Goal: Task Accomplishment & Management: Use online tool/utility

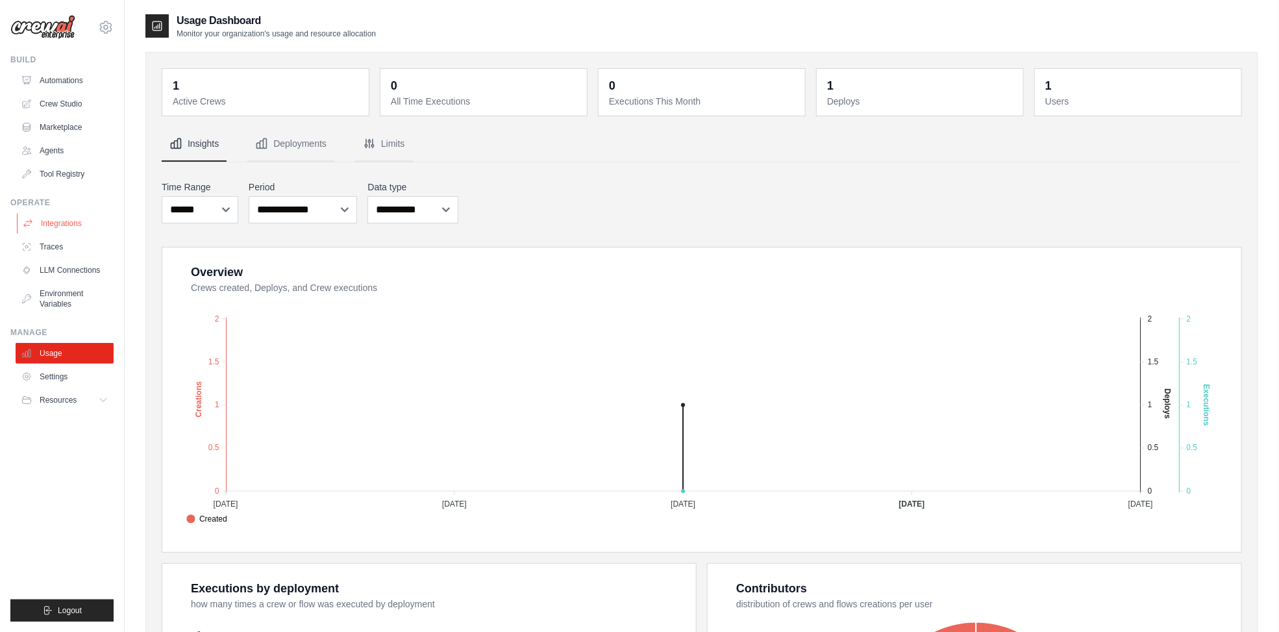
click at [82, 229] on link "Integrations" at bounding box center [66, 223] width 98 height 21
click at [58, 224] on link "Integrations" at bounding box center [66, 223] width 98 height 21
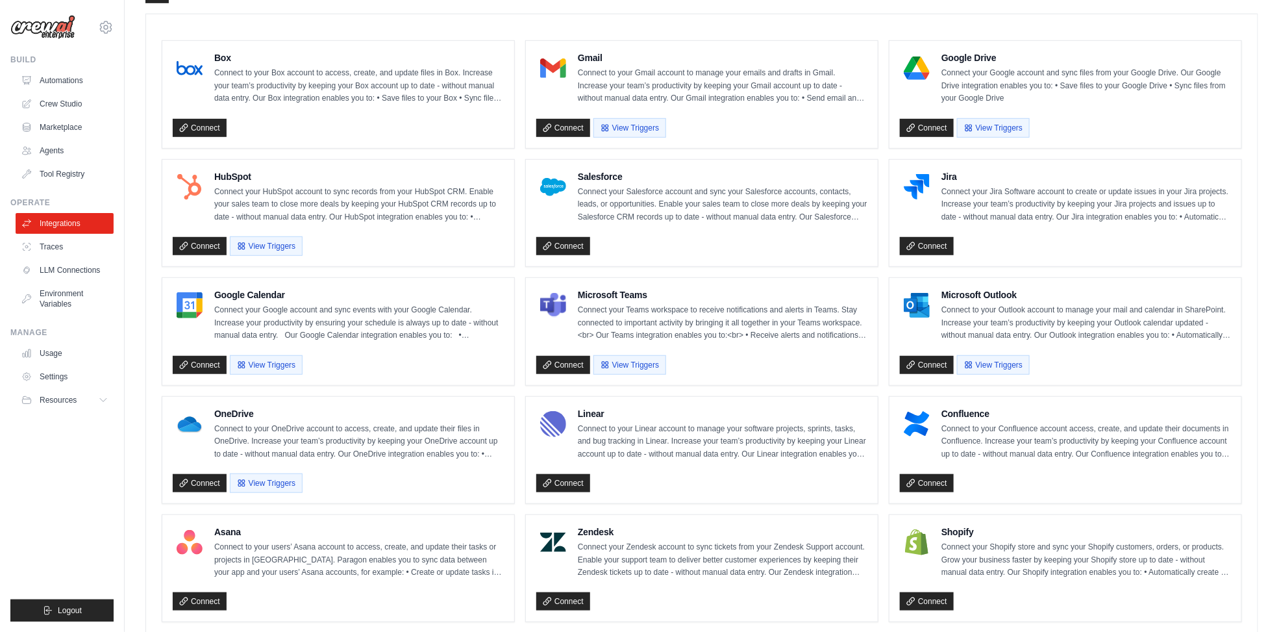
scroll to position [164, 0]
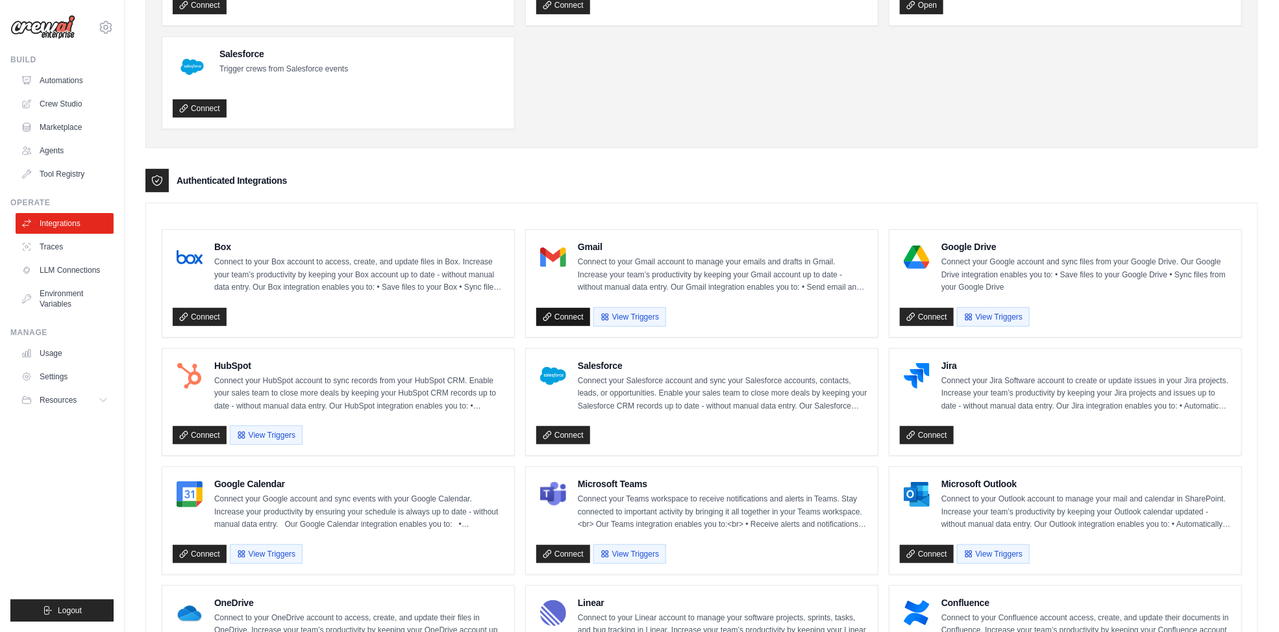
click at [562, 313] on link "Connect" at bounding box center [563, 317] width 54 height 18
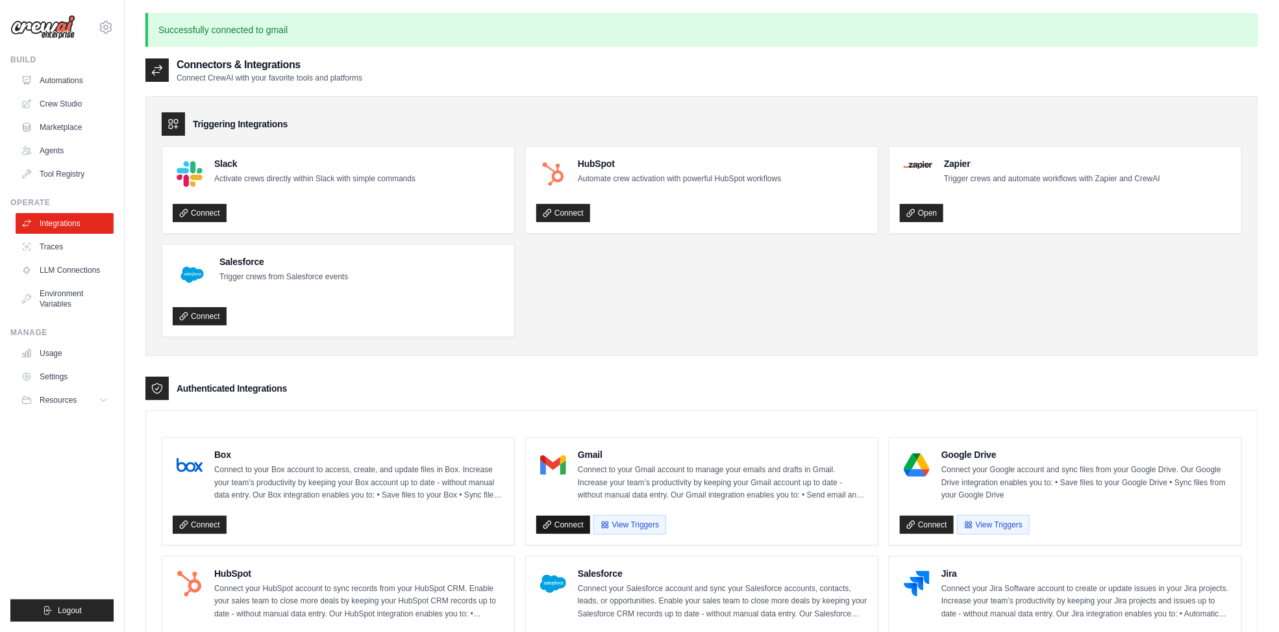
click at [570, 523] on link "Connect" at bounding box center [563, 525] width 54 height 18
click at [77, 271] on link "LLM Connections" at bounding box center [66, 270] width 98 height 21
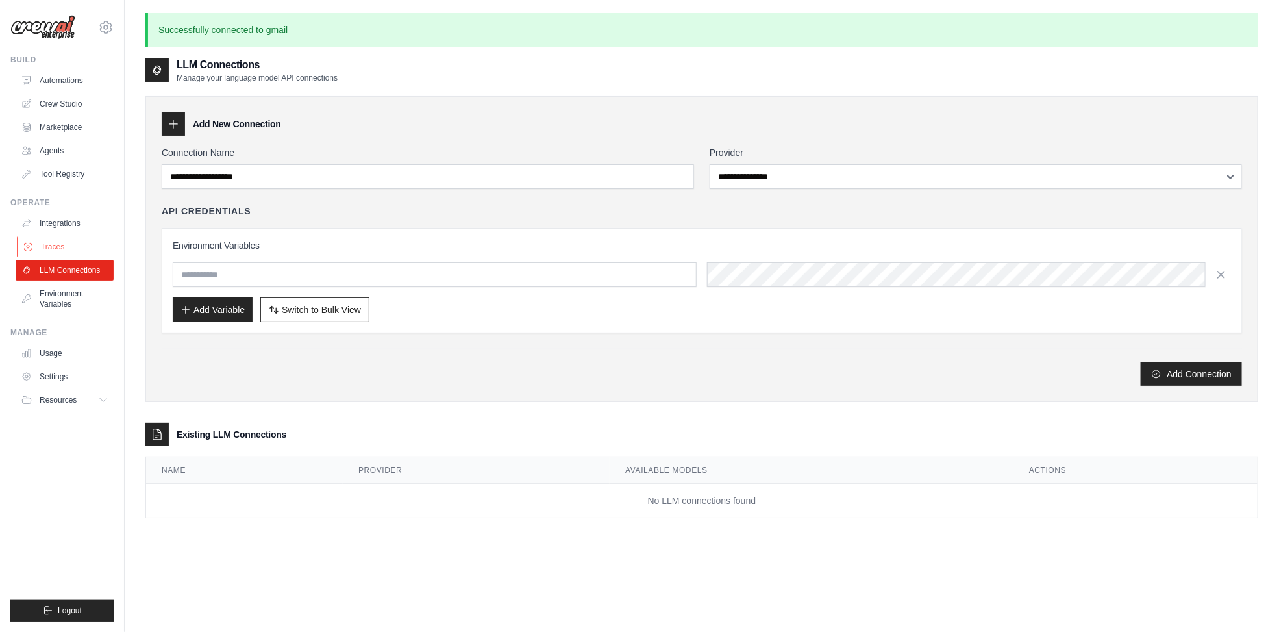
click at [75, 254] on link "Traces" at bounding box center [66, 246] width 98 height 21
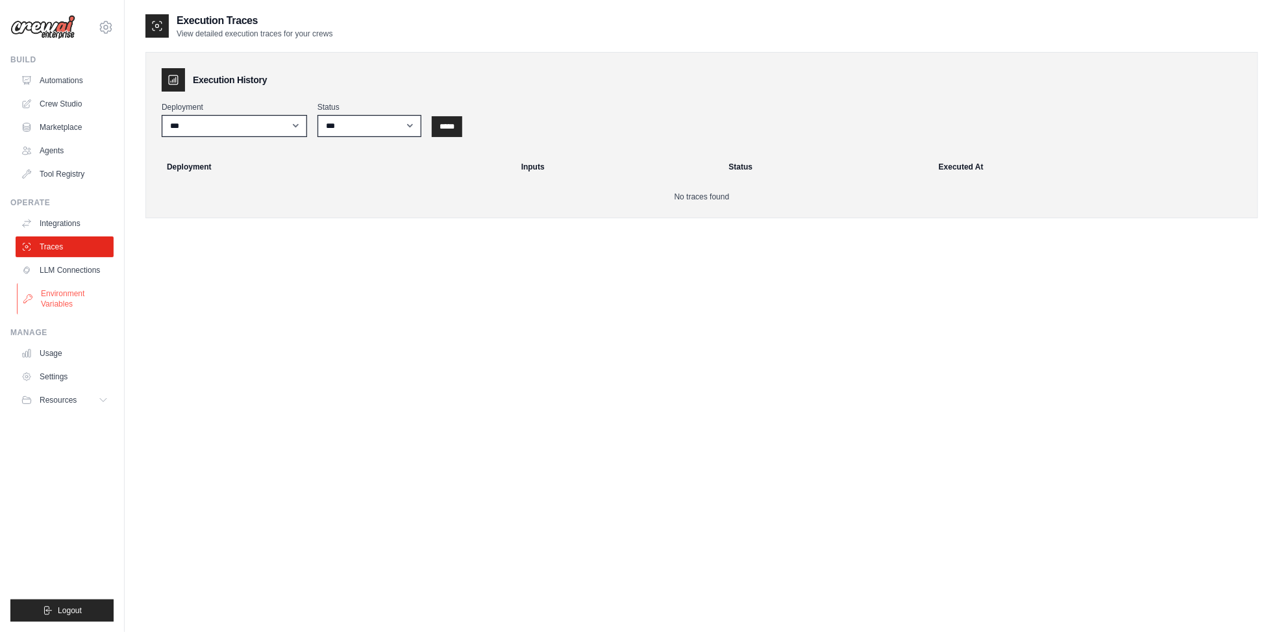
click at [79, 298] on link "Environment Variables" at bounding box center [66, 298] width 98 height 31
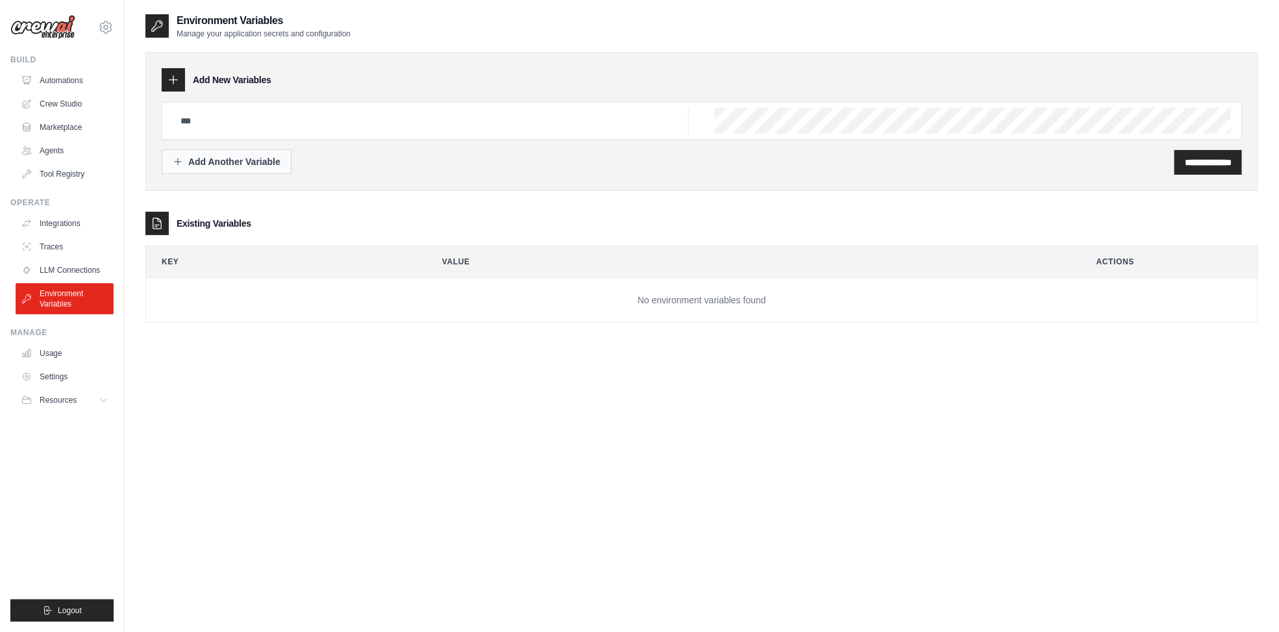
click at [221, 167] on div "Add Another Variable" at bounding box center [227, 161] width 108 height 13
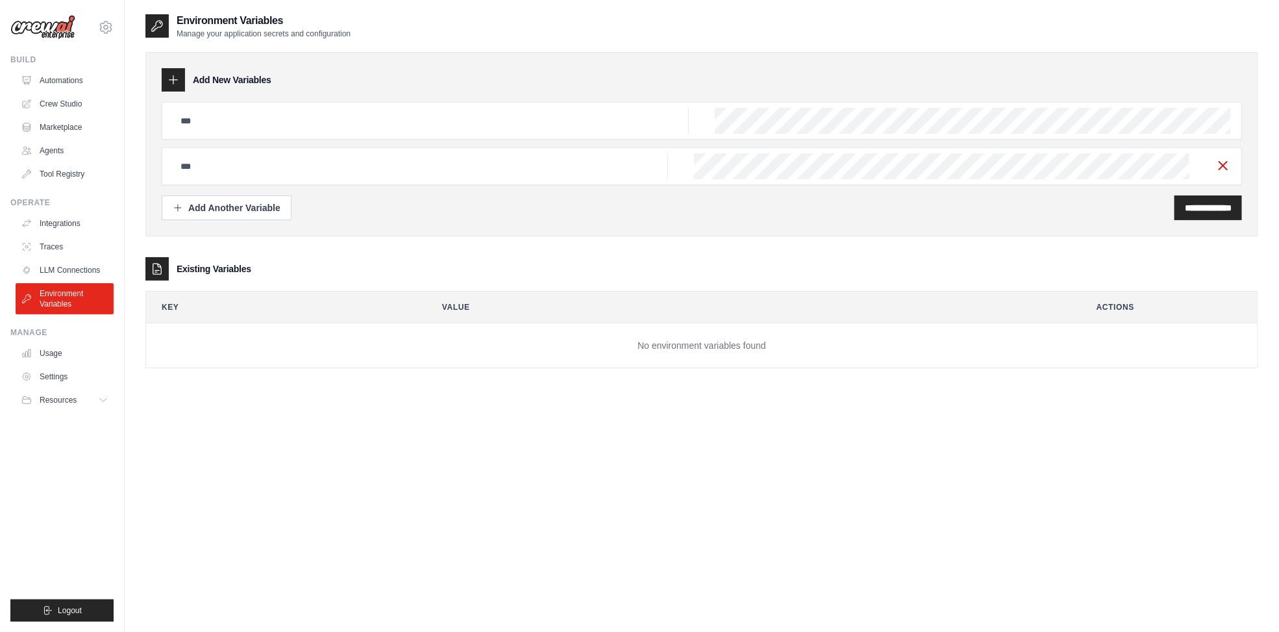
click at [1226, 164] on icon "button" at bounding box center [1224, 166] width 16 height 16
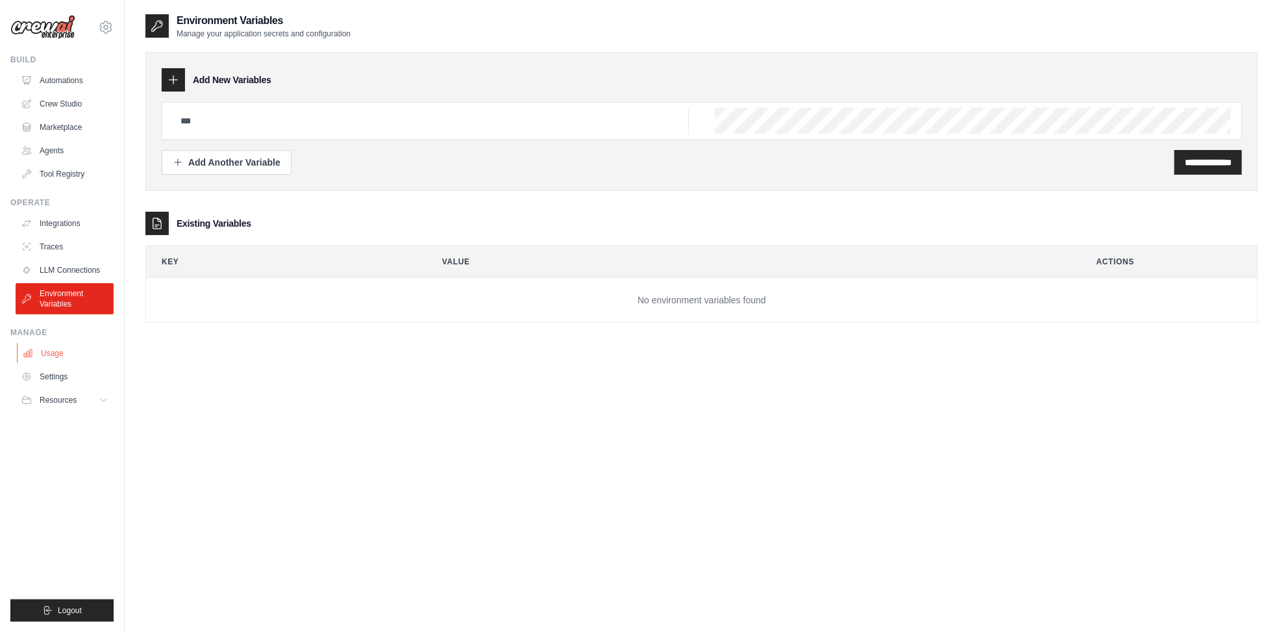
click at [62, 353] on link "Usage" at bounding box center [66, 353] width 98 height 21
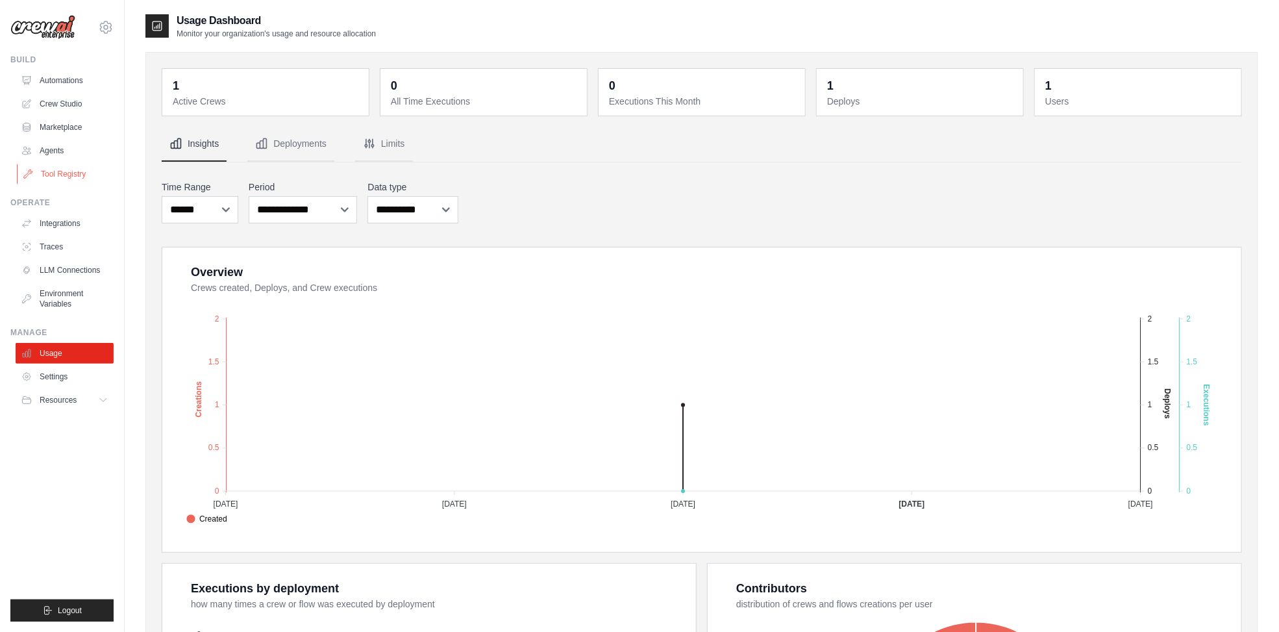
click at [75, 173] on link "Tool Registry" at bounding box center [66, 174] width 98 height 21
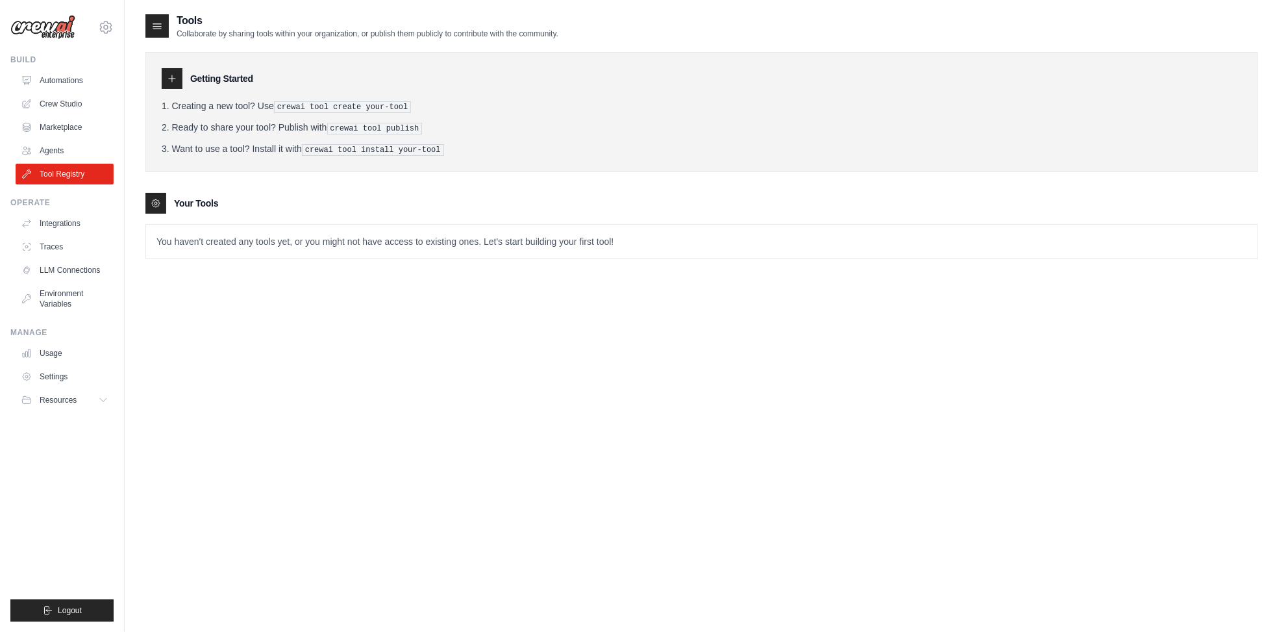
click at [336, 108] on pre "crewai tool create your-tool" at bounding box center [343, 107] width 138 height 12
click at [51, 84] on link "Automations" at bounding box center [66, 80] width 98 height 21
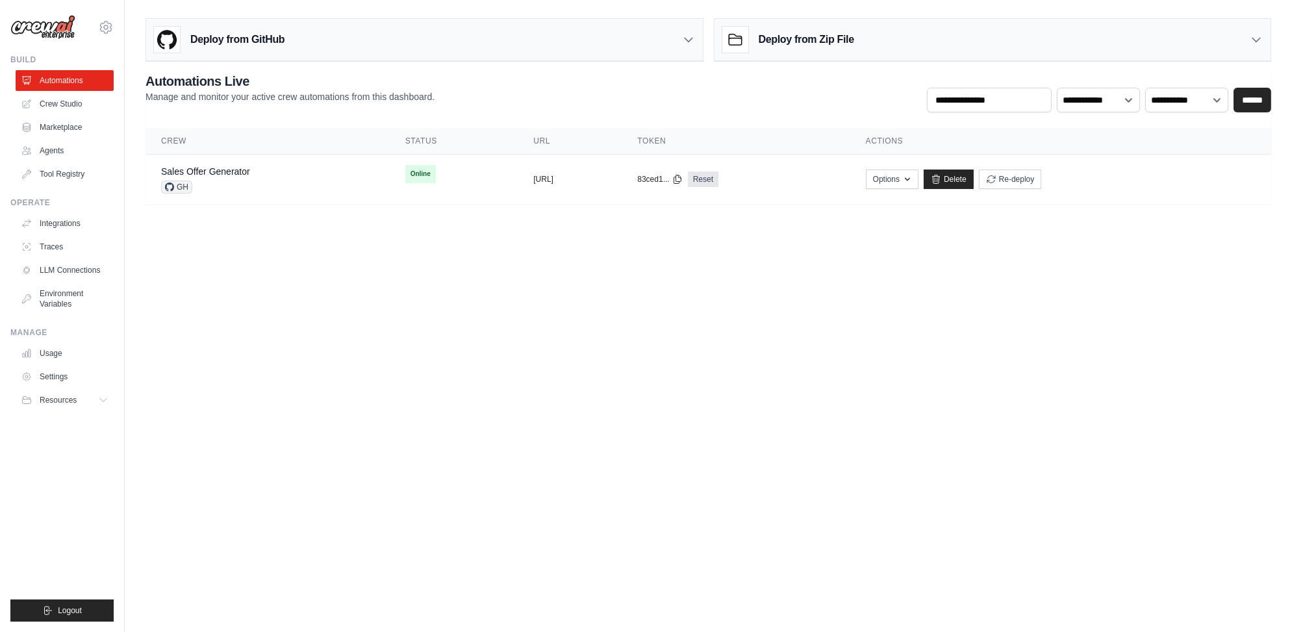
click at [255, 53] on div "Deploy from GitHub" at bounding box center [424, 40] width 557 height 42
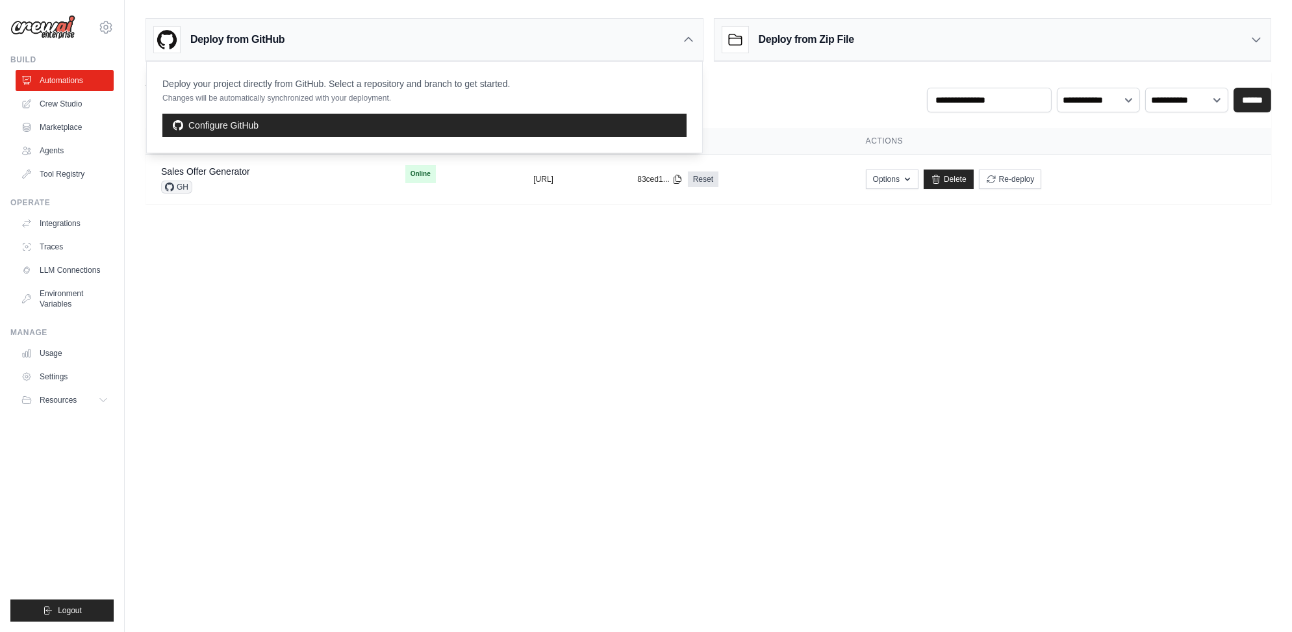
click at [846, 51] on div "Deploy from Zip File" at bounding box center [788, 40] width 132 height 26
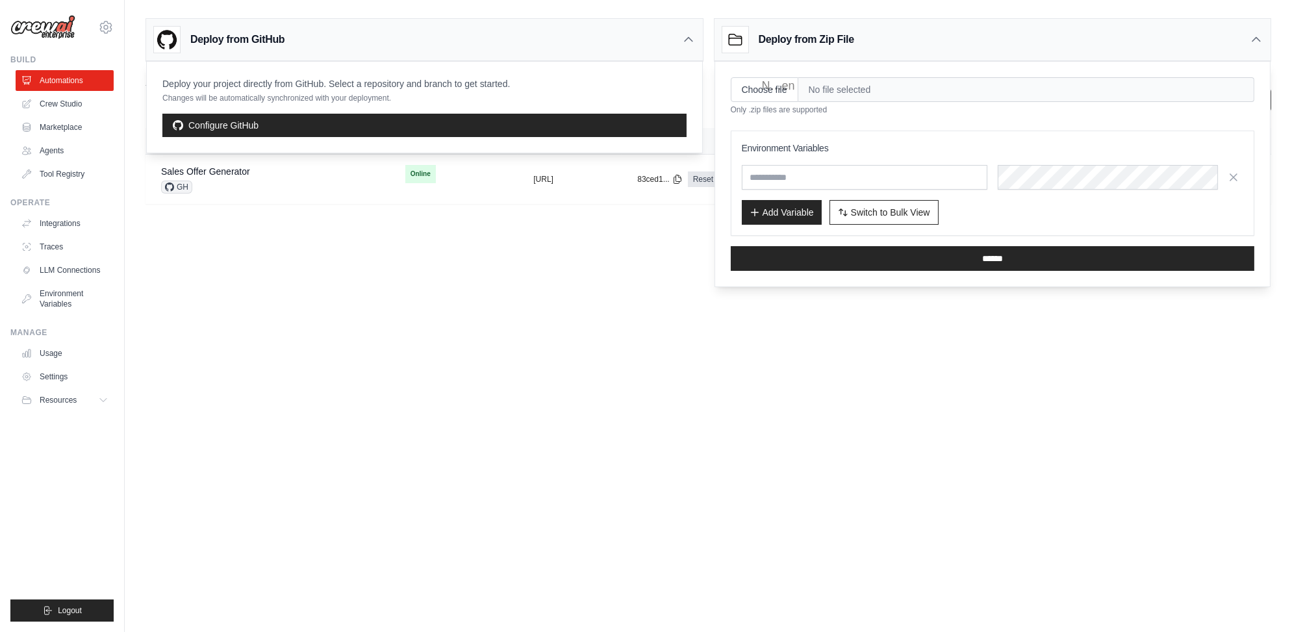
click at [848, 48] on div "Deploy from Zip File" at bounding box center [788, 40] width 132 height 26
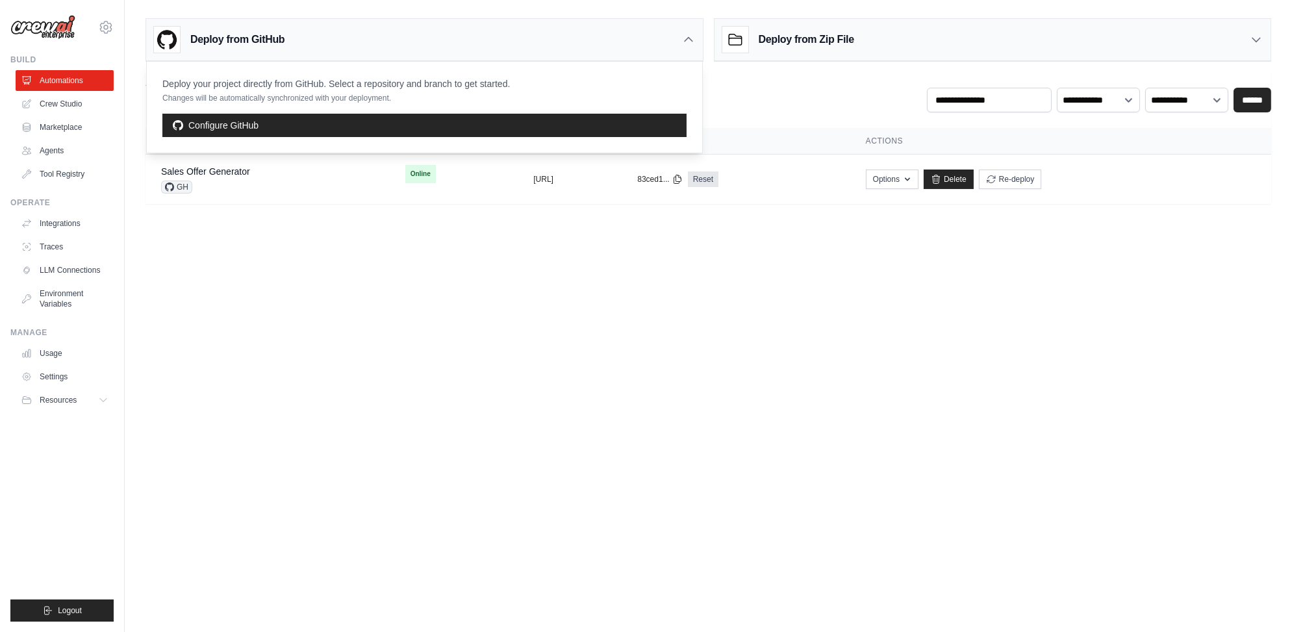
drag, startPoint x: 433, startPoint y: 286, endPoint x: 228, endPoint y: 203, distance: 221.4
click at [428, 286] on body "bzw793659508@gmail.com Settings Build Automations Crew Studio" at bounding box center [646, 316] width 1292 height 632
click at [54, 106] on link "Crew Studio" at bounding box center [66, 104] width 98 height 21
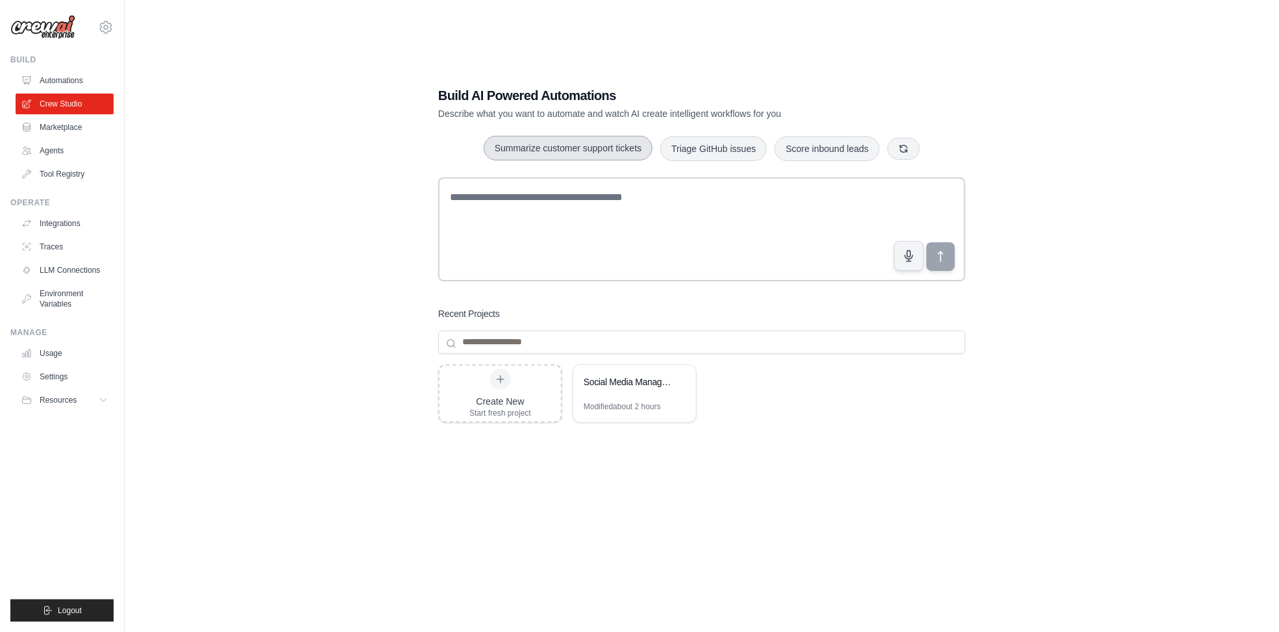
click at [557, 150] on button "Summarize customer support tickets" at bounding box center [568, 148] width 169 height 25
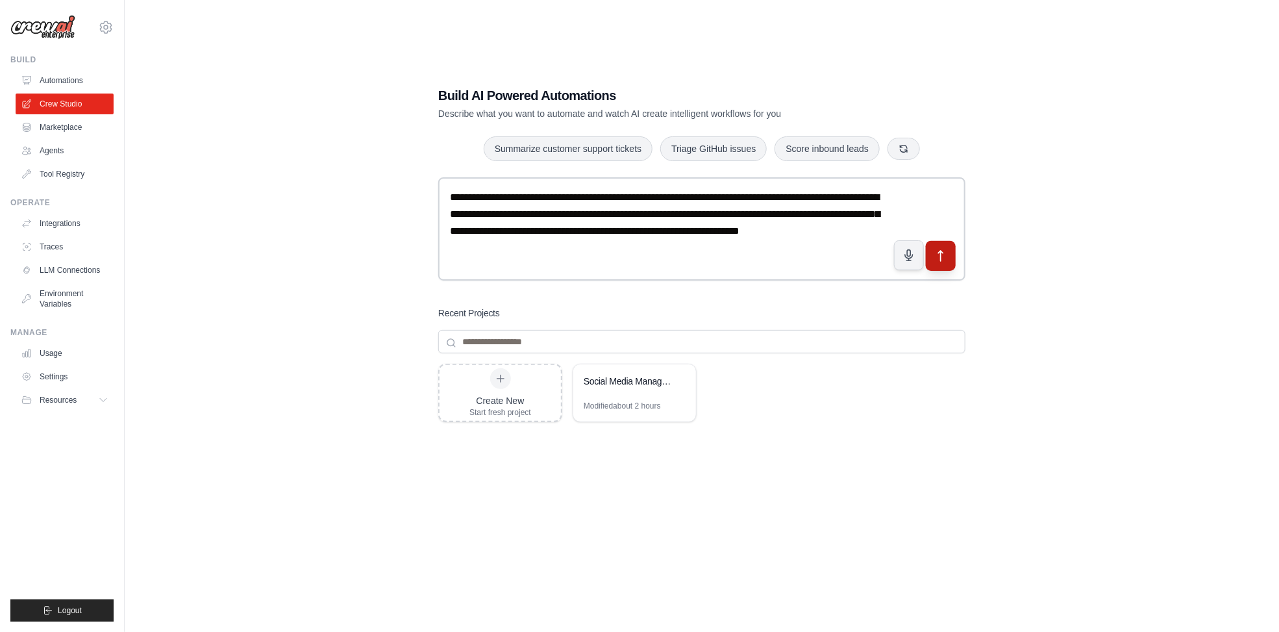
click at [953, 260] on button "submit" at bounding box center [941, 256] width 30 height 30
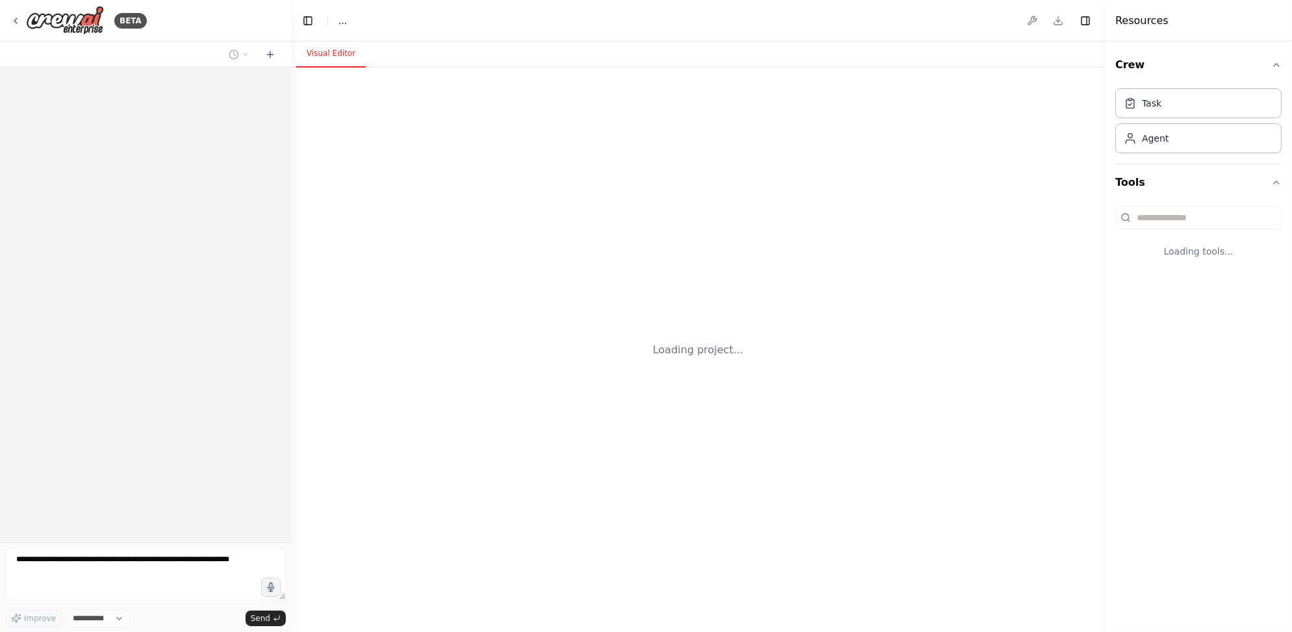
select select "****"
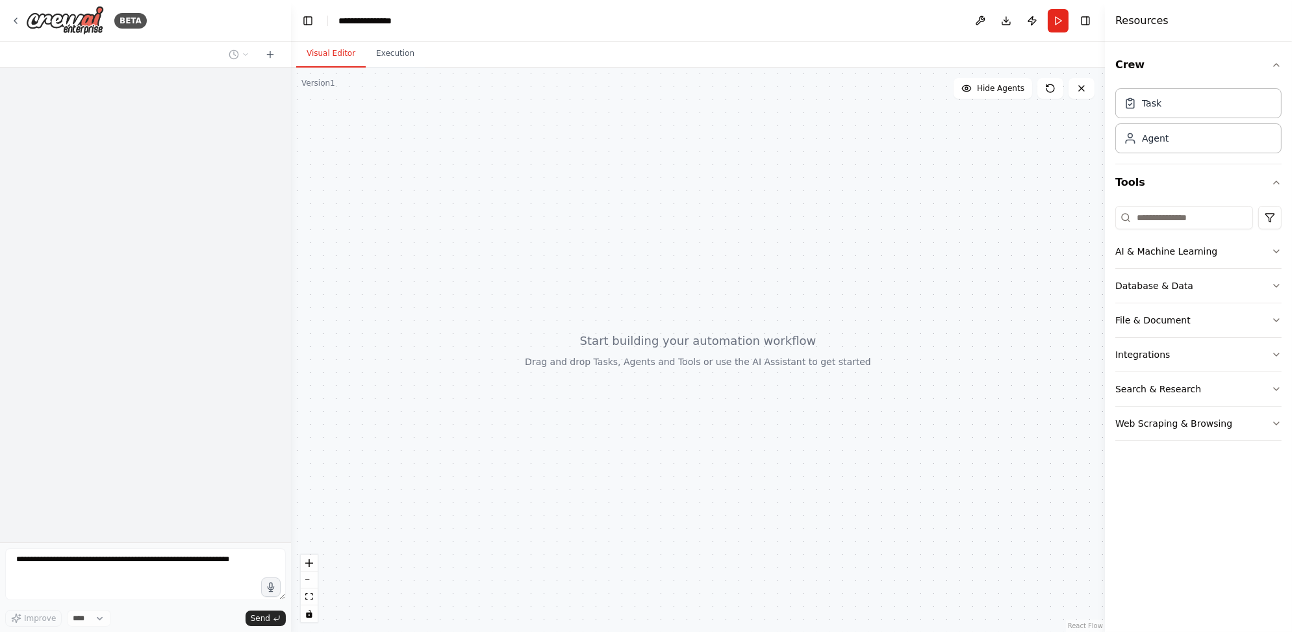
click at [618, 371] on div at bounding box center [698, 350] width 814 height 564
click at [108, 223] on div at bounding box center [145, 305] width 291 height 475
click at [304, 616] on button "toggle interactivity" at bounding box center [309, 613] width 17 height 17
click at [305, 617] on icon "toggle interactivity" at bounding box center [309, 614] width 8 height 8
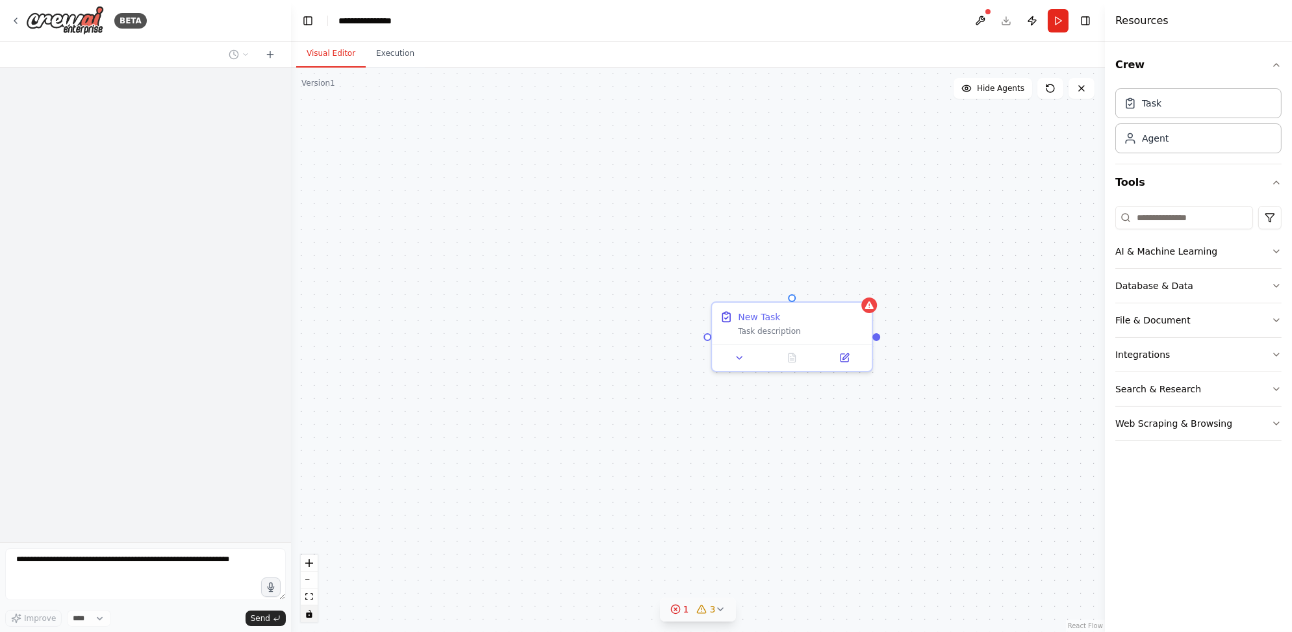
click at [718, 606] on icon at bounding box center [720, 609] width 10 height 10
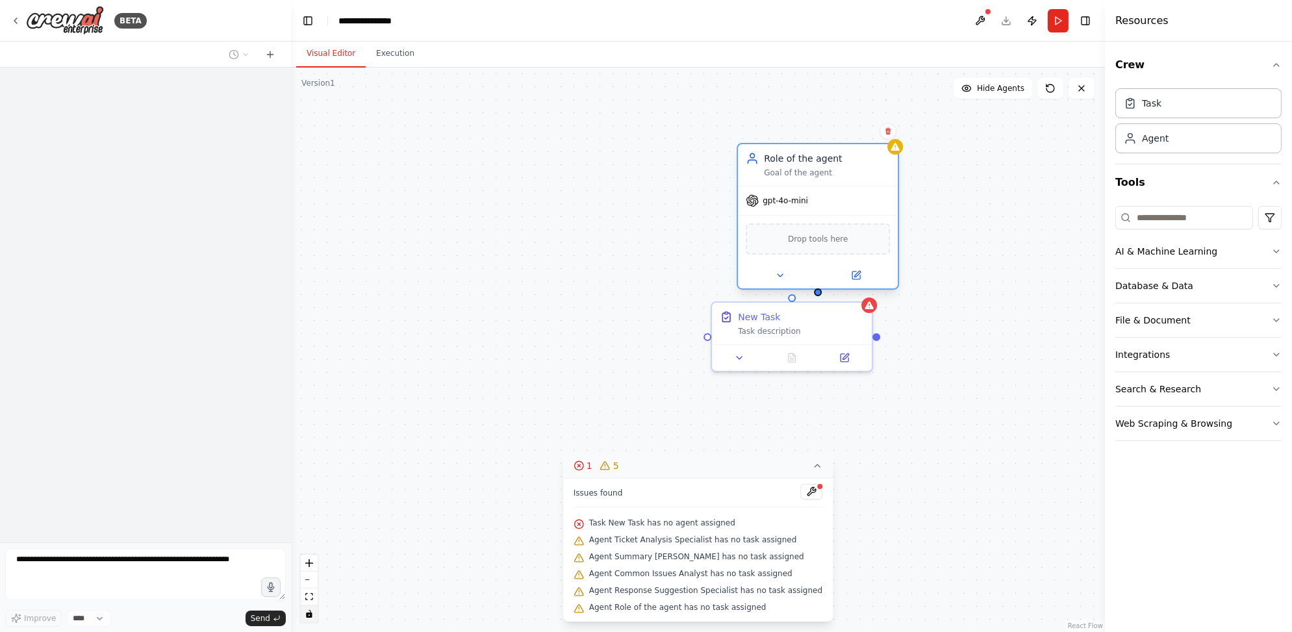
drag, startPoint x: 833, startPoint y: 238, endPoint x: 809, endPoint y: 195, distance: 48.6
click at [809, 215] on div "Drop tools here" at bounding box center [818, 238] width 160 height 47
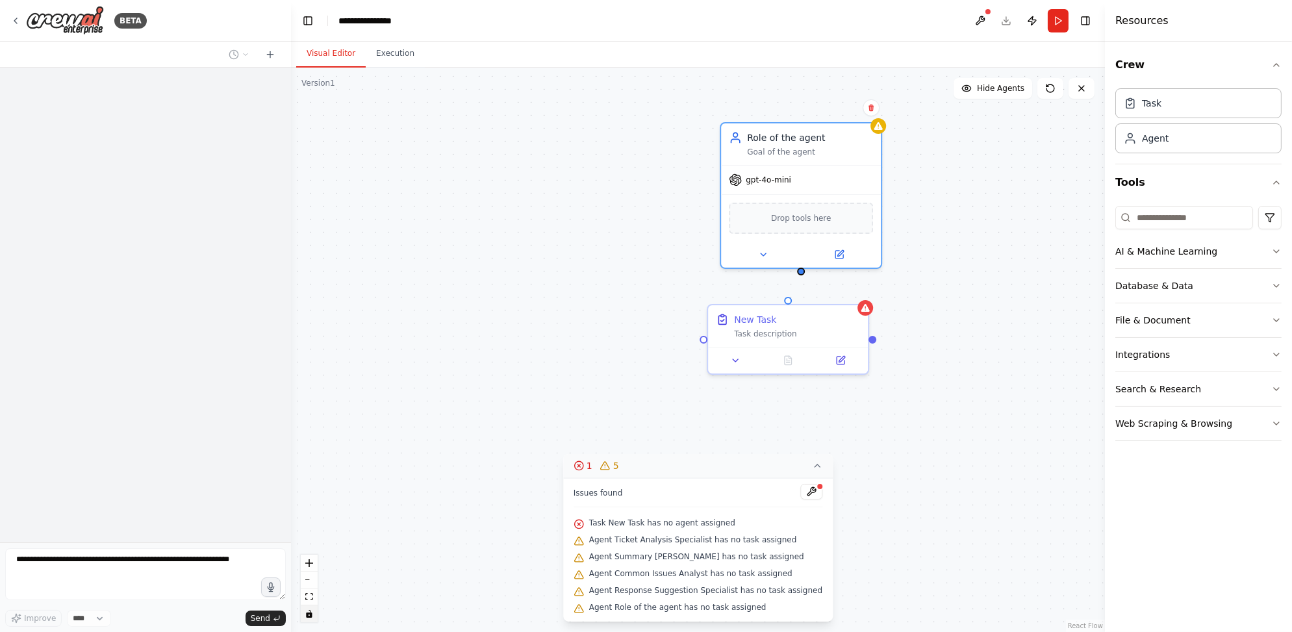
drag, startPoint x: 809, startPoint y: 270, endPoint x: 800, endPoint y: 293, distance: 24.5
click at [800, 293] on div "New Task Task description Role of the agent Goal of the agent gpt-4o-mini Drop …" at bounding box center [698, 350] width 814 height 564
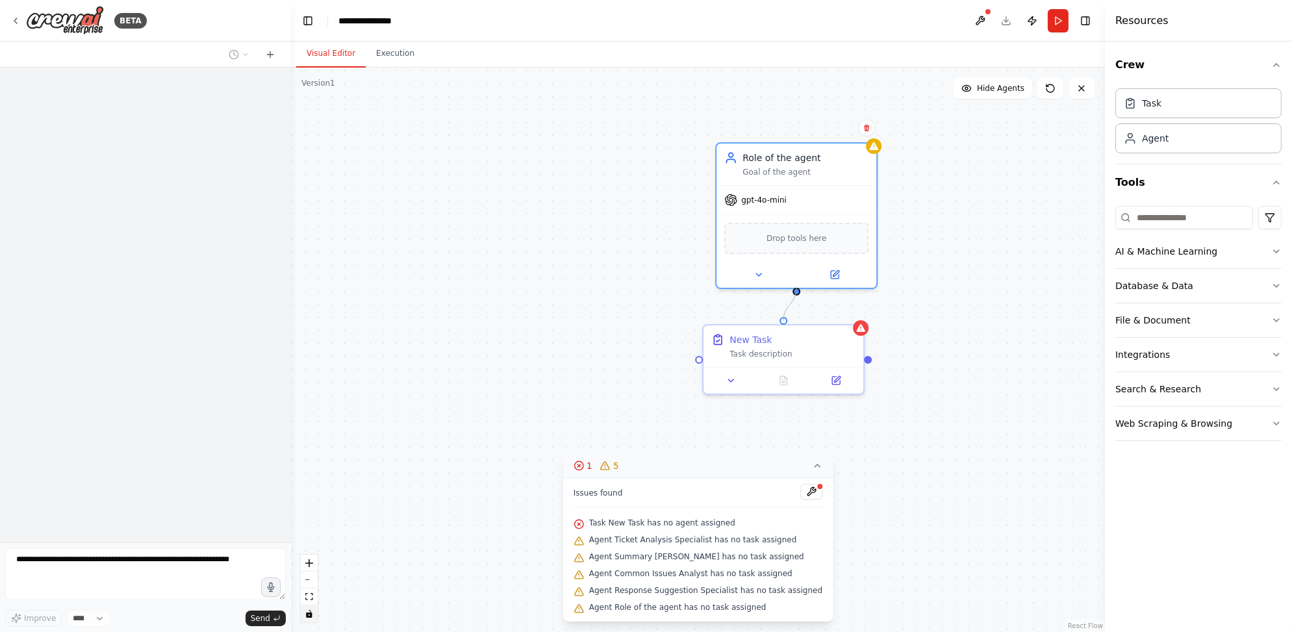
drag, startPoint x: 782, startPoint y: 321, endPoint x: 800, endPoint y: 285, distance: 39.8
click at [800, 285] on div "New Task Task description Role of the agent Goal of the agent gpt-4o-mini Drop …" at bounding box center [706, 359] width 814 height 564
click at [998, 97] on button "Hide Agents" at bounding box center [992, 88] width 79 height 21
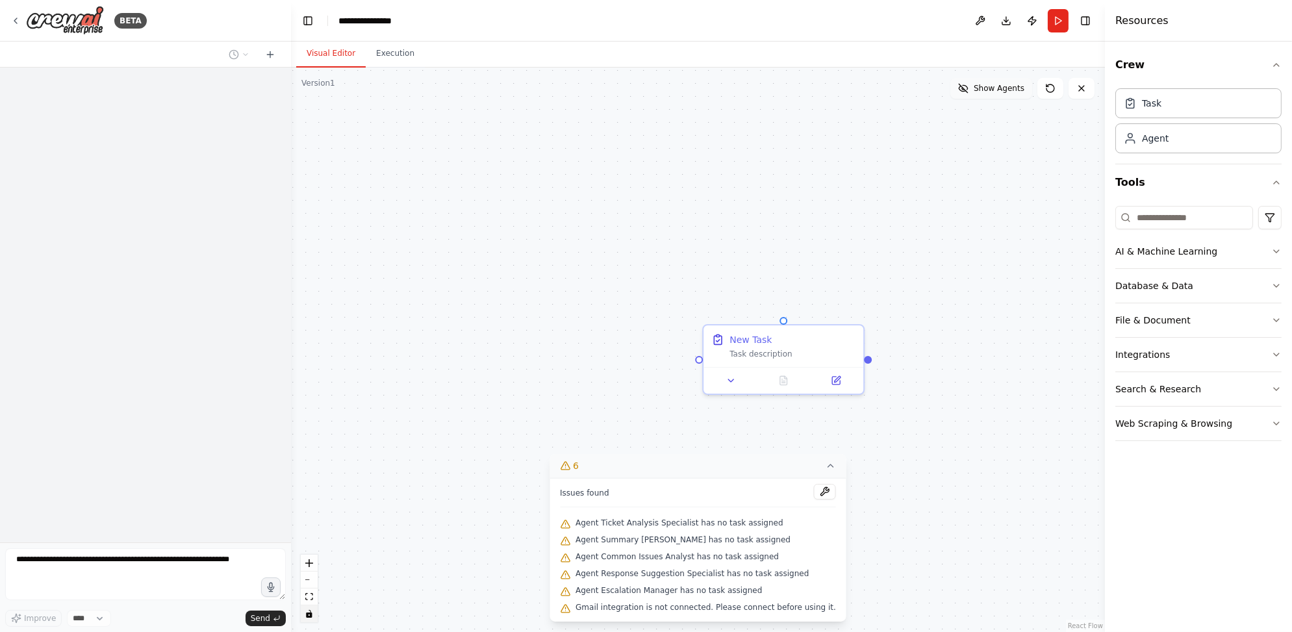
click at [998, 97] on button "Show Agents" at bounding box center [991, 88] width 82 height 21
click at [864, 130] on icon at bounding box center [866, 128] width 5 height 7
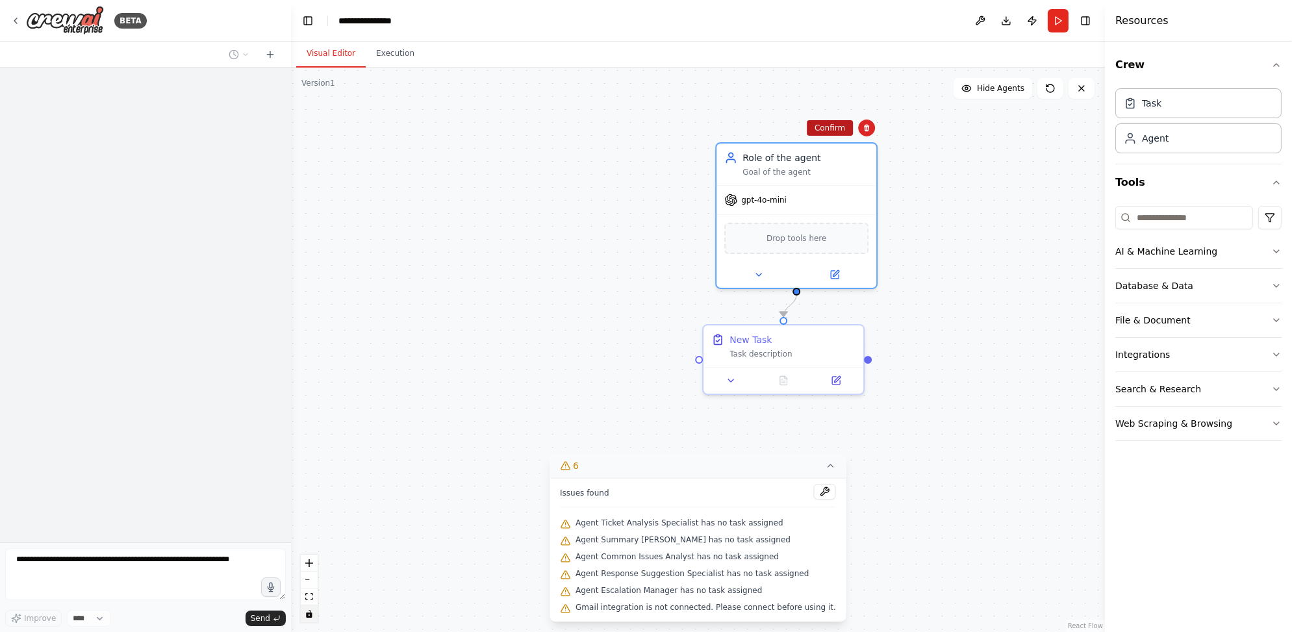
click at [843, 128] on button "Confirm" at bounding box center [830, 128] width 46 height 16
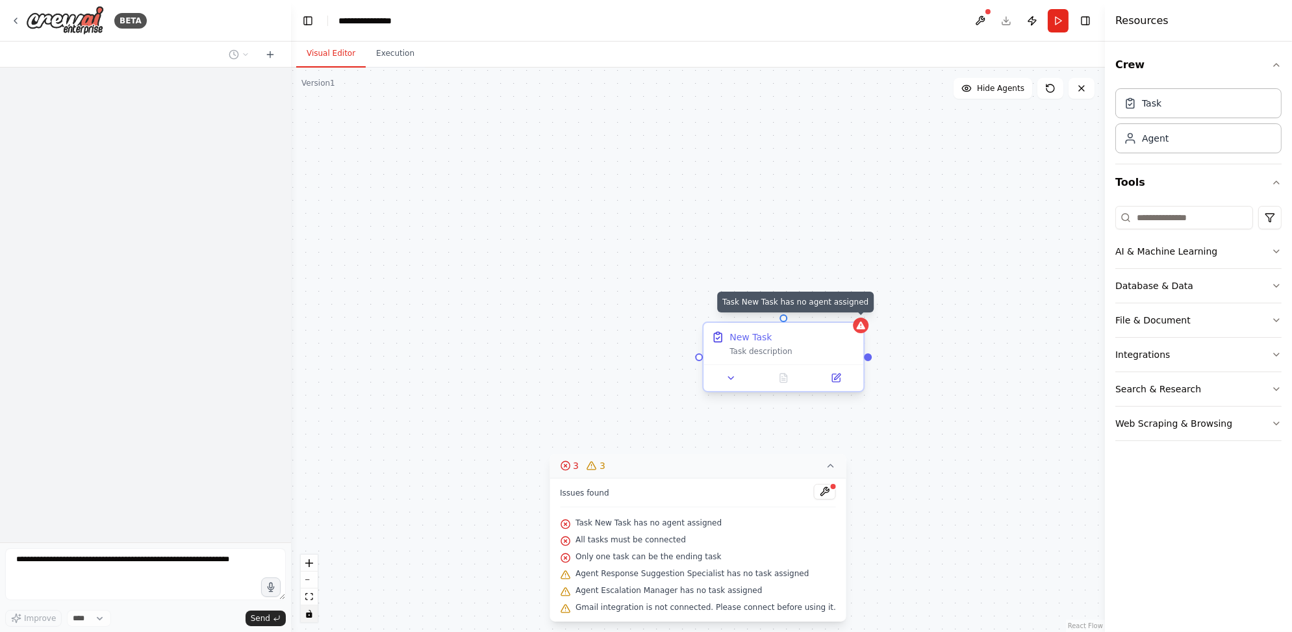
click at [861, 327] on icon at bounding box center [861, 325] width 8 height 8
click at [859, 315] on button at bounding box center [853, 311] width 17 height 17
click at [829, 317] on button "Confirm" at bounding box center [817, 311] width 46 height 16
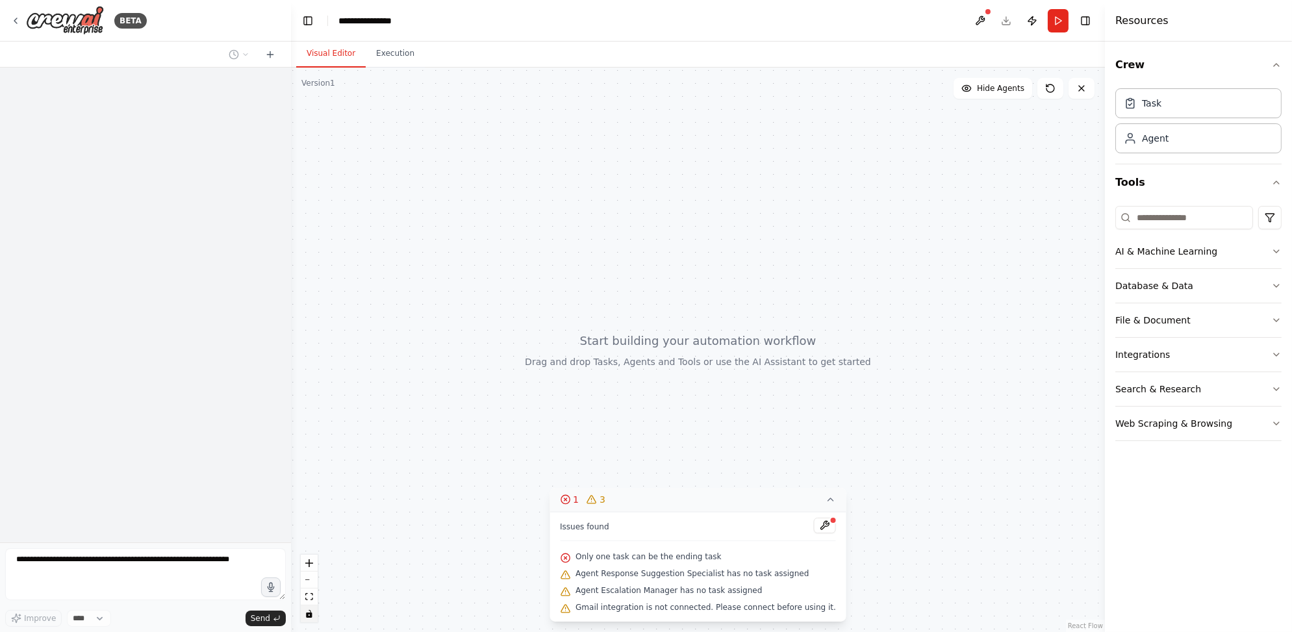
click at [389, 155] on div at bounding box center [698, 350] width 814 height 564
click at [108, 604] on div "Improve **** Send" at bounding box center [145, 587] width 281 height 79
click at [200, 548] on div at bounding box center [145, 576] width 281 height 57
click at [218, 551] on form "Improve **** Send" at bounding box center [145, 587] width 291 height 90
click at [985, 18] on button at bounding box center [980, 20] width 21 height 23
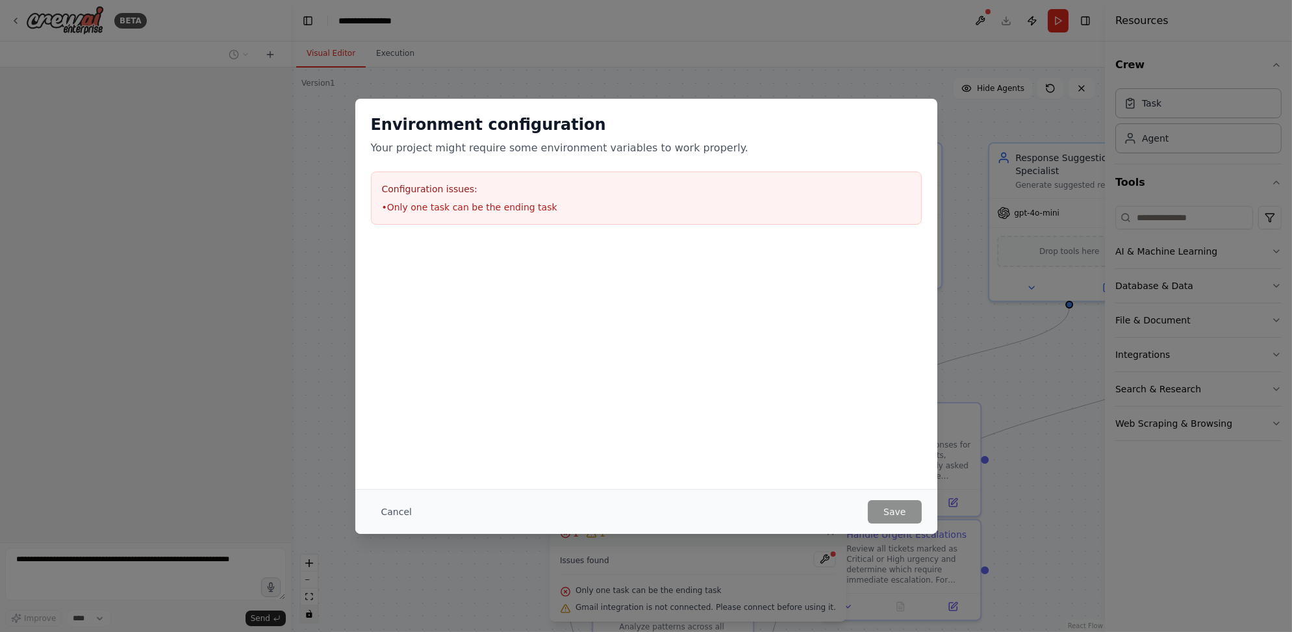
click at [981, 413] on div "Environment configuration Your project might require some environment variables…" at bounding box center [646, 316] width 1292 height 632
click at [408, 501] on button "Cancel" at bounding box center [396, 511] width 51 height 23
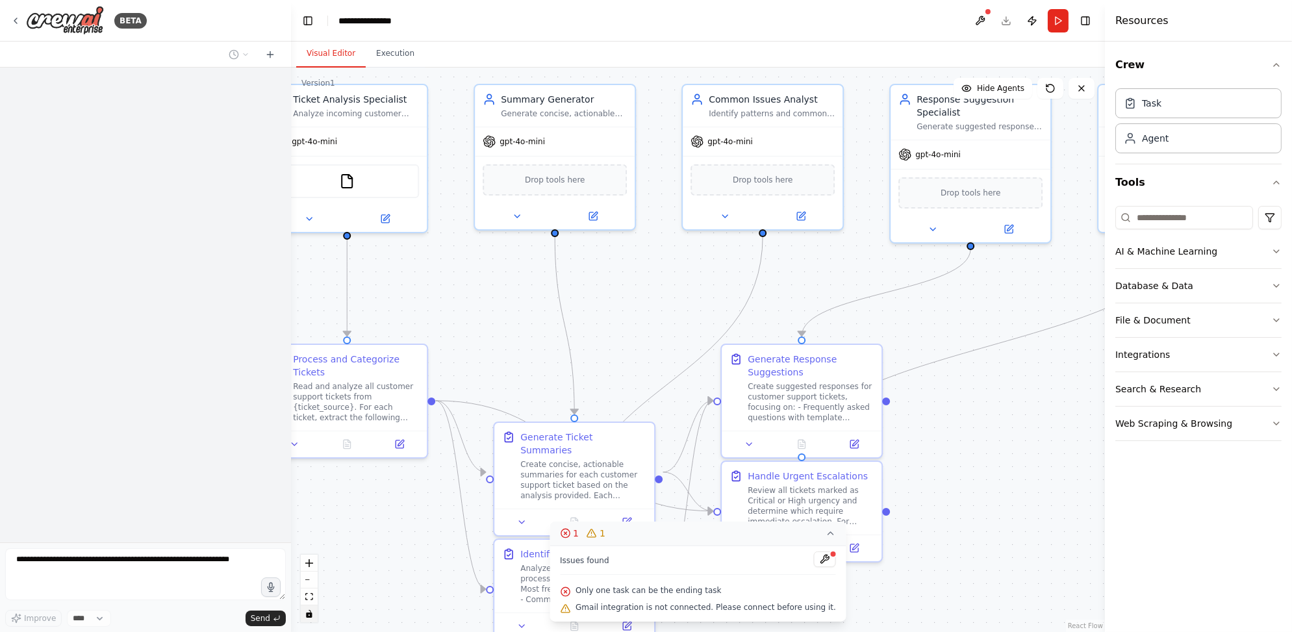
drag, startPoint x: 750, startPoint y: 370, endPoint x: 649, endPoint y: 309, distance: 118.3
click at [649, 309] on div ".deletable-edge-delete-btn { width: 20px; height: 20px; border: 0px solid #ffff…" at bounding box center [698, 350] width 814 height 564
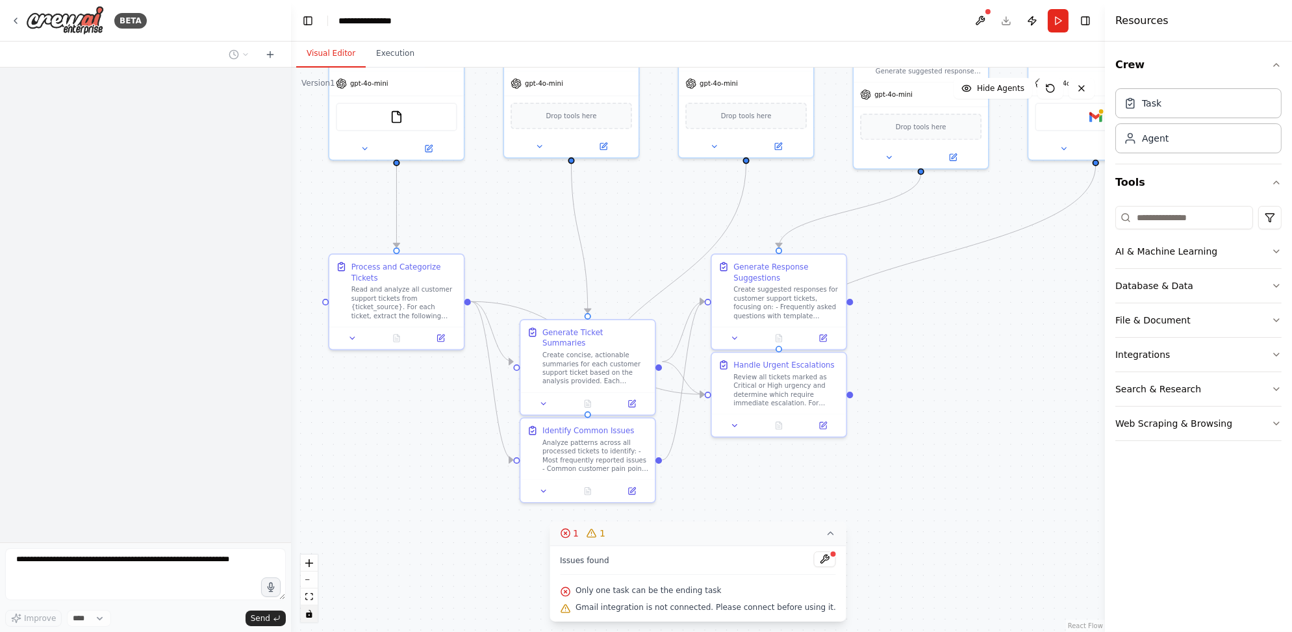
drag, startPoint x: 658, startPoint y: 348, endPoint x: 661, endPoint y: 269, distance: 79.3
click at [661, 269] on div ".deletable-edge-delete-btn { width: 20px; height: 20px; border: 0px solid #ffff…" at bounding box center [698, 350] width 814 height 564
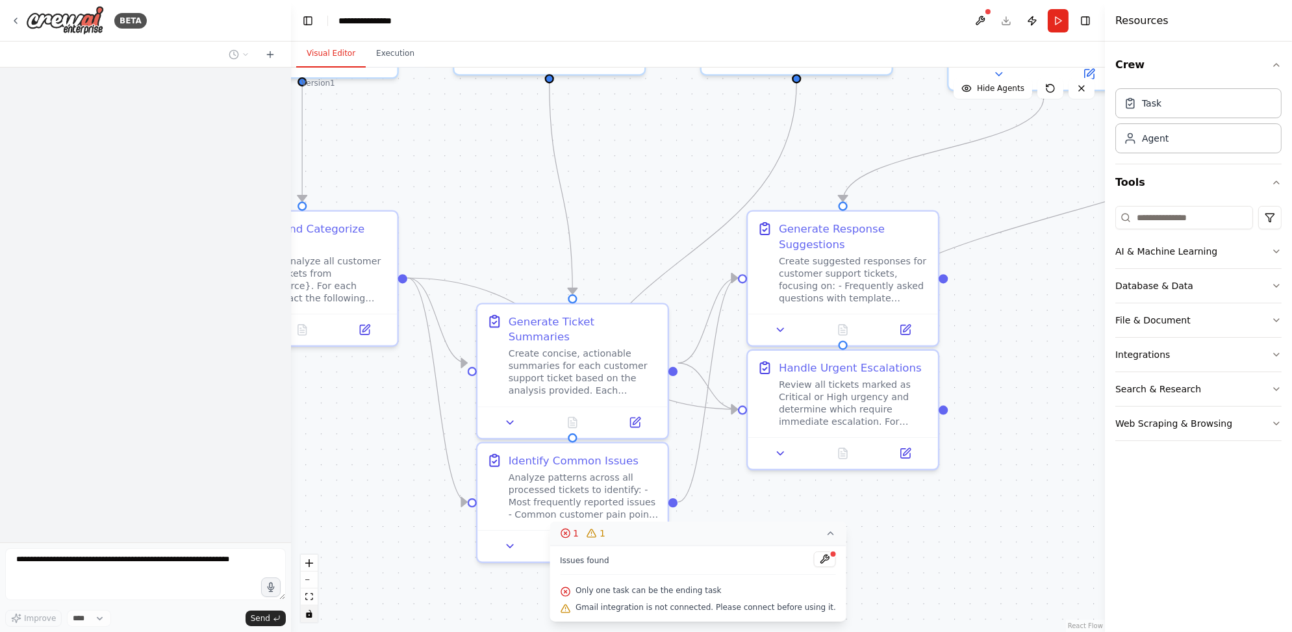
drag, startPoint x: 594, startPoint y: 246, endPoint x: 614, endPoint y: 272, distance: 33.4
click at [635, 249] on div ".deletable-edge-delete-btn { width: 20px; height: 20px; border: 0px solid #ffff…" at bounding box center [698, 350] width 814 height 564
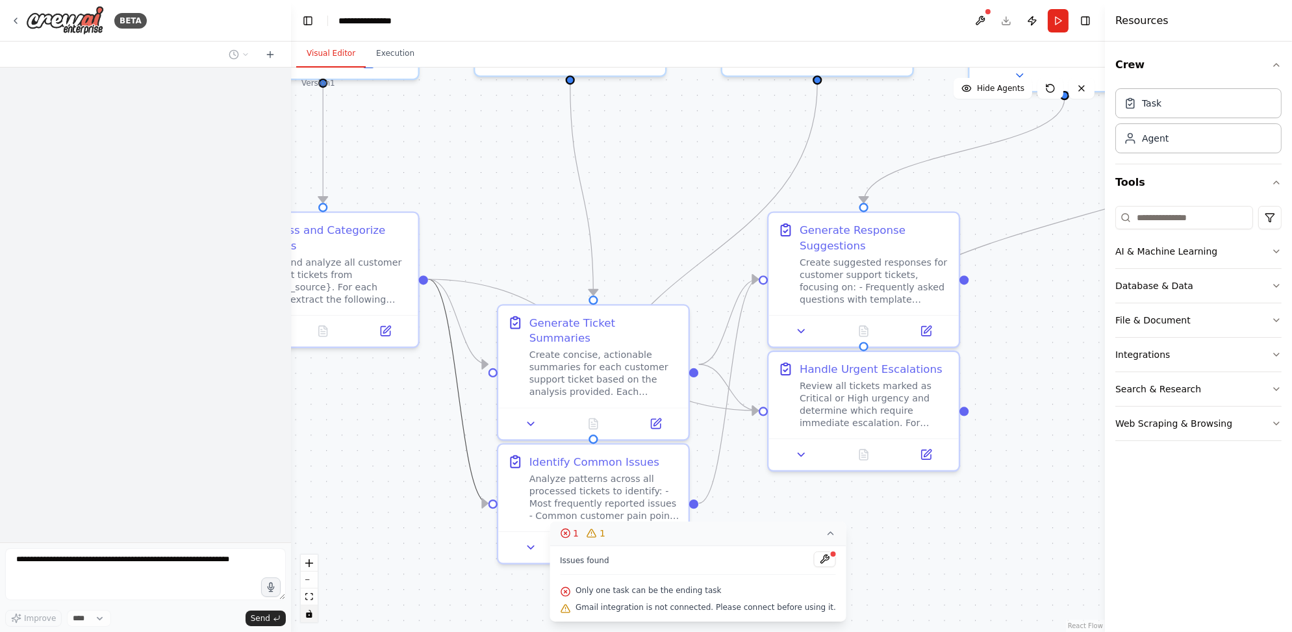
drag, startPoint x: 457, startPoint y: 383, endPoint x: 488, endPoint y: 407, distance: 39.8
click at [518, 396] on div ".deletable-edge-delete-btn { width: 20px; height: 20px; border: 0px solid #ffff…" at bounding box center [633, 160] width 968 height 671
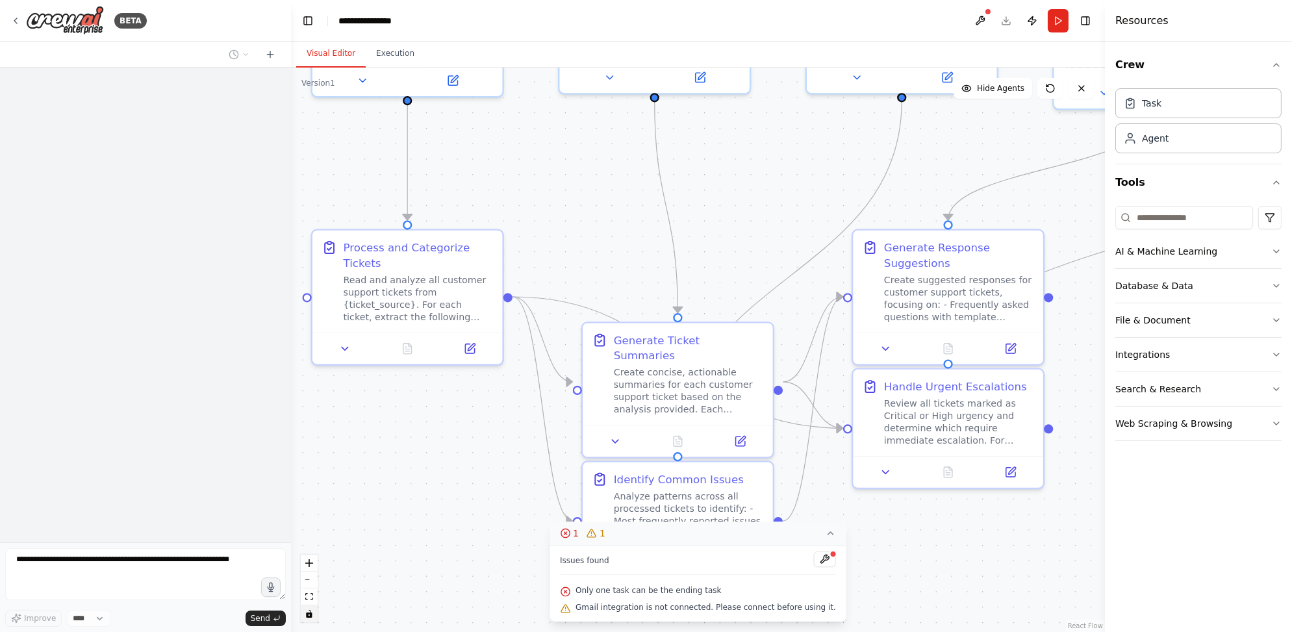
drag, startPoint x: 417, startPoint y: 429, endPoint x: 487, endPoint y: 451, distance: 73.5
click at [491, 451] on div ".deletable-edge-delete-btn { width: 20px; height: 20px; border: 0px solid #ffff…" at bounding box center [698, 350] width 814 height 564
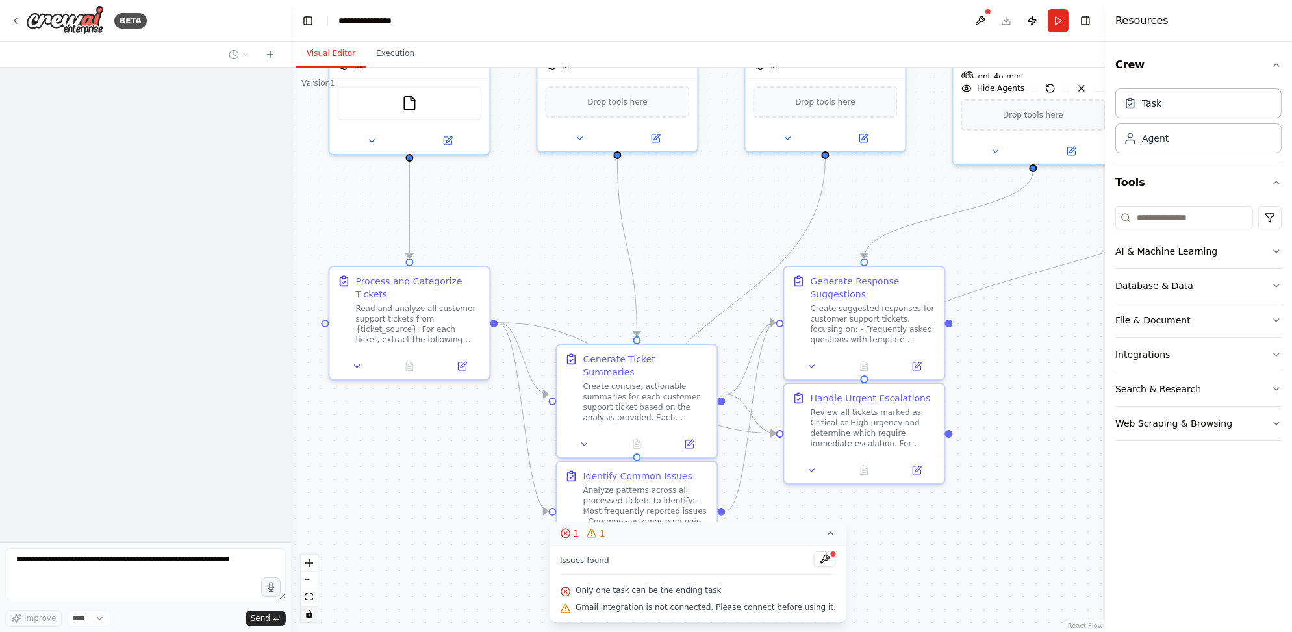
click at [825, 536] on icon at bounding box center [830, 533] width 10 height 10
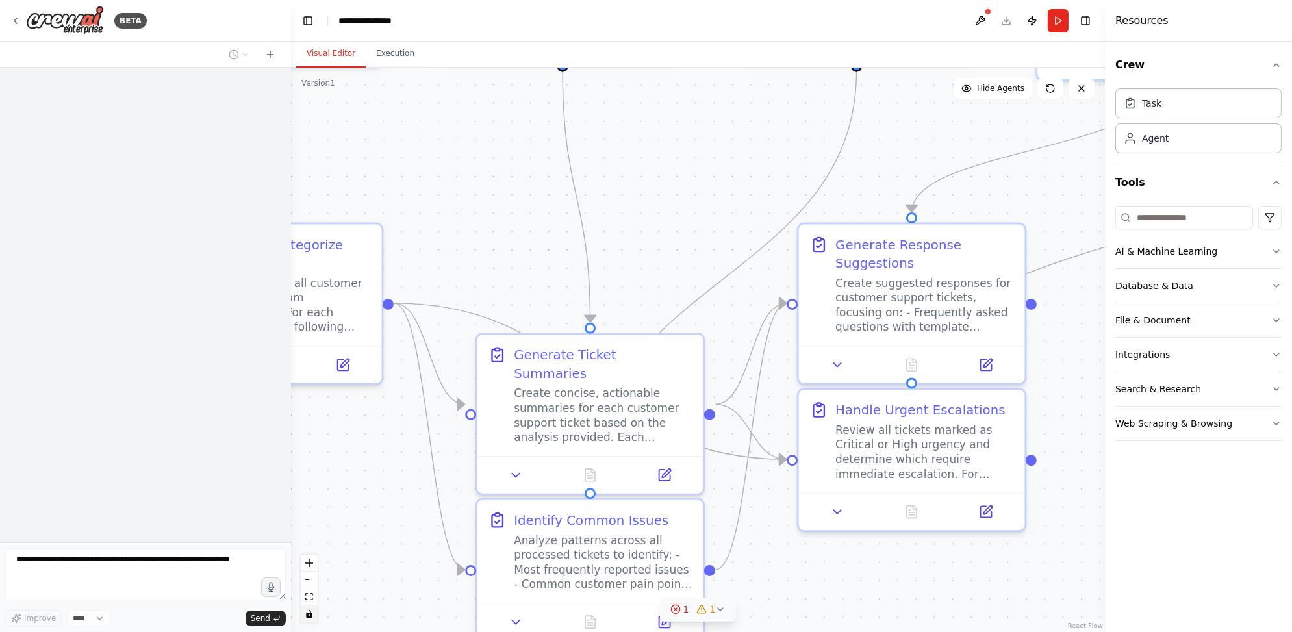
click at [672, 218] on div ".deletable-edge-delete-btn { width: 20px; height: 20px; border: 0px solid #ffff…" at bounding box center [698, 350] width 814 height 564
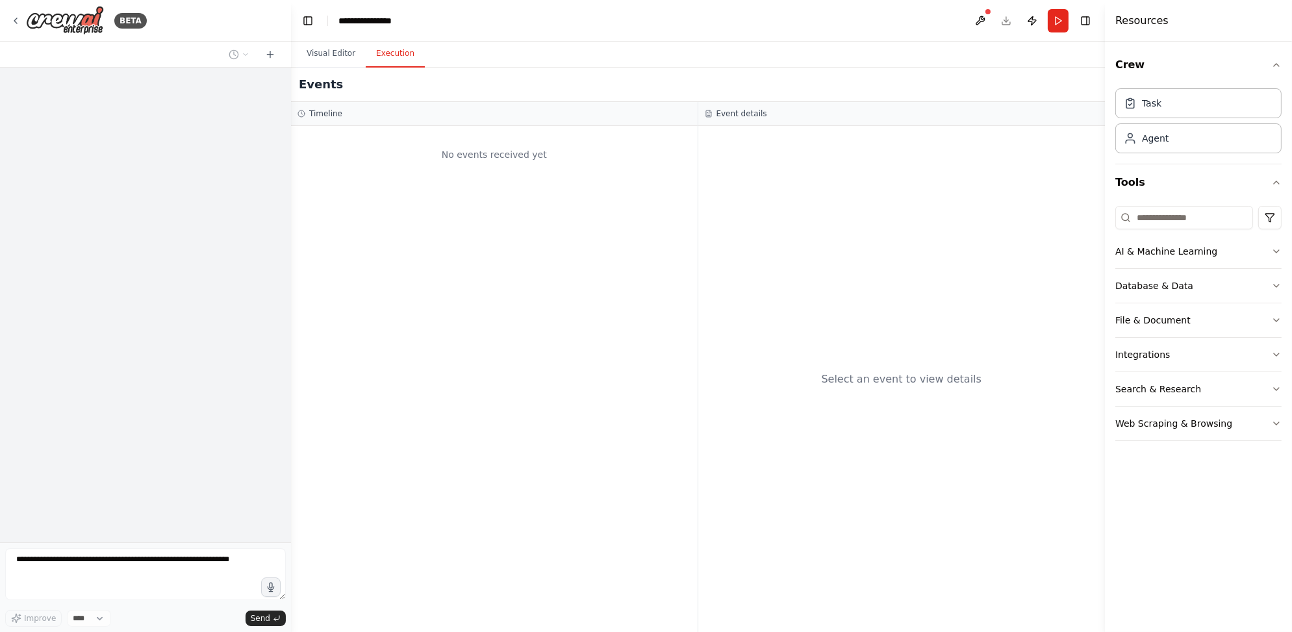
click at [383, 62] on button "Execution" at bounding box center [395, 53] width 59 height 27
click at [336, 51] on button "Visual Editor" at bounding box center [330, 53] width 69 height 27
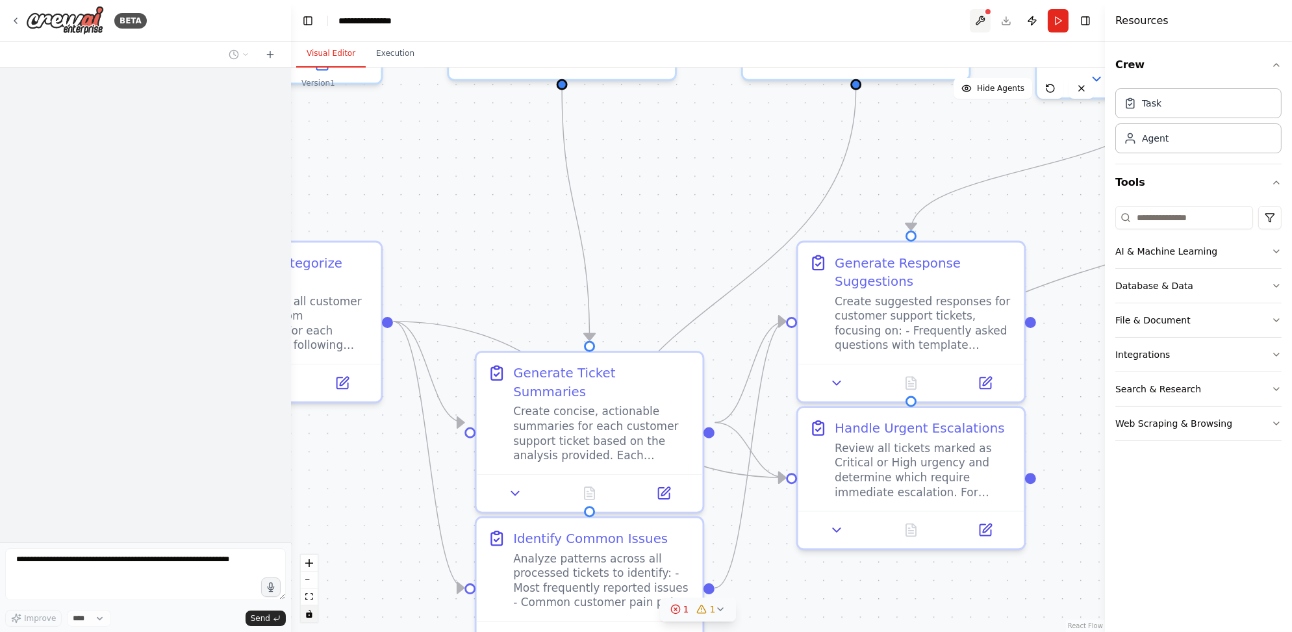
click at [973, 19] on button at bounding box center [980, 20] width 21 height 23
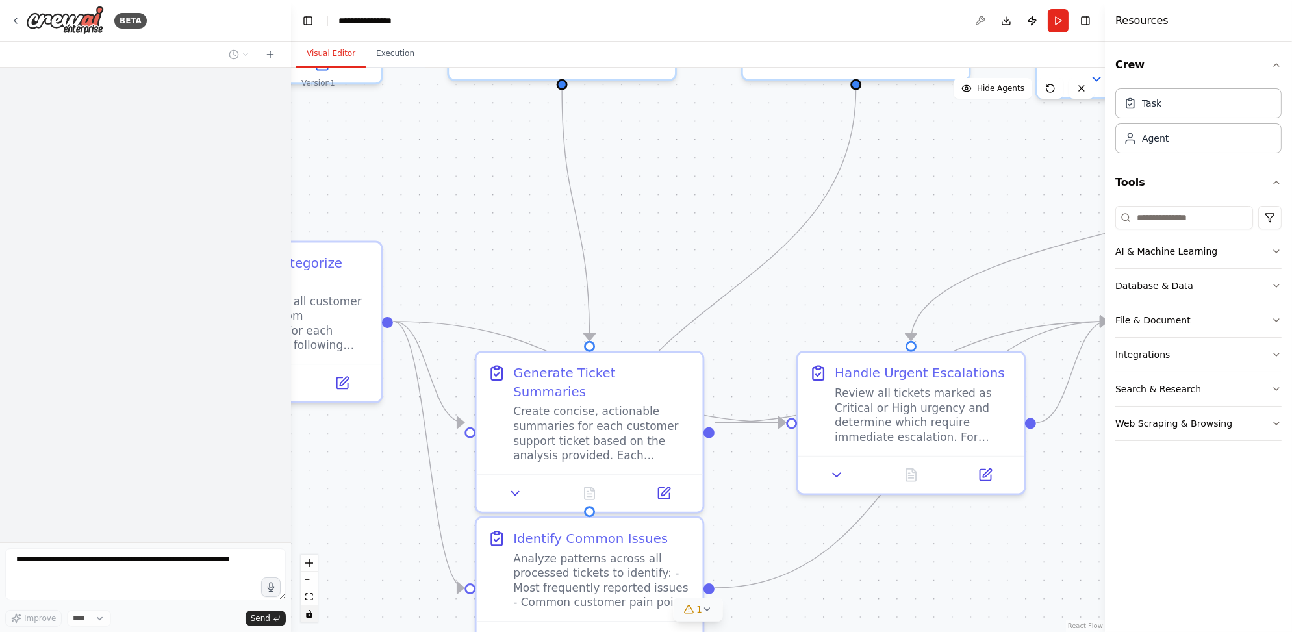
click at [976, 27] on div at bounding box center [980, 20] width 21 height 23
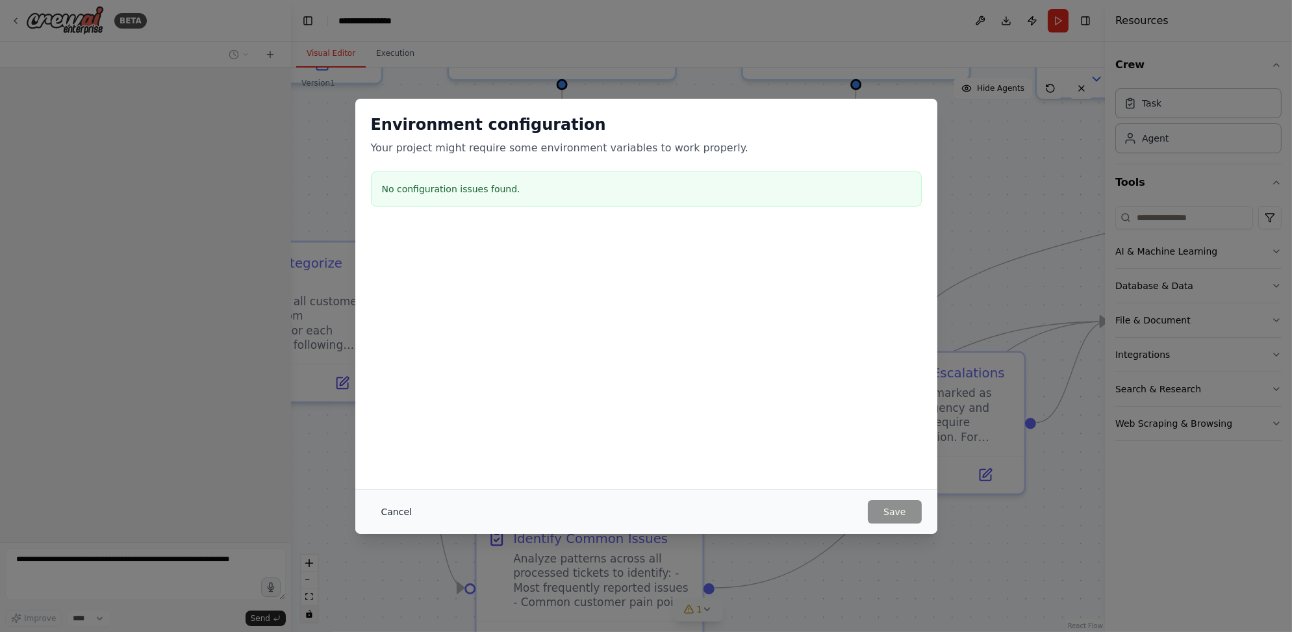
click at [381, 509] on button "Cancel" at bounding box center [396, 511] width 51 height 23
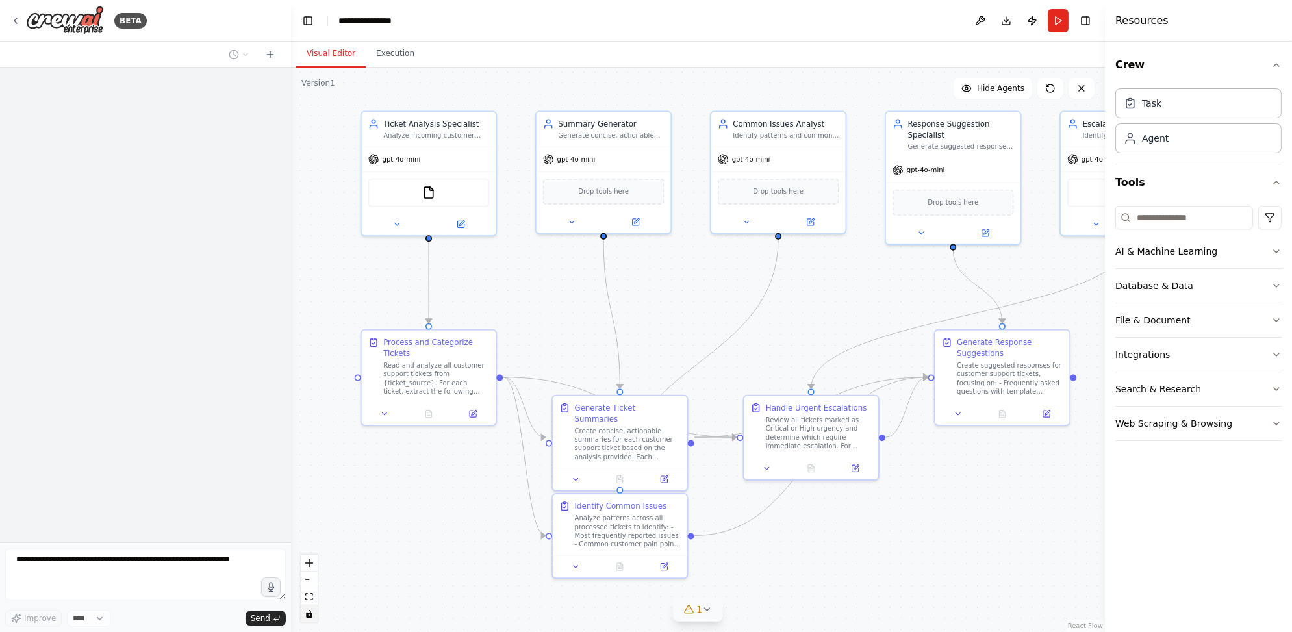
drag, startPoint x: 920, startPoint y: 510, endPoint x: 858, endPoint y: 502, distance: 62.3
click at [858, 502] on div ".deletable-edge-delete-btn { width: 20px; height: 20px; border: 0px solid #ffff…" at bounding box center [698, 350] width 814 height 564
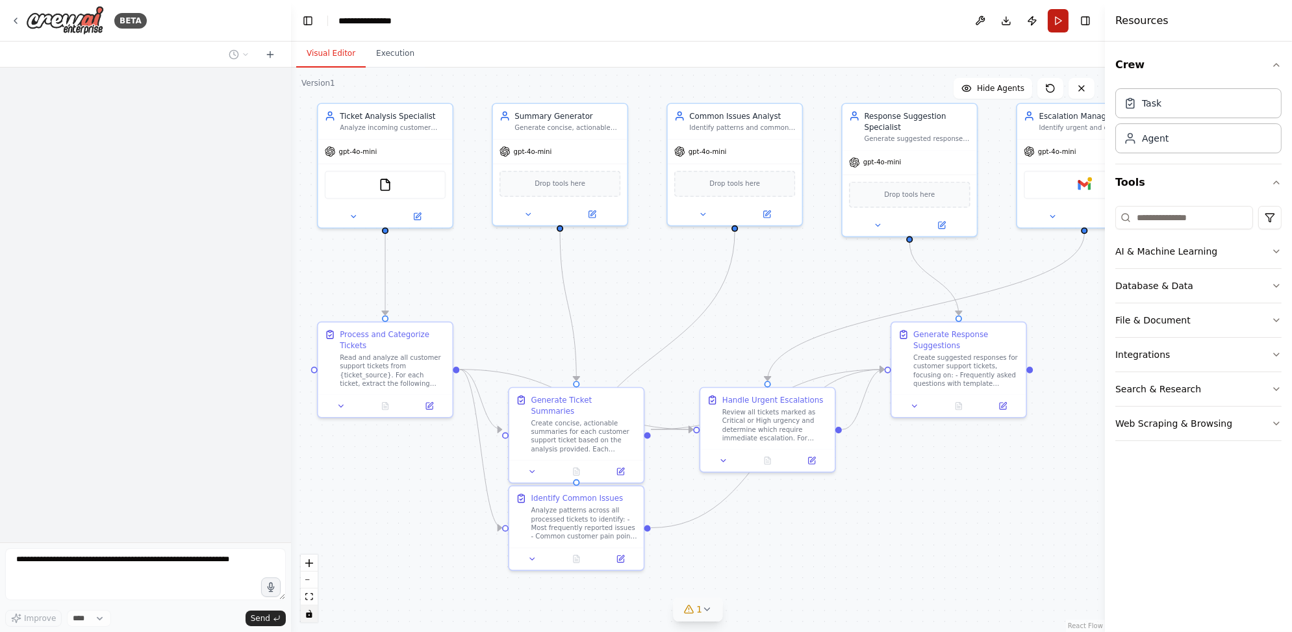
click at [1061, 15] on button "Run" at bounding box center [1058, 20] width 21 height 23
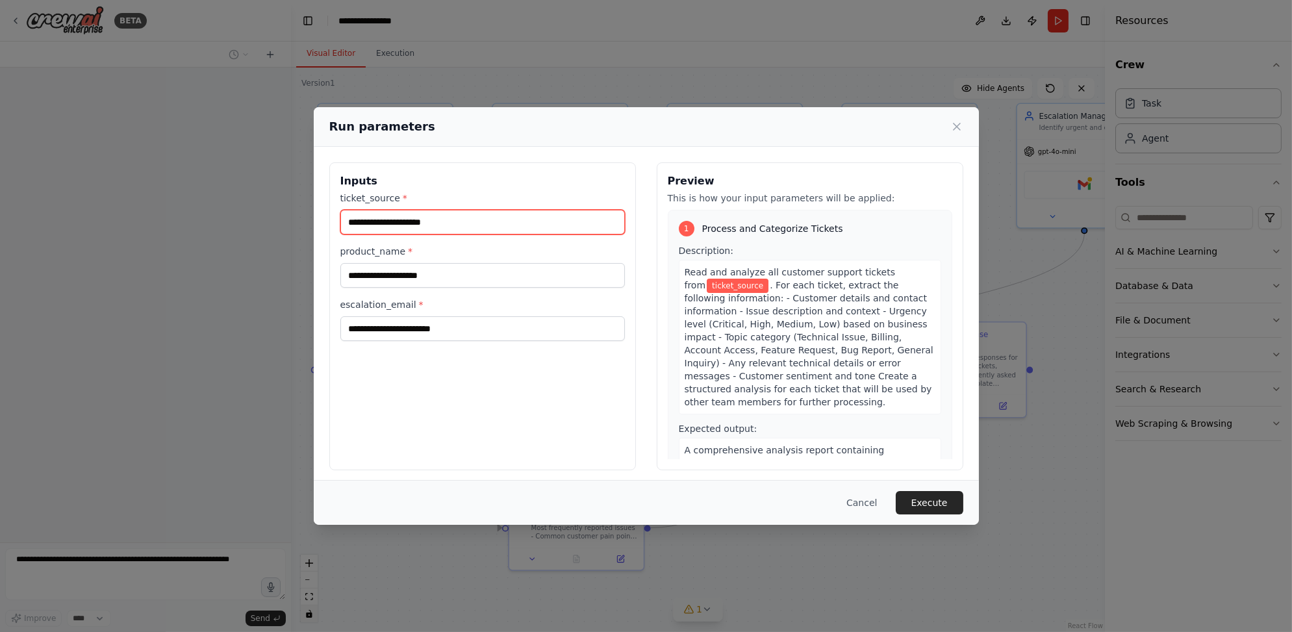
click at [514, 217] on input "ticket_source *" at bounding box center [482, 222] width 284 height 25
type input "**"
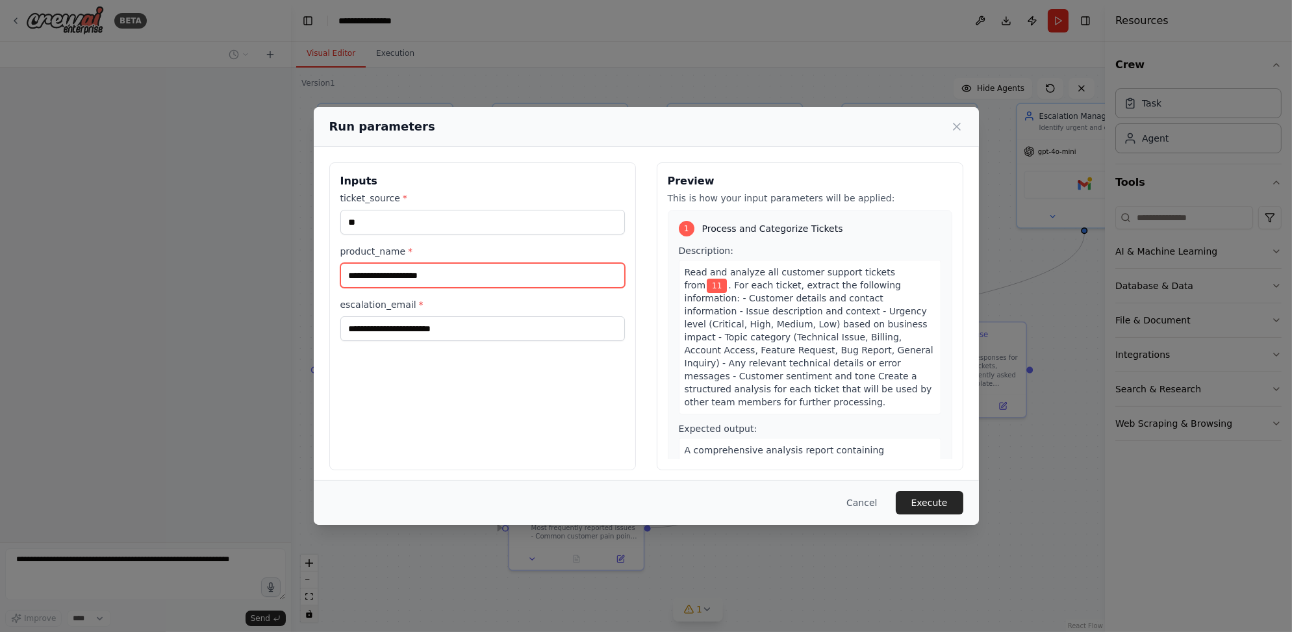
click at [431, 271] on input "product_name *" at bounding box center [482, 275] width 284 height 25
type input "***"
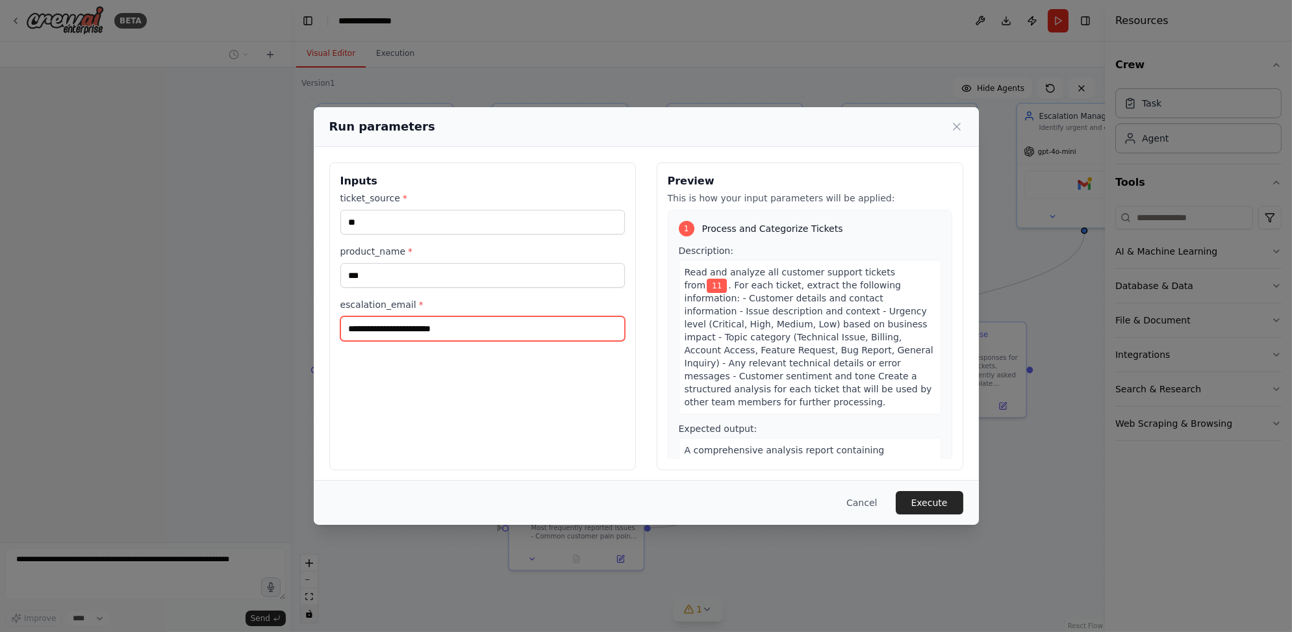
click at [468, 324] on input "escalation_email *" at bounding box center [482, 328] width 284 height 25
click at [468, 323] on input "escalation_email *" at bounding box center [482, 328] width 284 height 25
type input "**"
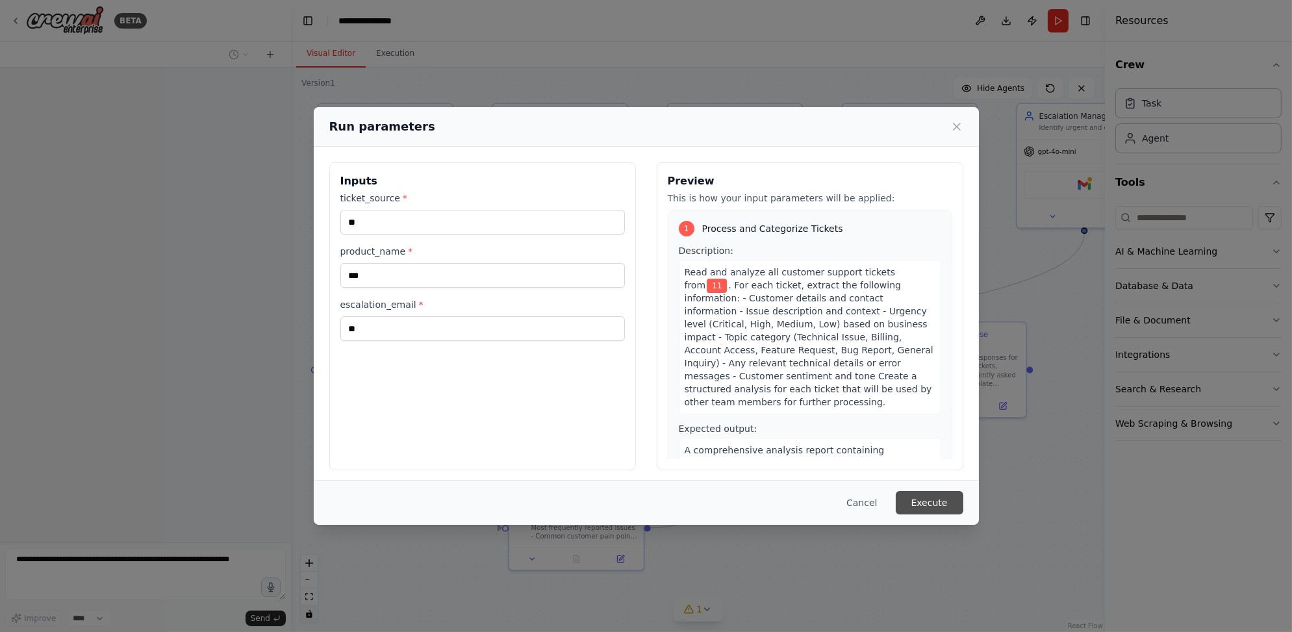
click at [911, 491] on button "Execute" at bounding box center [930, 502] width 68 height 23
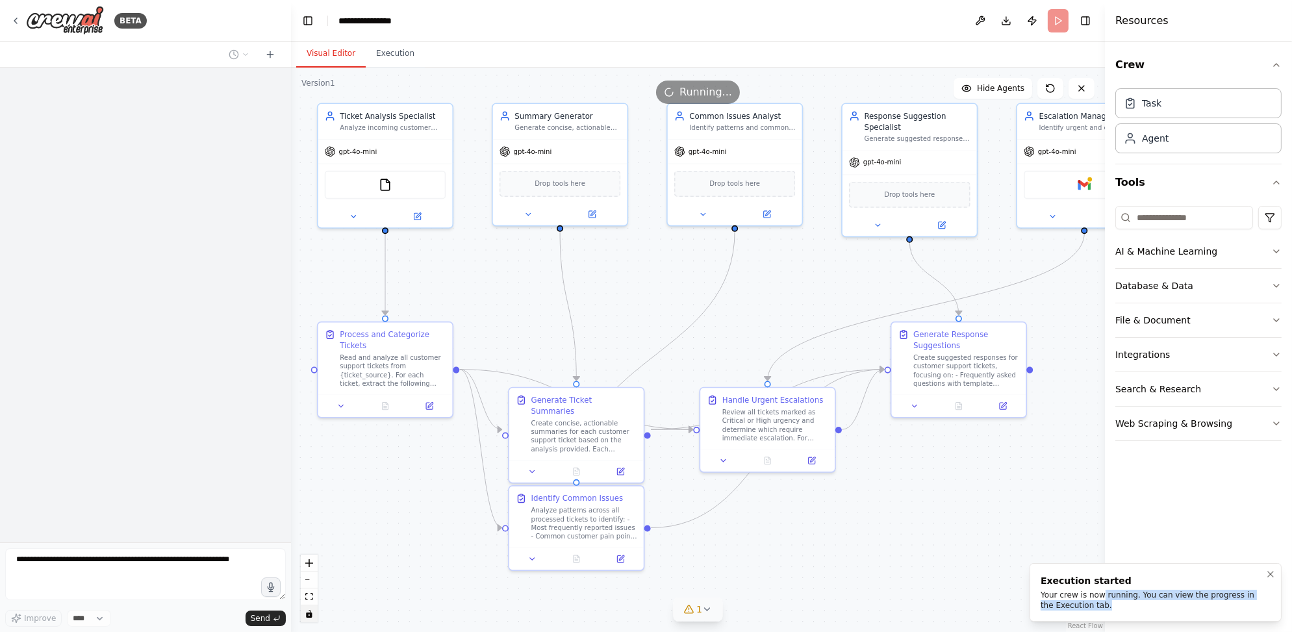
drag, startPoint x: 1106, startPoint y: 595, endPoint x: 1235, endPoint y: 605, distance: 129.6
click at [1235, 605] on div "Your crew is now running. You can view the progress in the Execution tab." at bounding box center [1152, 600] width 225 height 21
click at [1016, 503] on div ".deletable-edge-delete-btn { width: 20px; height: 20px; border: 0px solid #ffff…" at bounding box center [698, 350] width 814 height 564
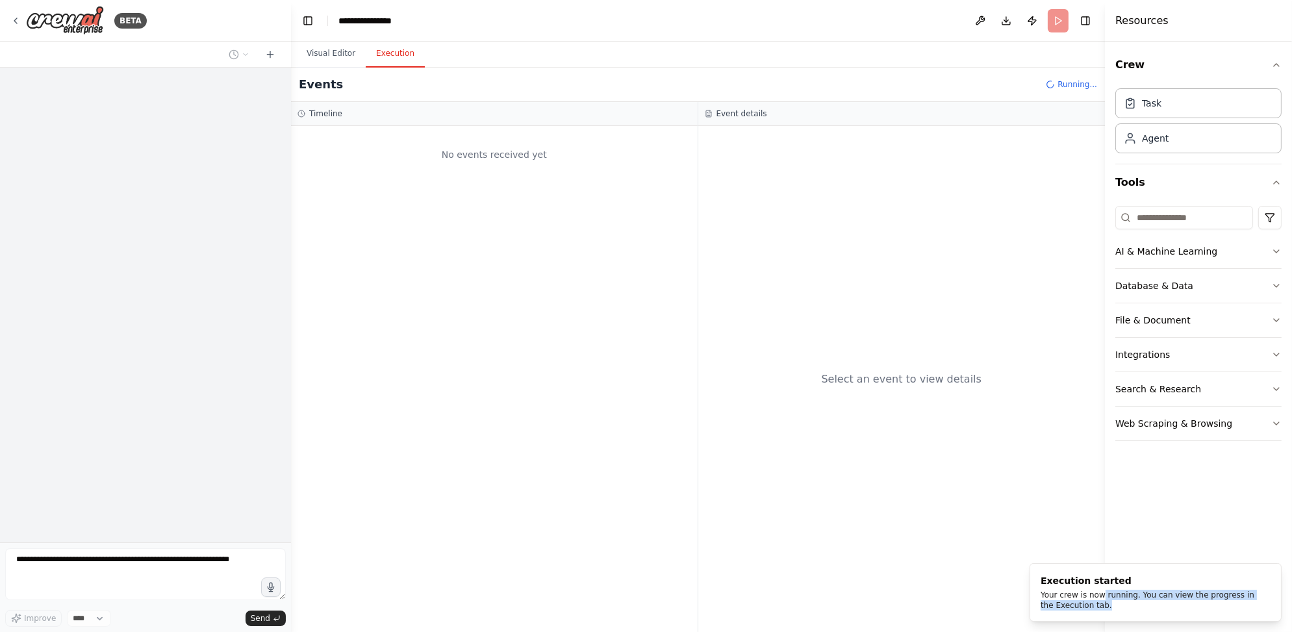
click at [386, 48] on button "Execution" at bounding box center [395, 53] width 59 height 27
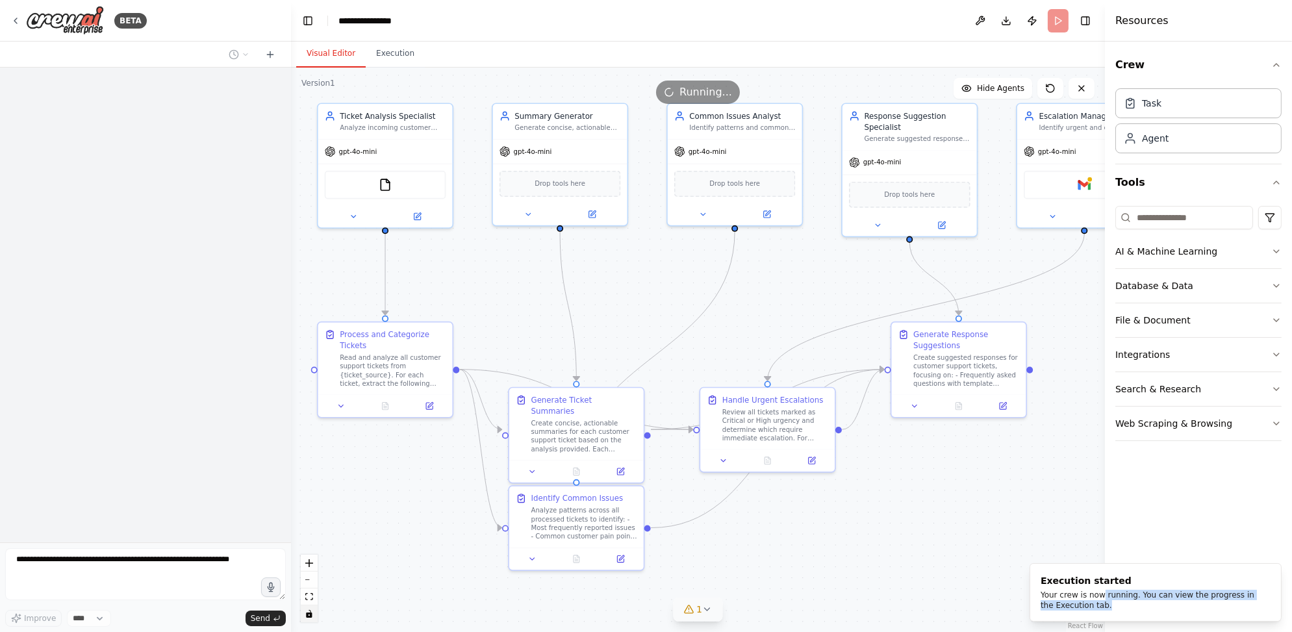
click at [351, 59] on button "Visual Editor" at bounding box center [330, 53] width 69 height 27
click at [1099, 577] on div "Execution started" at bounding box center [1152, 580] width 225 height 13
click at [1100, 594] on div "Your crew is now running. You can view the progress in the Execution tab." at bounding box center [1152, 600] width 225 height 21
click at [1269, 577] on icon "Notifications (F8)" at bounding box center [1270, 574] width 10 height 10
click at [390, 57] on button "Execution" at bounding box center [395, 53] width 59 height 27
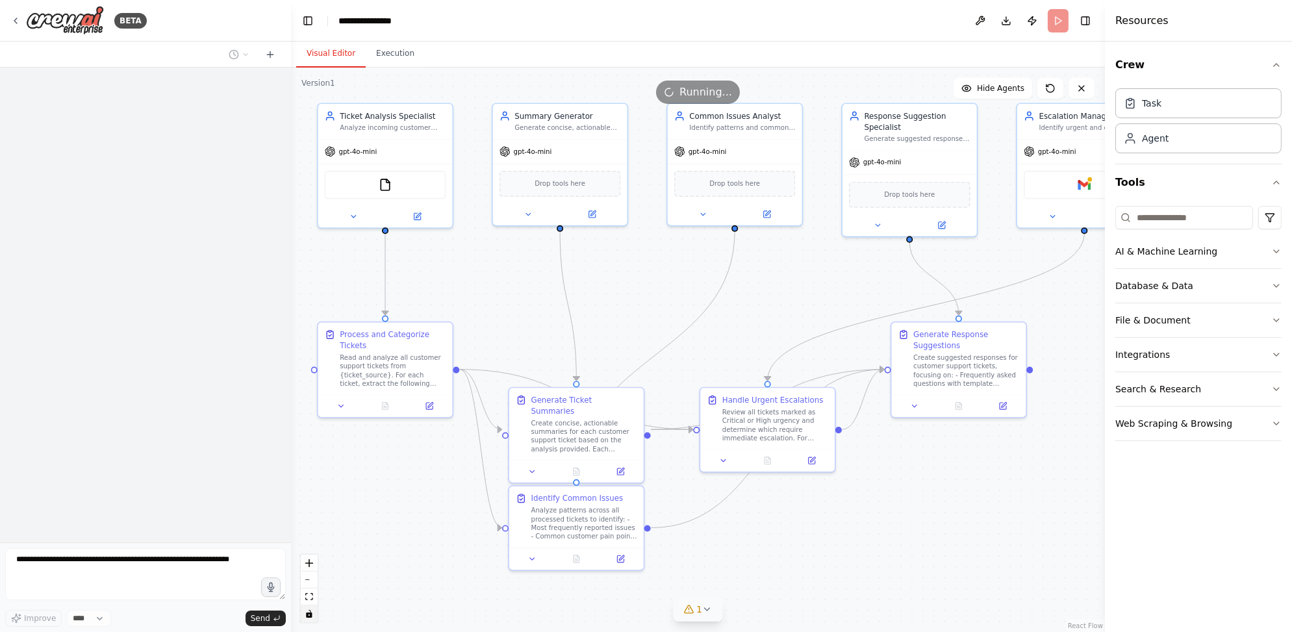
click at [344, 52] on button "Visual Editor" at bounding box center [330, 53] width 69 height 27
click at [857, 523] on div ".deletable-edge-delete-btn { width: 20px; height: 20px; border: 0px solid #ffff…" at bounding box center [698, 350] width 814 height 564
click at [6, 16] on div "BETA" at bounding box center [145, 21] width 291 height 42
click at [12, 19] on icon at bounding box center [15, 21] width 10 height 10
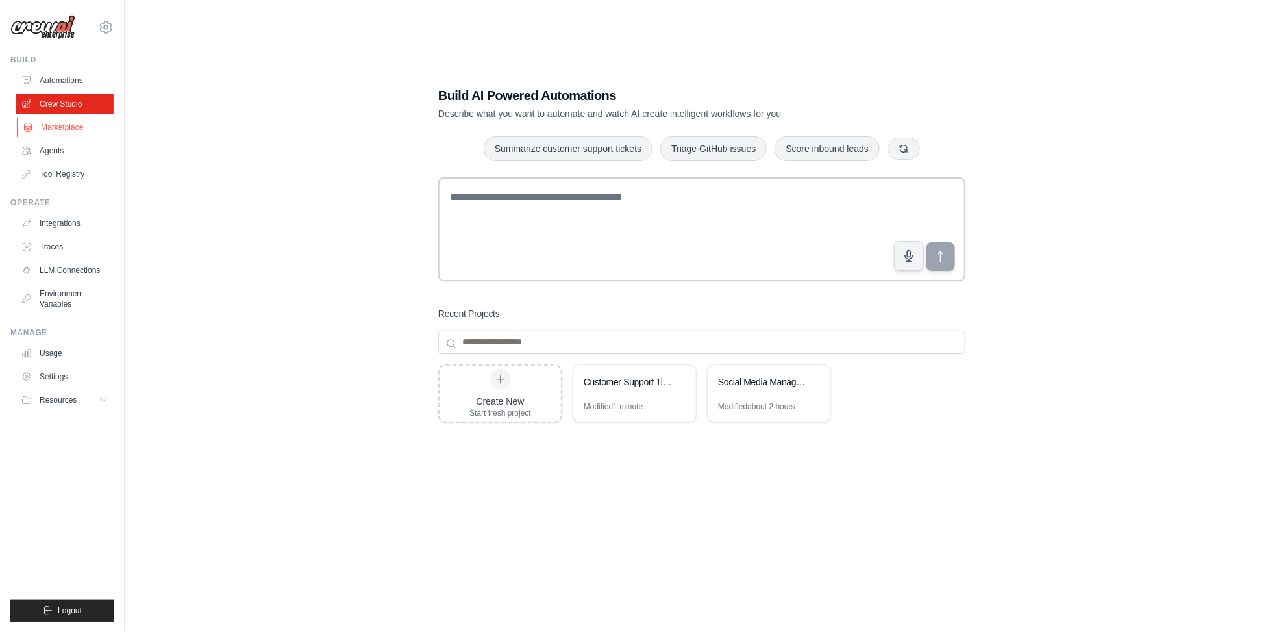
click at [78, 131] on link "Marketplace" at bounding box center [66, 127] width 98 height 21
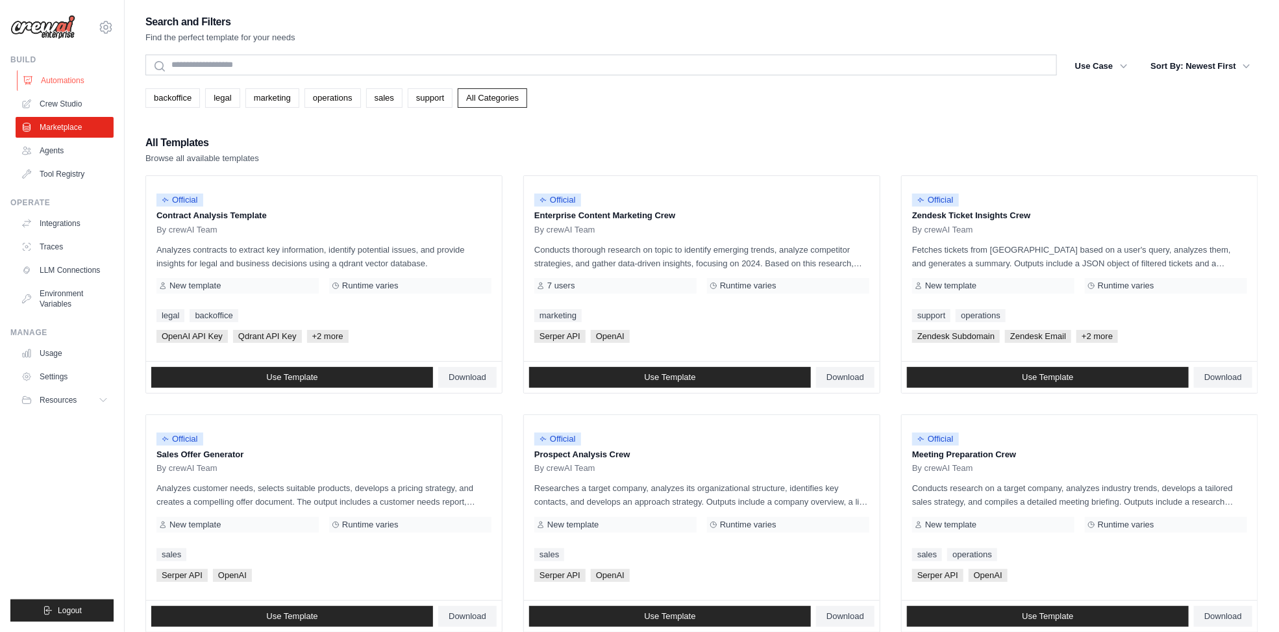
click at [71, 88] on link "Automations" at bounding box center [66, 80] width 98 height 21
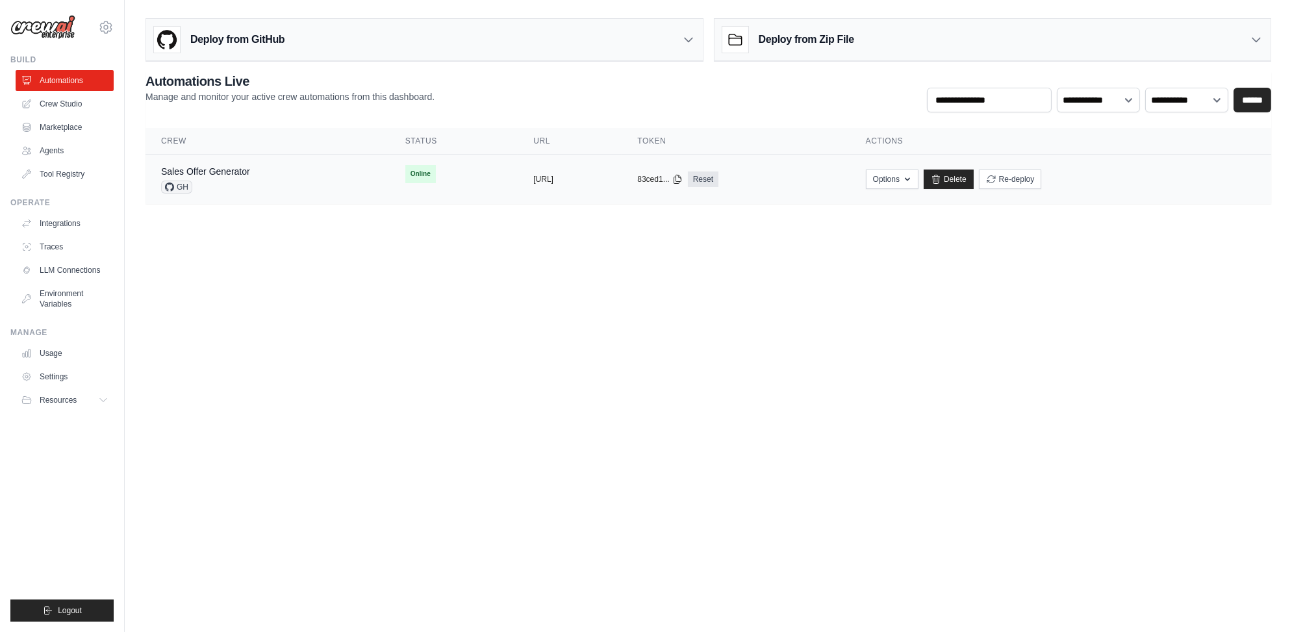
click at [405, 170] on span "Online" at bounding box center [420, 174] width 31 height 18
click at [405, 174] on span "Online" at bounding box center [420, 174] width 31 height 18
click at [918, 177] on button "Options" at bounding box center [892, 178] width 53 height 19
click at [918, 205] on link "Chat with this Crew" at bounding box center [845, 208] width 145 height 23
drag, startPoint x: 314, startPoint y: 247, endPoint x: 307, endPoint y: 247, distance: 7.1
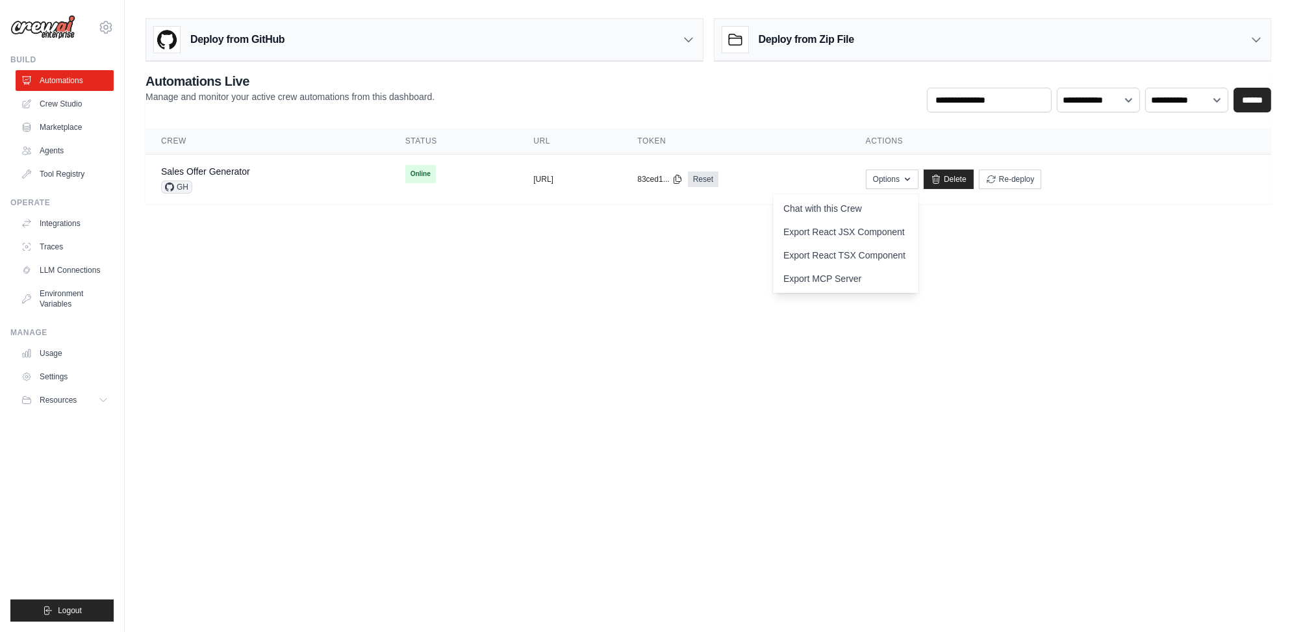
click at [314, 247] on body "bzw793659508@gmail.com Settings Build Automations Crew Studio" at bounding box center [646, 316] width 1292 height 632
click at [224, 175] on link "Sales Offer Generator" at bounding box center [205, 171] width 89 height 10
click at [918, 178] on button "Options" at bounding box center [892, 178] width 53 height 19
click at [866, 325] on body "bzw793659508@gmail.com Settings Build Automations Crew Studio" at bounding box center [646, 316] width 1292 height 632
click at [195, 170] on link "Sales Offer Generator" at bounding box center [205, 171] width 89 height 10
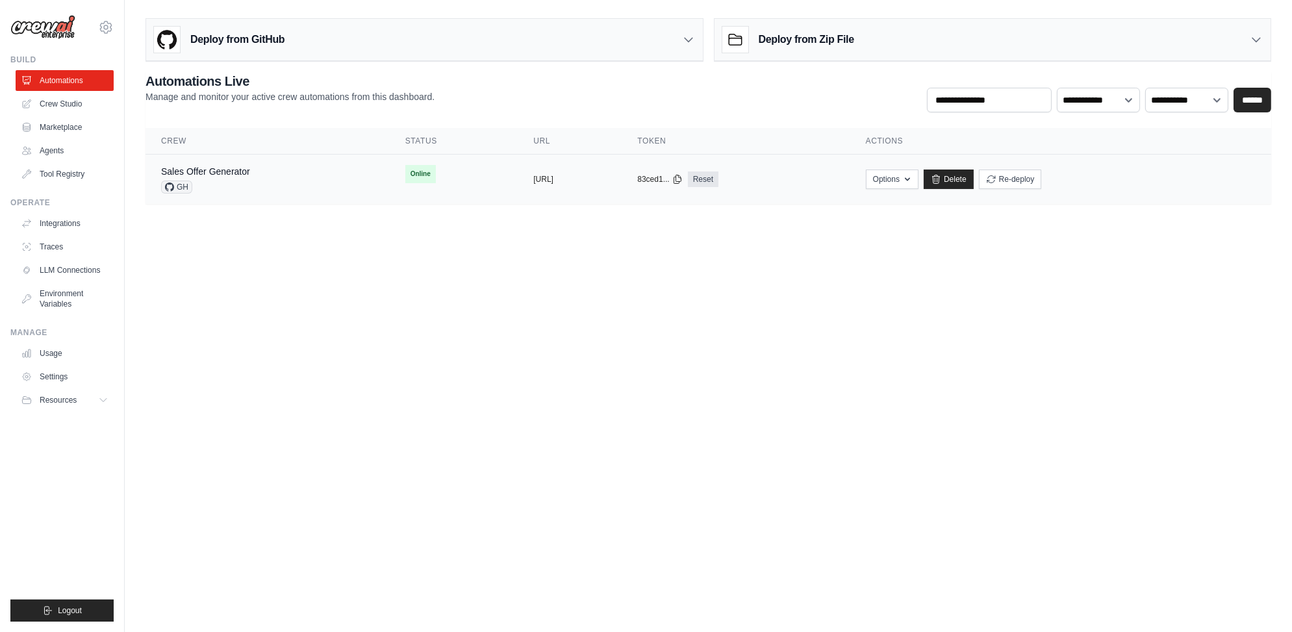
click at [541, 183] on div "copied https://sales-offer-generator-38820" at bounding box center [569, 179] width 73 height 10
click at [913, 177] on icon "button" at bounding box center [907, 178] width 10 height 10
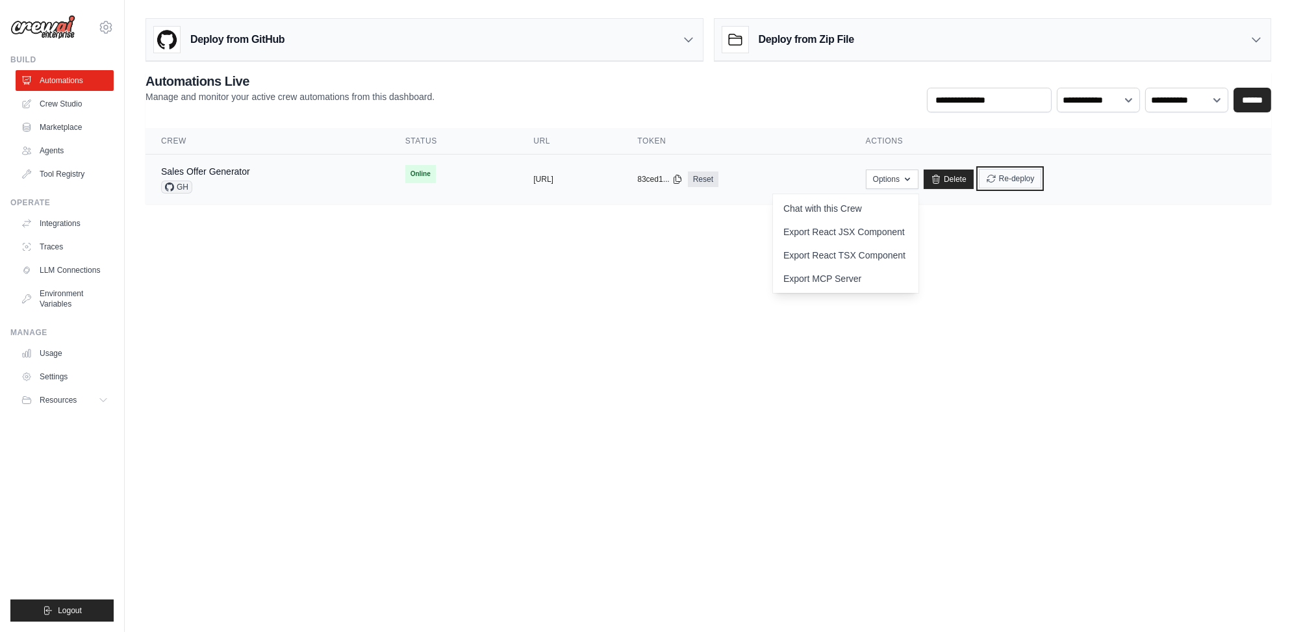
click at [995, 181] on icon "submit" at bounding box center [991, 178] width 8 height 7
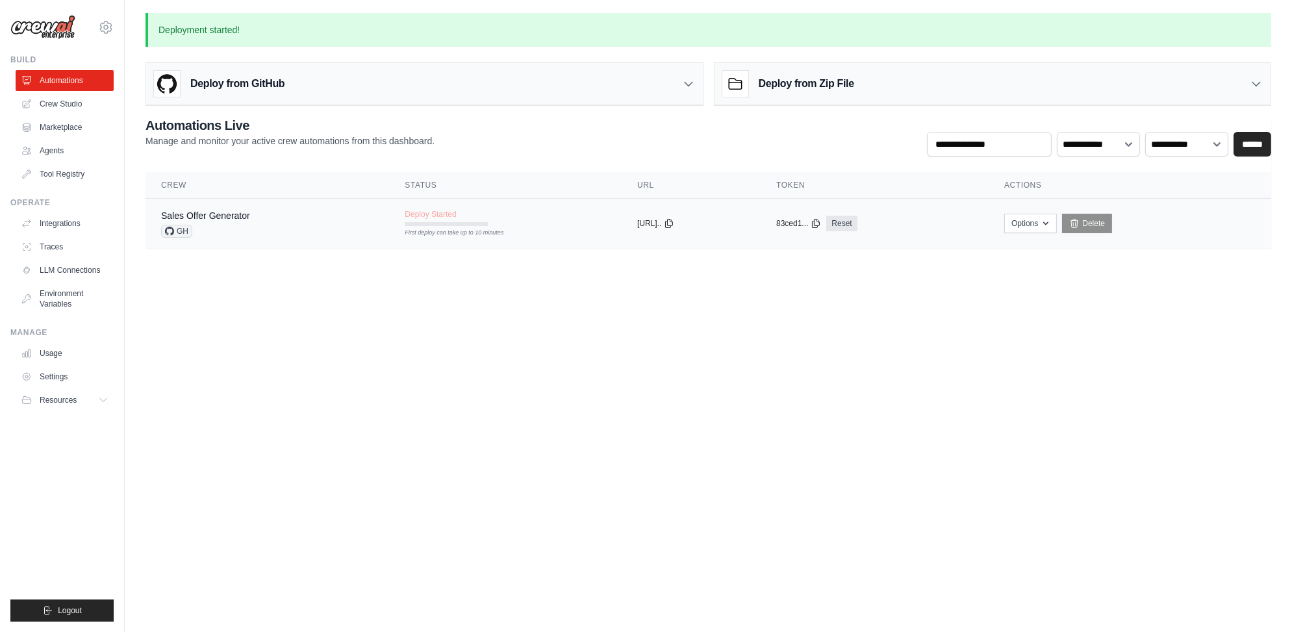
click at [451, 225] on td "Deploy Started First deploy can take up to 10 minutes" at bounding box center [505, 218] width 233 height 38
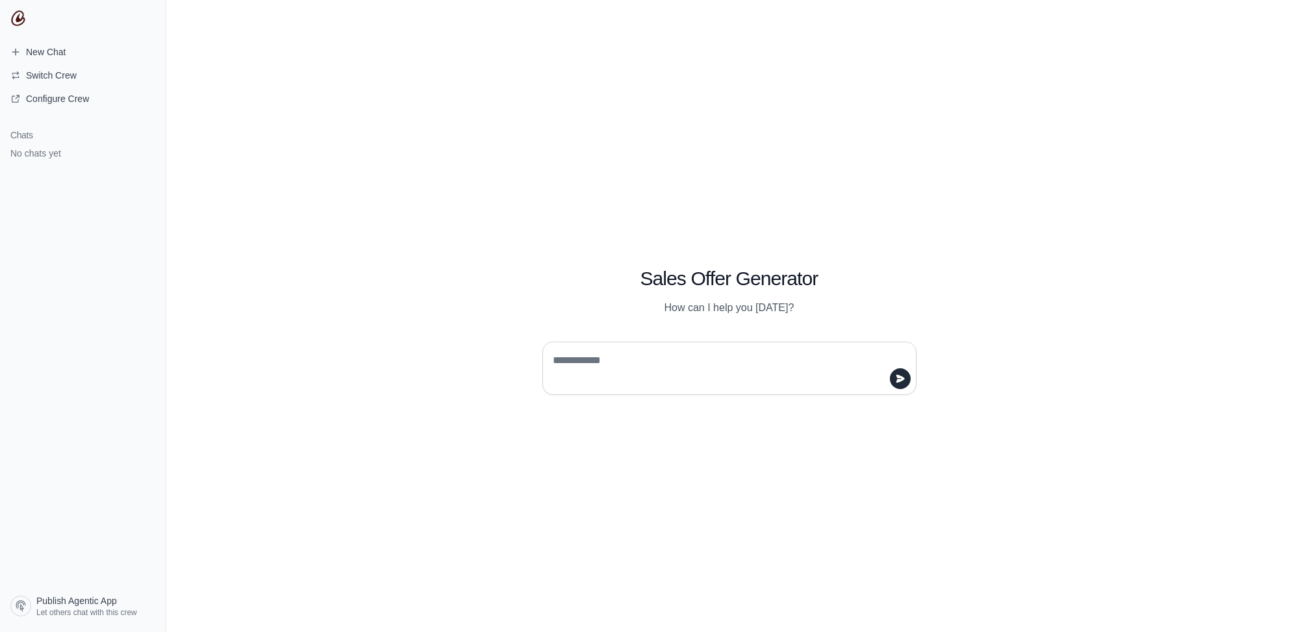
click at [636, 358] on textarea at bounding box center [725, 368] width 349 height 36
type textarea "*****"
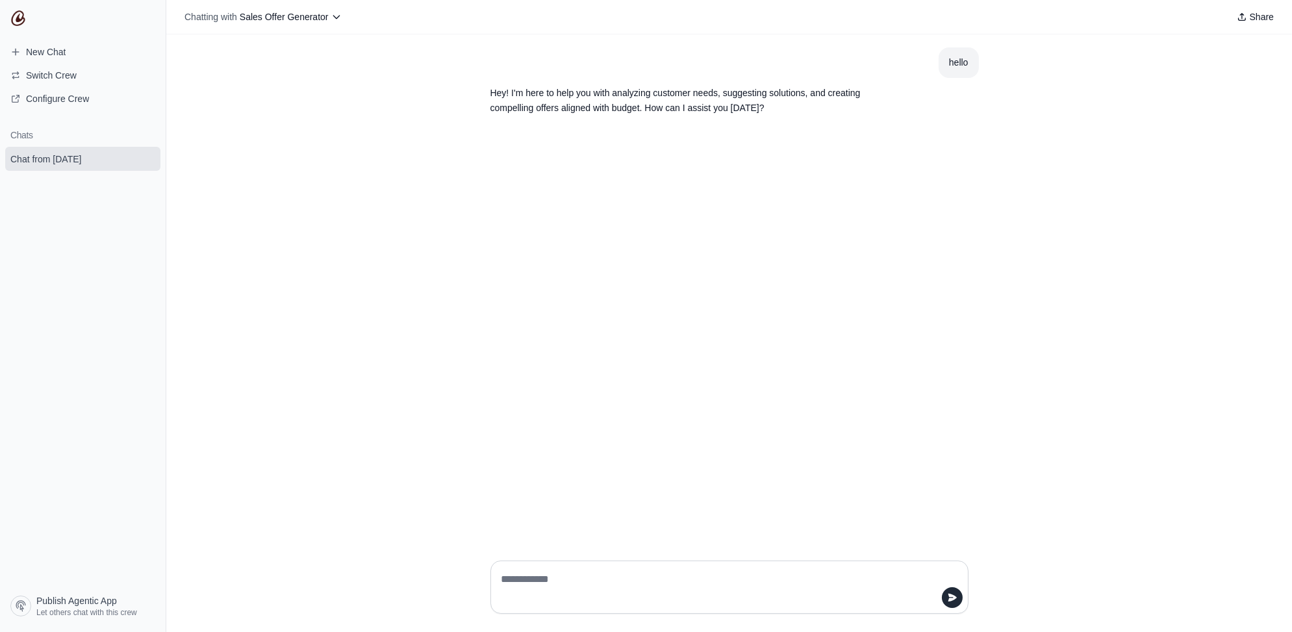
click at [684, 92] on p "Hey! I'm here to help you with analyzing customer needs, suggesting solutions, …" at bounding box center [698, 101] width 416 height 30
click at [645, 100] on p "Hey! I'm here to help you with analyzing customer needs, suggesting solutions, …" at bounding box center [698, 101] width 416 height 30
click at [658, 572] on textarea at bounding box center [725, 587] width 453 height 36
click at [73, 75] on span "Switch Crew" at bounding box center [51, 75] width 51 height 13
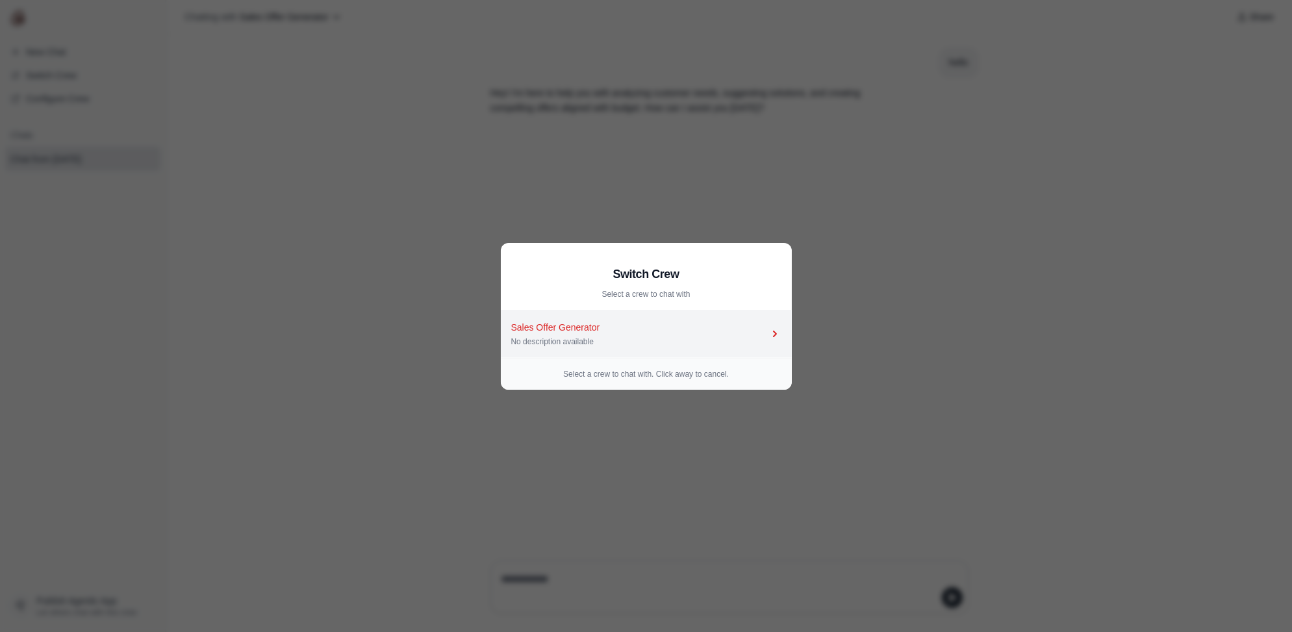
click at [662, 347] on link "Sales Offer Generator No description available" at bounding box center [646, 333] width 291 height 47
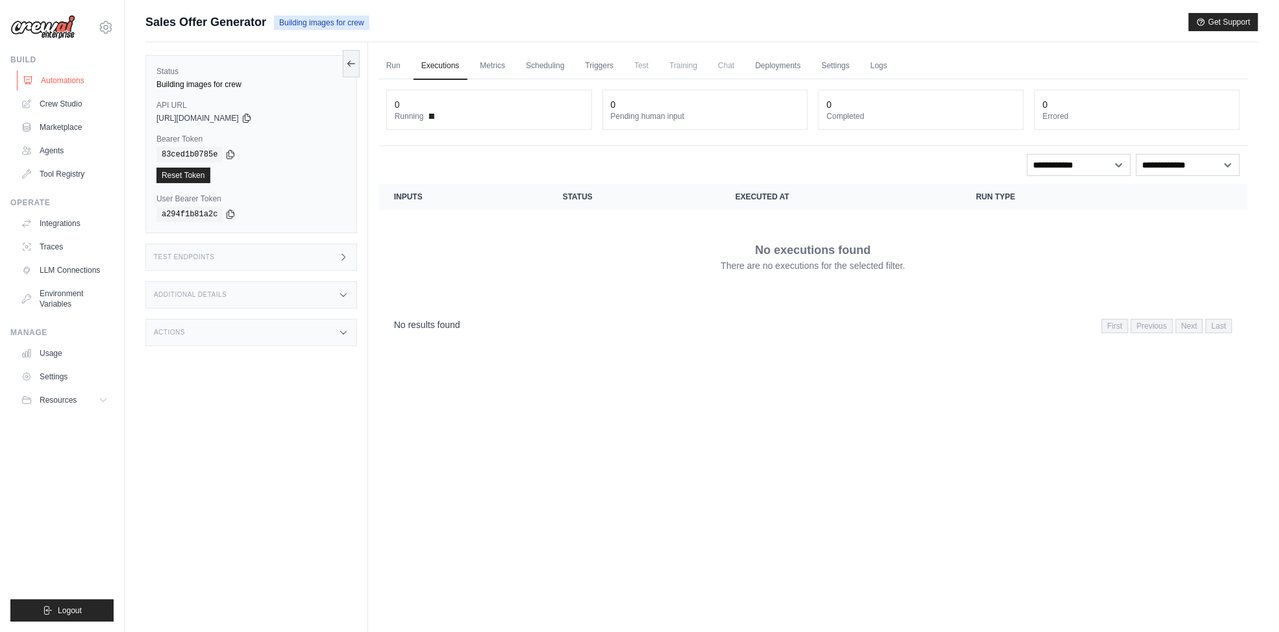
click at [69, 81] on link "Automations" at bounding box center [66, 80] width 98 height 21
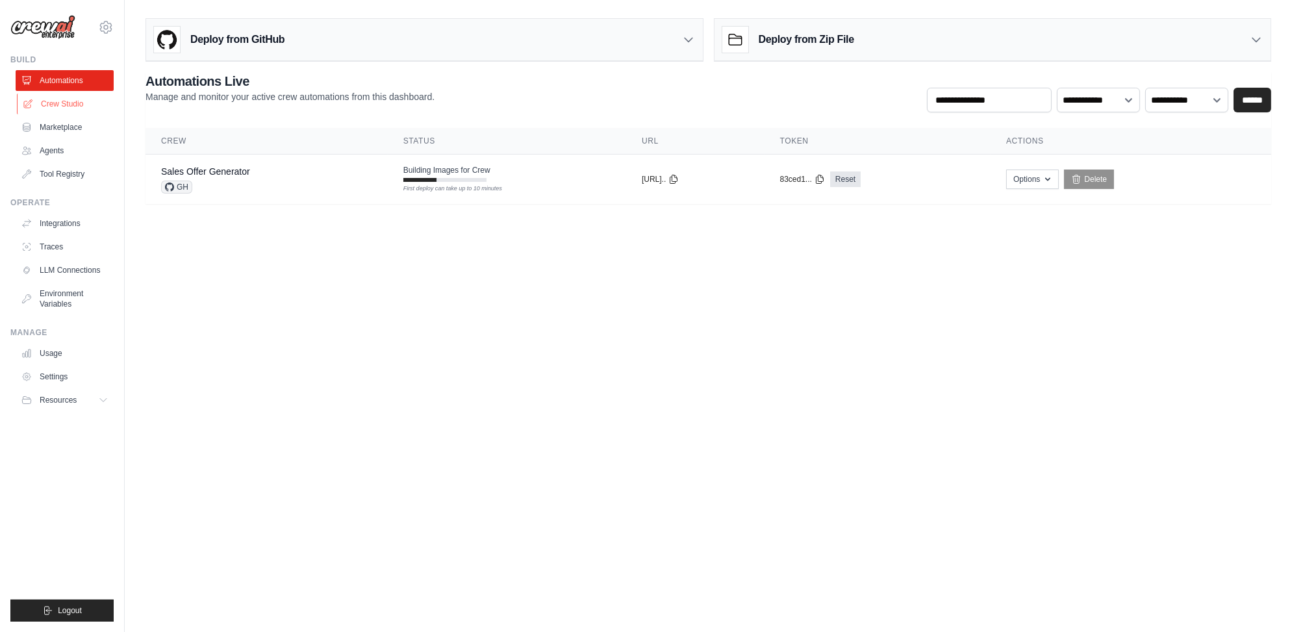
click at [87, 100] on link "Crew Studio" at bounding box center [66, 104] width 98 height 21
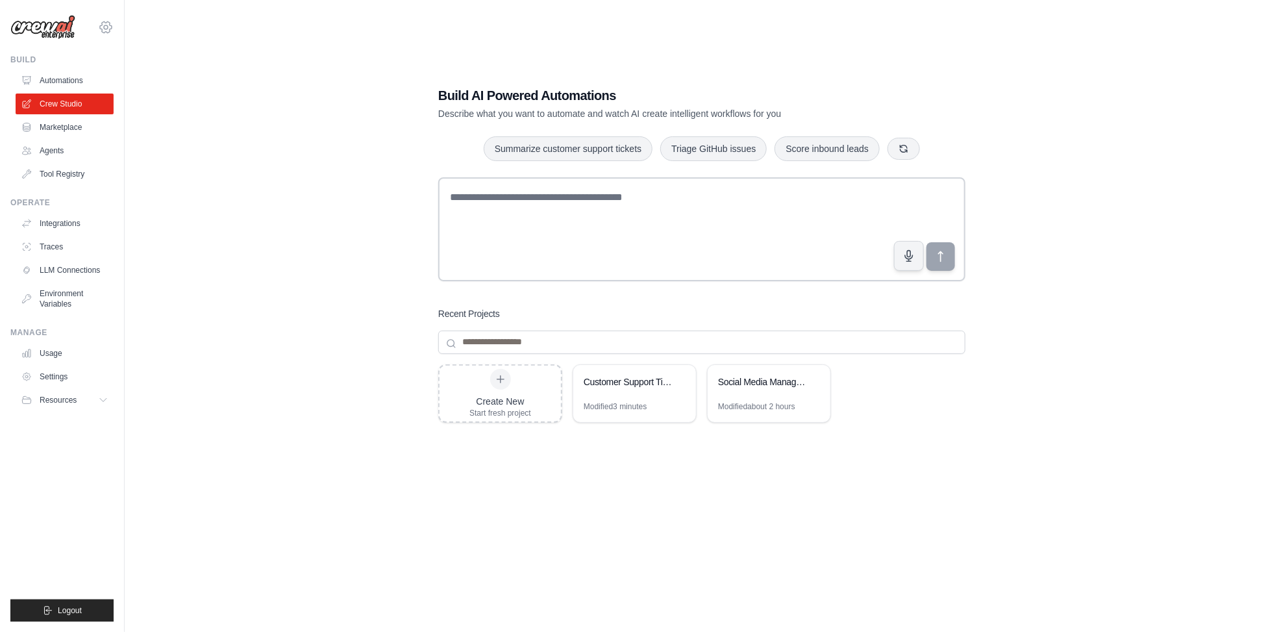
click at [109, 31] on icon at bounding box center [106, 26] width 12 height 11
click at [273, 101] on div "Build AI Powered Automations Describe what you want to automate and watch AI cr…" at bounding box center [701, 329] width 1113 height 632
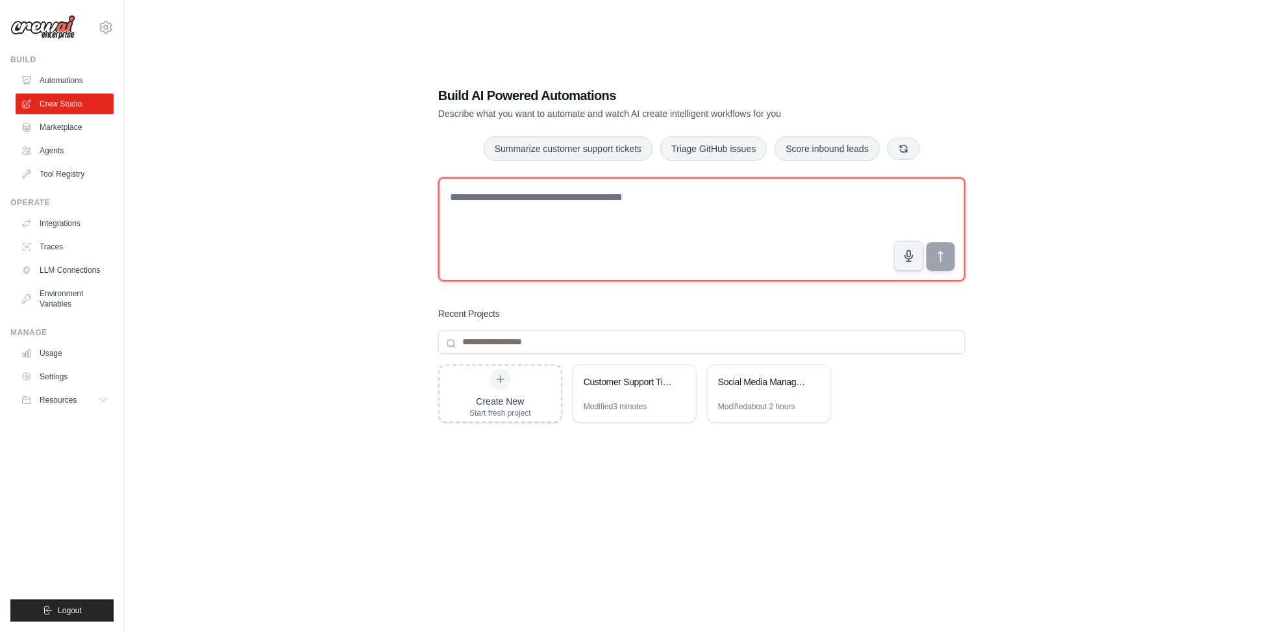
click at [828, 203] on textarea at bounding box center [701, 229] width 527 height 104
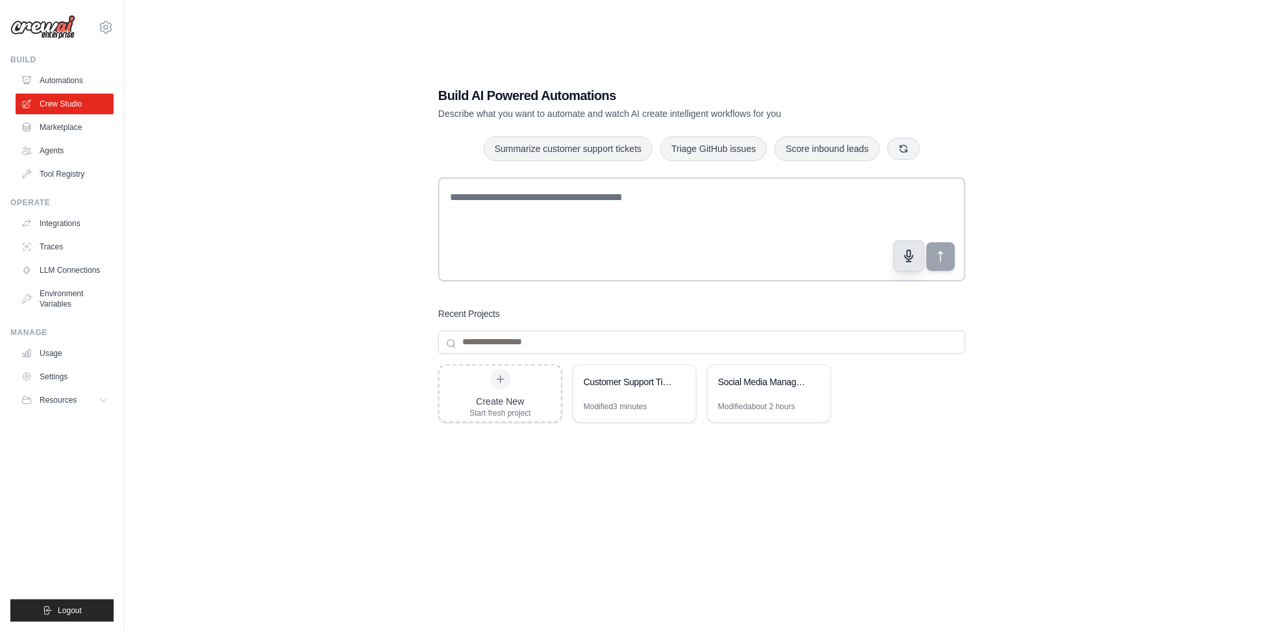
click at [909, 252] on icon "button" at bounding box center [910, 256] width 14 height 14
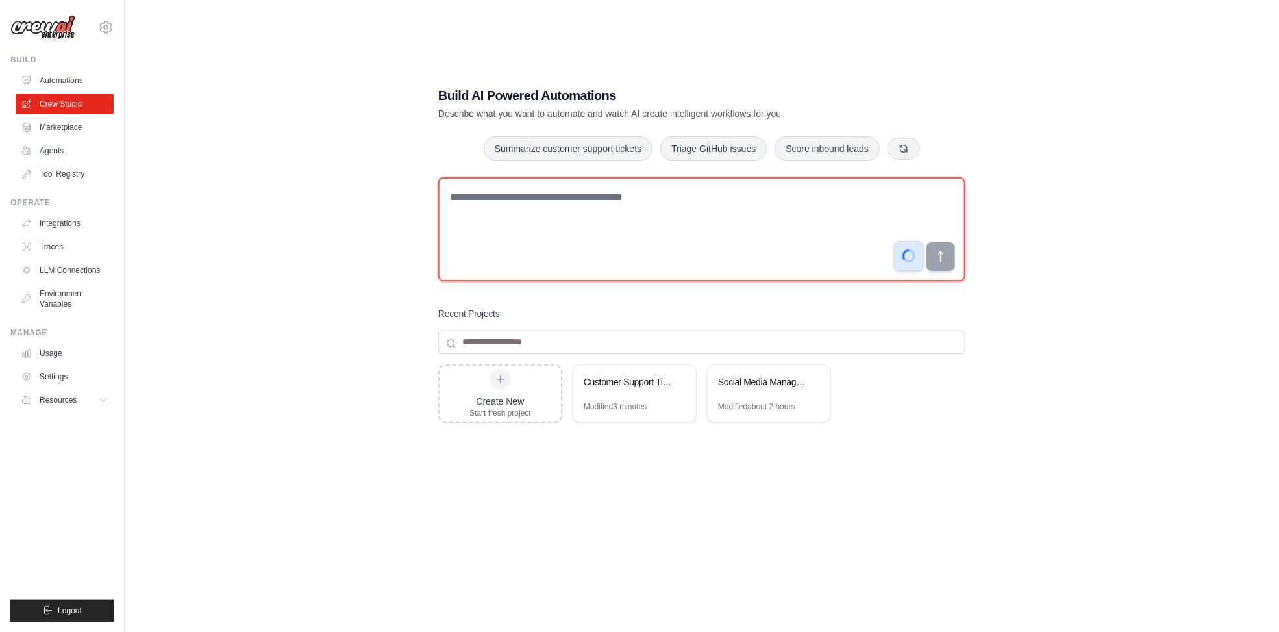
click at [656, 232] on textarea at bounding box center [701, 229] width 527 height 104
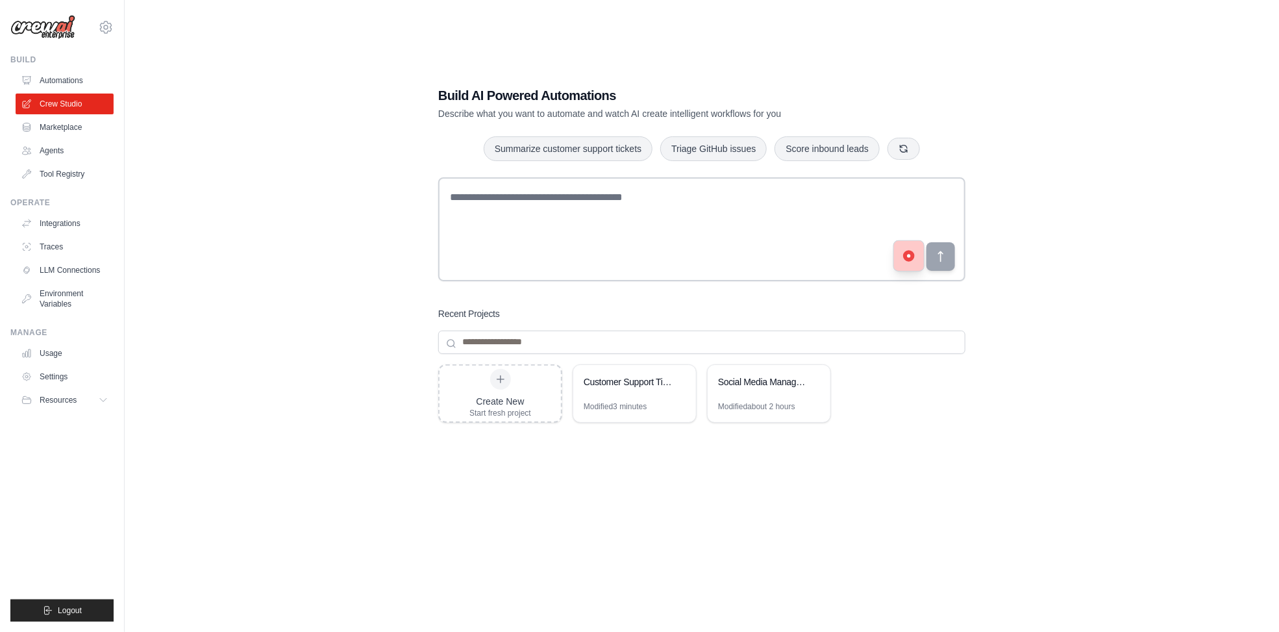
click at [918, 258] on button "button" at bounding box center [909, 255] width 31 height 31
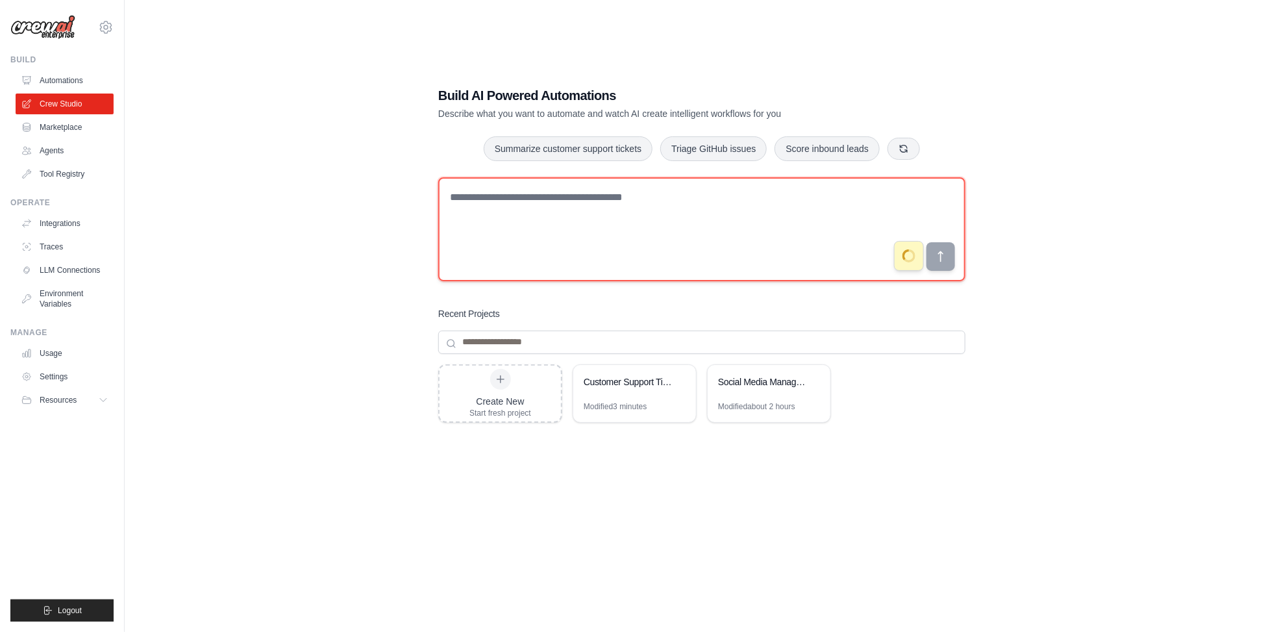
click at [696, 238] on textarea at bounding box center [701, 229] width 527 height 104
drag, startPoint x: 574, startPoint y: 212, endPoint x: 372, endPoint y: 198, distance: 202.5
click at [372, 198] on div "Build AI Powered Automations Describe what you want to automate and watch AI cr…" at bounding box center [701, 329] width 1113 height 632
type textarea "*"
type textarea "*********"
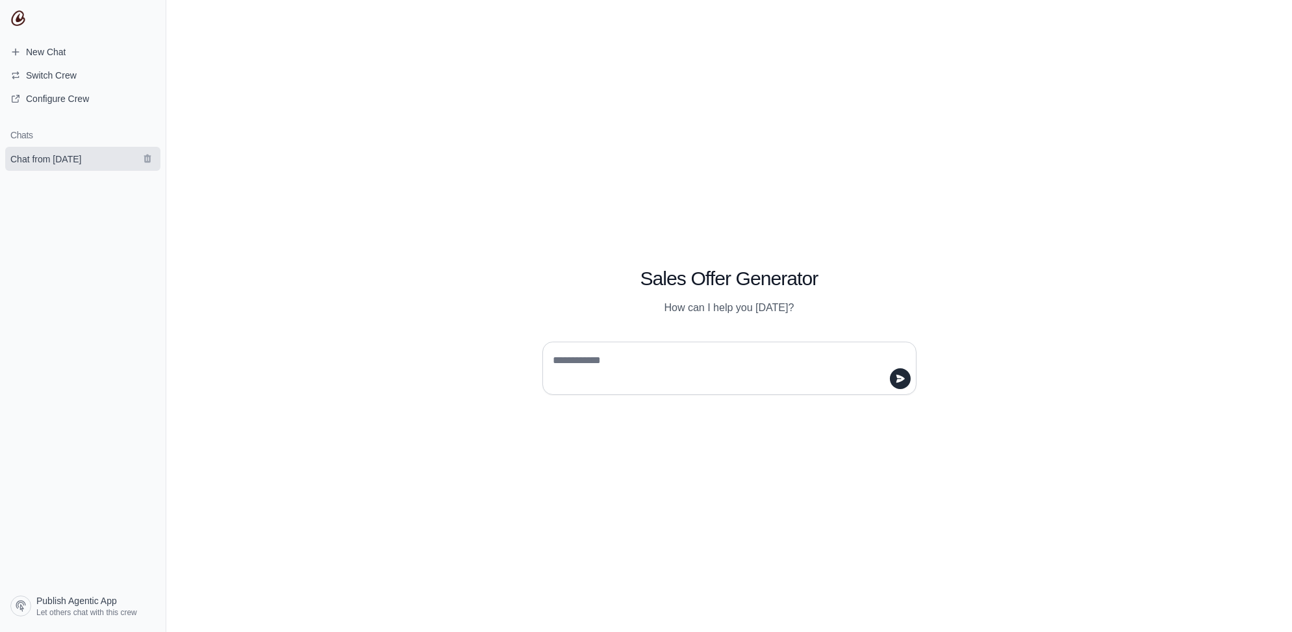
click at [81, 162] on span "Chat from [DATE]" at bounding box center [45, 159] width 71 height 13
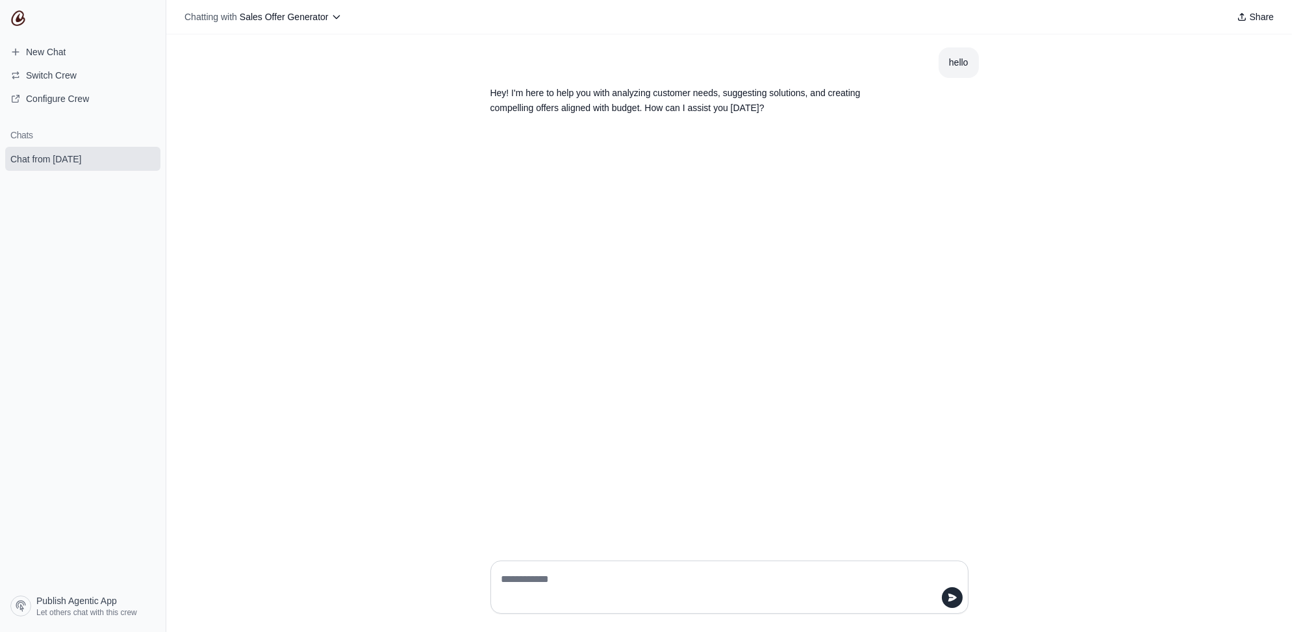
click at [715, 588] on textarea at bounding box center [725, 587] width 453 height 36
drag, startPoint x: 675, startPoint y: 92, endPoint x: 757, endPoint y: 96, distance: 81.3
click at [757, 96] on p "Hey! I'm here to help you with analyzing customer needs, suggesting solutions, …" at bounding box center [698, 101] width 416 height 30
click at [634, 575] on textarea at bounding box center [725, 587] width 453 height 36
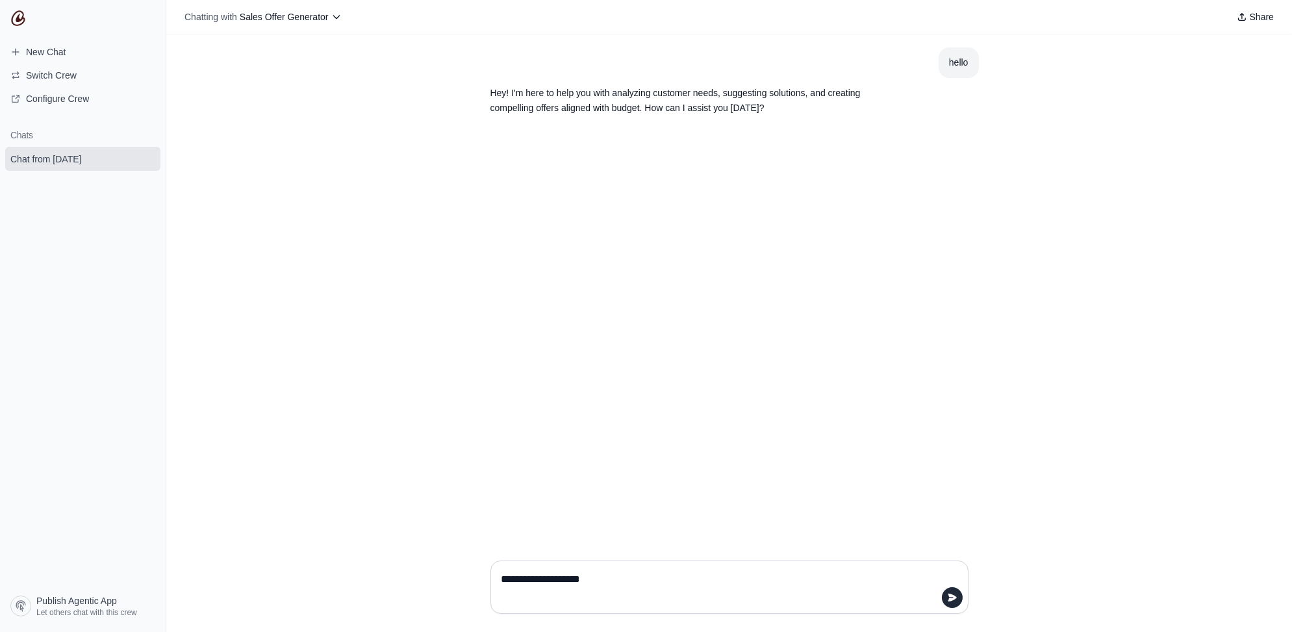
type textarea "**********"
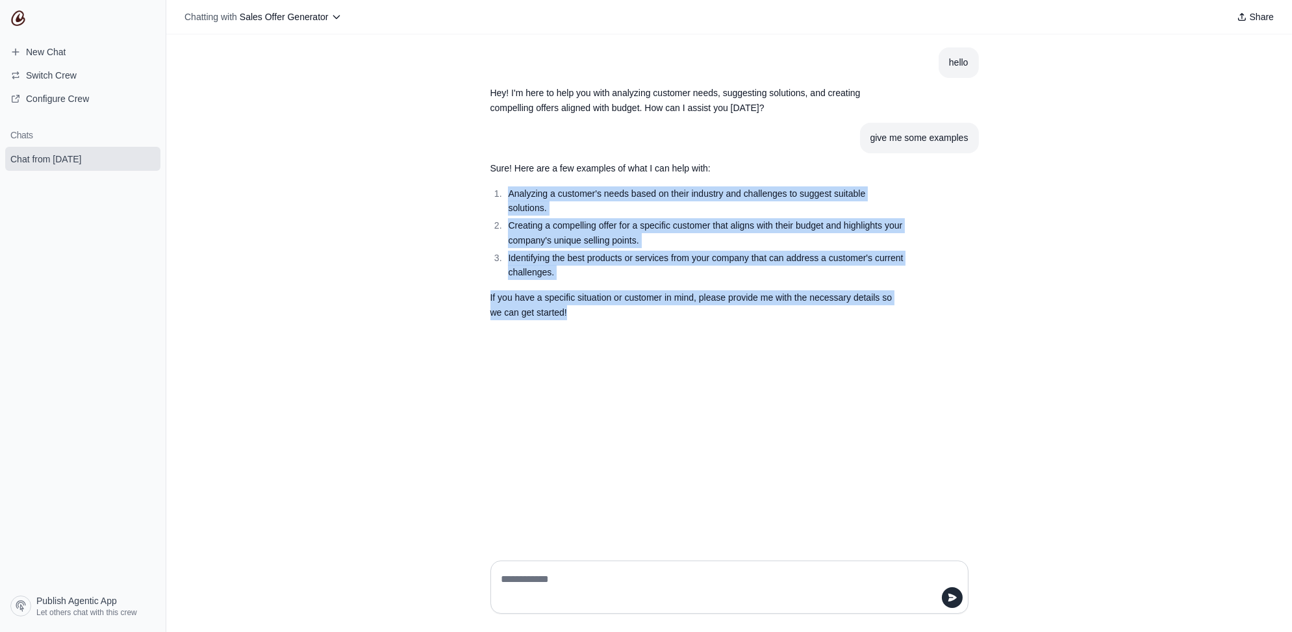
drag, startPoint x: 511, startPoint y: 191, endPoint x: 683, endPoint y: 347, distance: 232.2
click at [683, 347] on div "hello Hey! I'm here to help you with analyzing customer needs, suggesting solut…" at bounding box center [729, 292] width 1126 height 516
click at [653, 358] on div "hello Hey! I'm here to help you with analyzing customer needs, suggesting solut…" at bounding box center [729, 292] width 1126 height 516
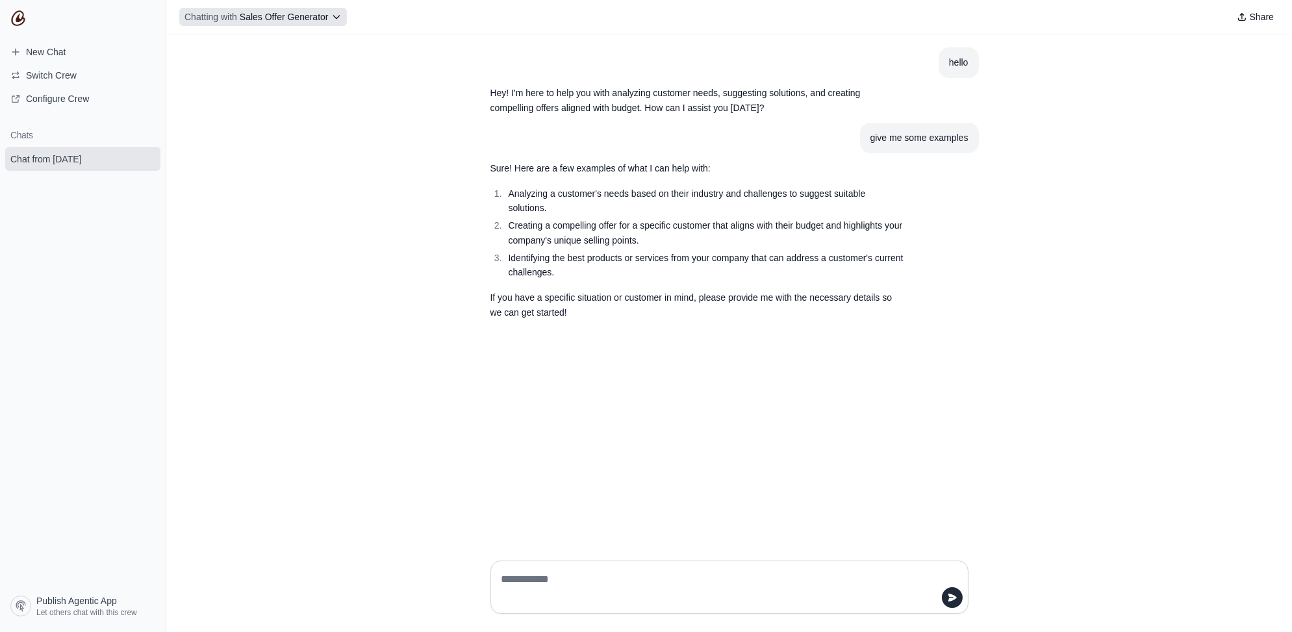
click at [341, 14] on icon at bounding box center [336, 17] width 10 height 10
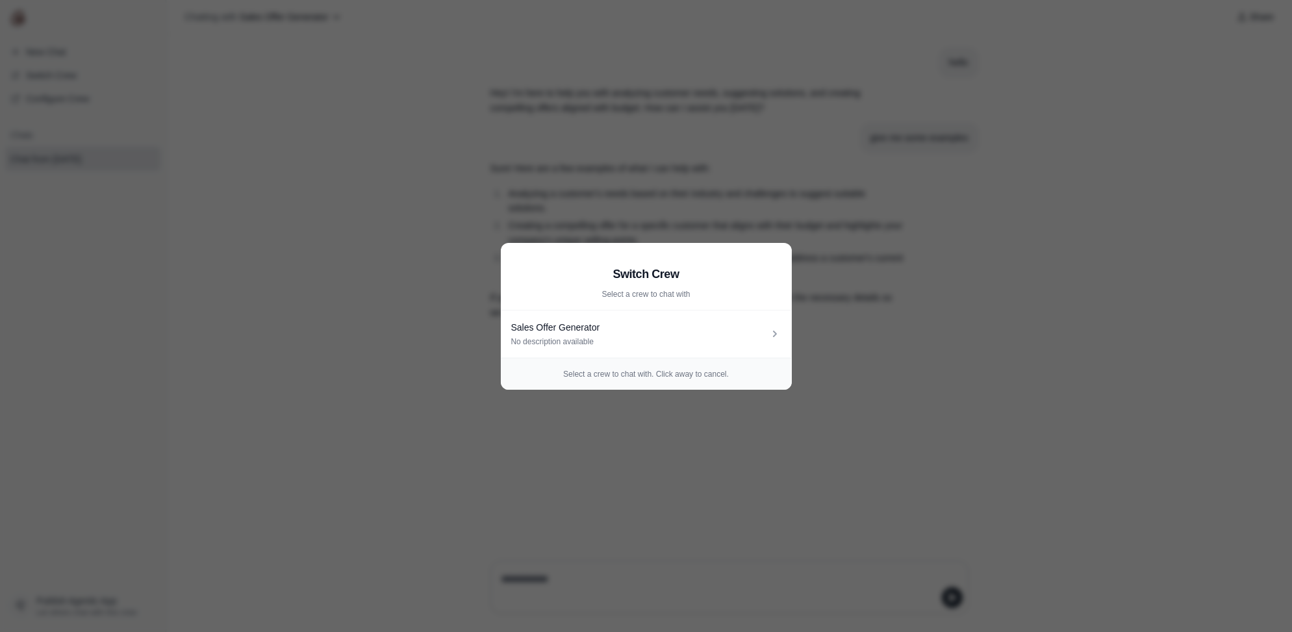
click at [503, 468] on aside "Switch Crew Select a crew to chat with Sales Offer Generator No description ava…" at bounding box center [646, 316] width 1292 height 632
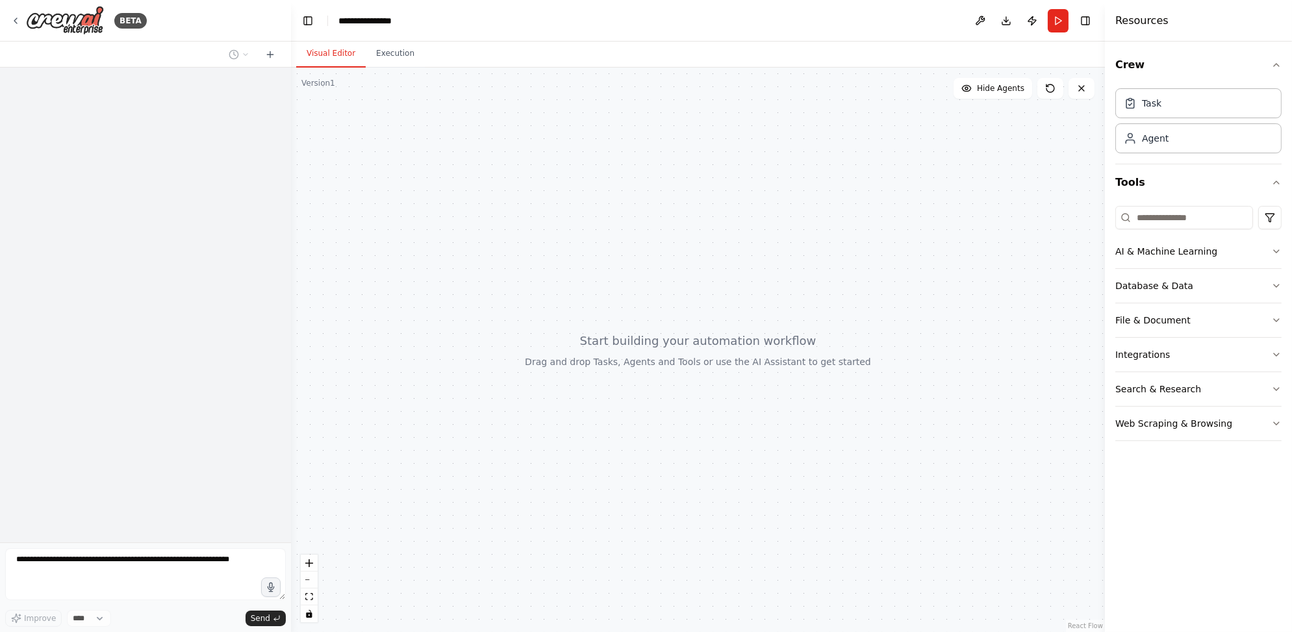
click at [116, 622] on div "Improve **** Send" at bounding box center [145, 618] width 281 height 17
drag, startPoint x: 178, startPoint y: 460, endPoint x: 165, endPoint y: 405, distance: 56.1
click at [168, 417] on div at bounding box center [145, 305] width 291 height 475
click at [203, 105] on div at bounding box center [145, 305] width 291 height 475
click at [653, 223] on div at bounding box center [698, 350] width 814 height 564
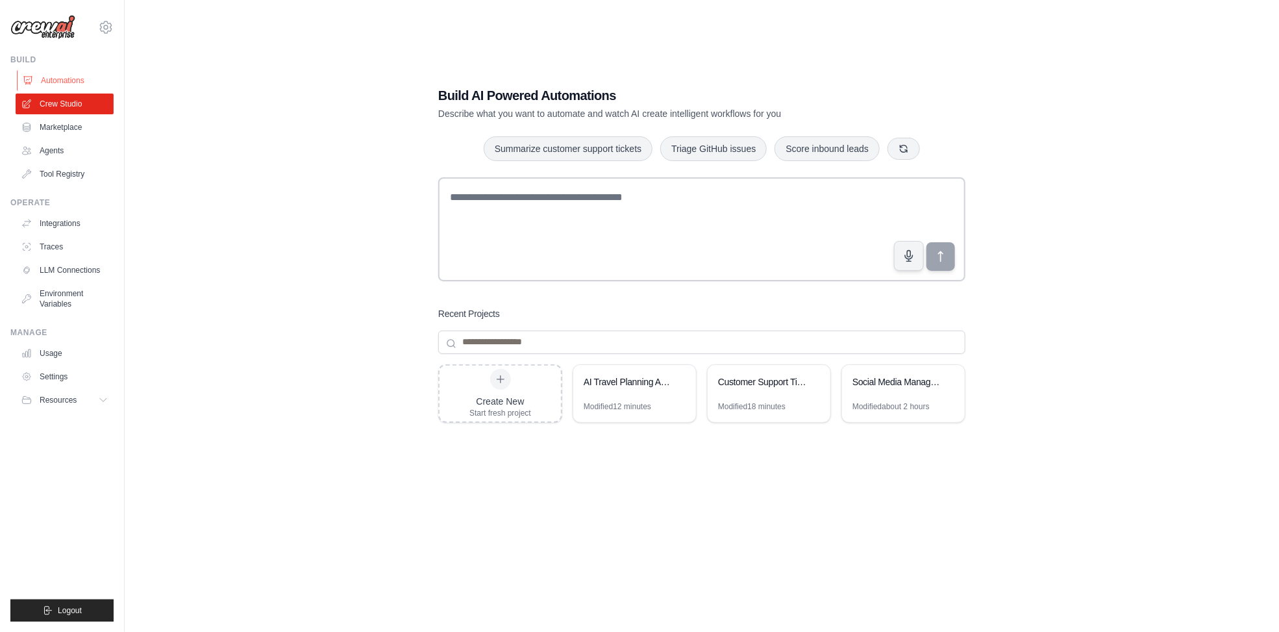
click at [82, 81] on link "Automations" at bounding box center [66, 80] width 98 height 21
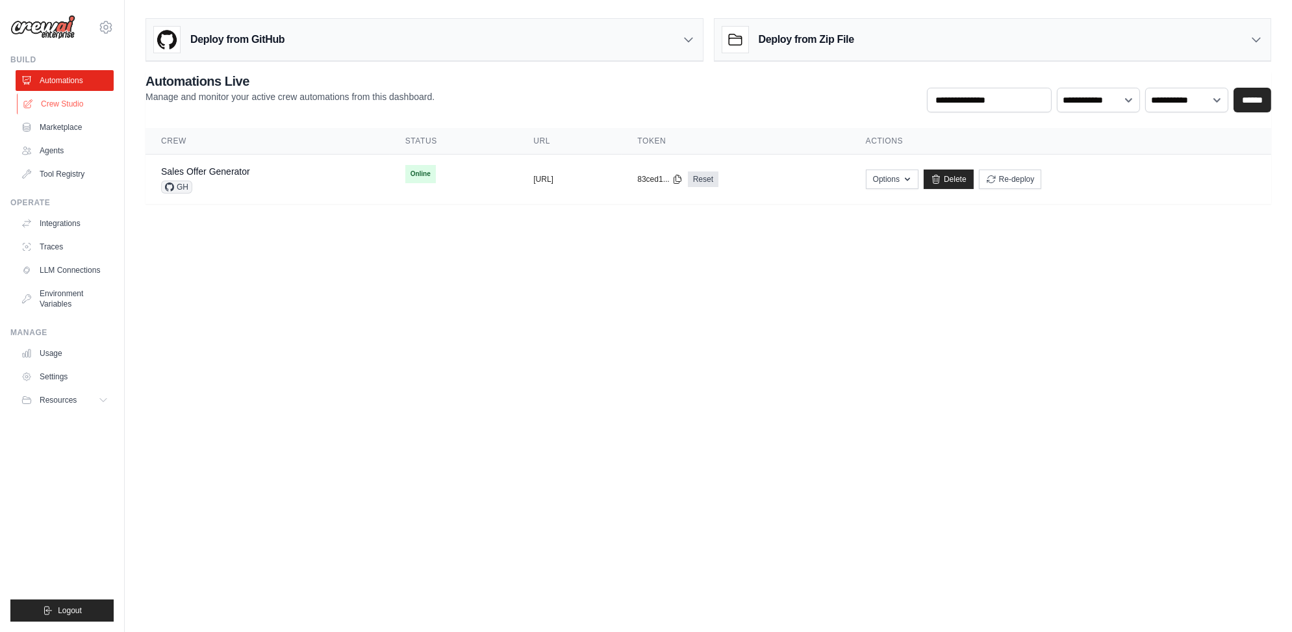
click at [65, 106] on link "Crew Studio" at bounding box center [66, 104] width 98 height 21
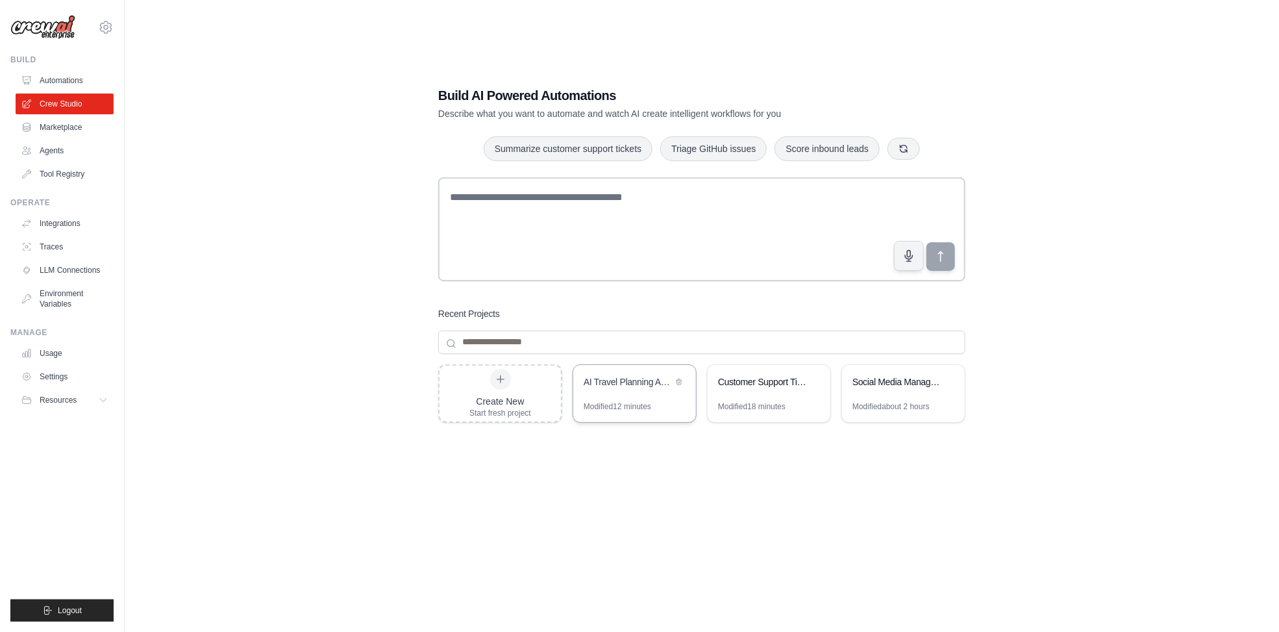
click at [670, 401] on div "Modified 12 minutes" at bounding box center [634, 411] width 123 height 21
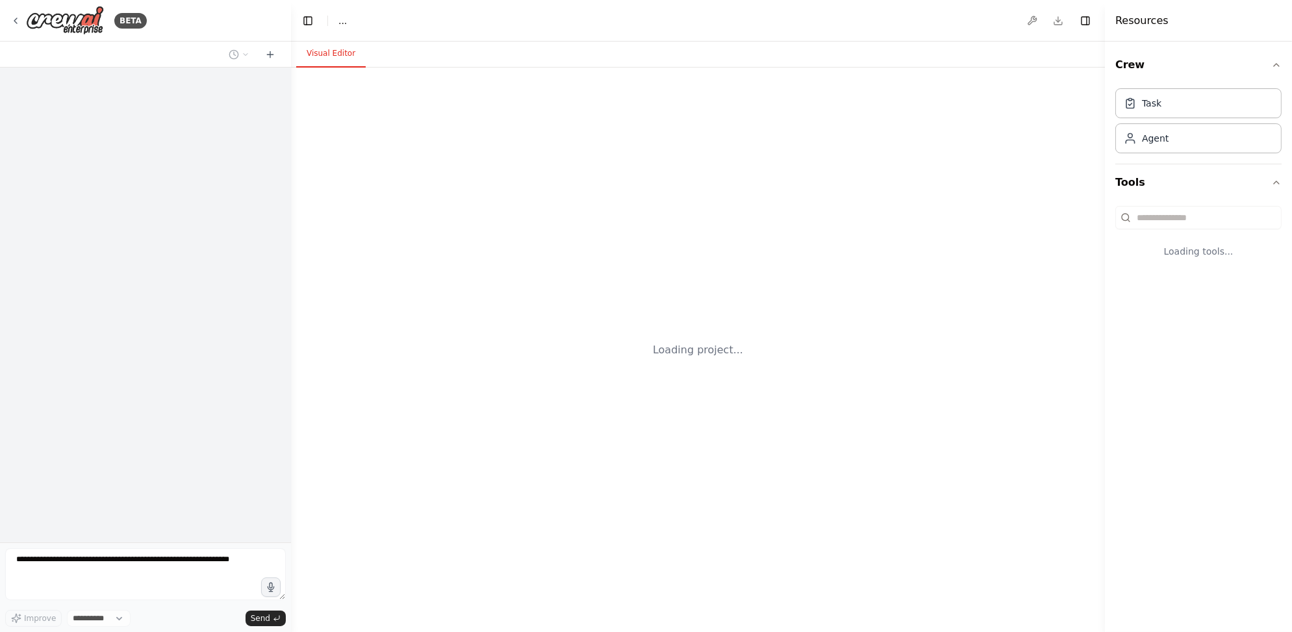
select select "****"
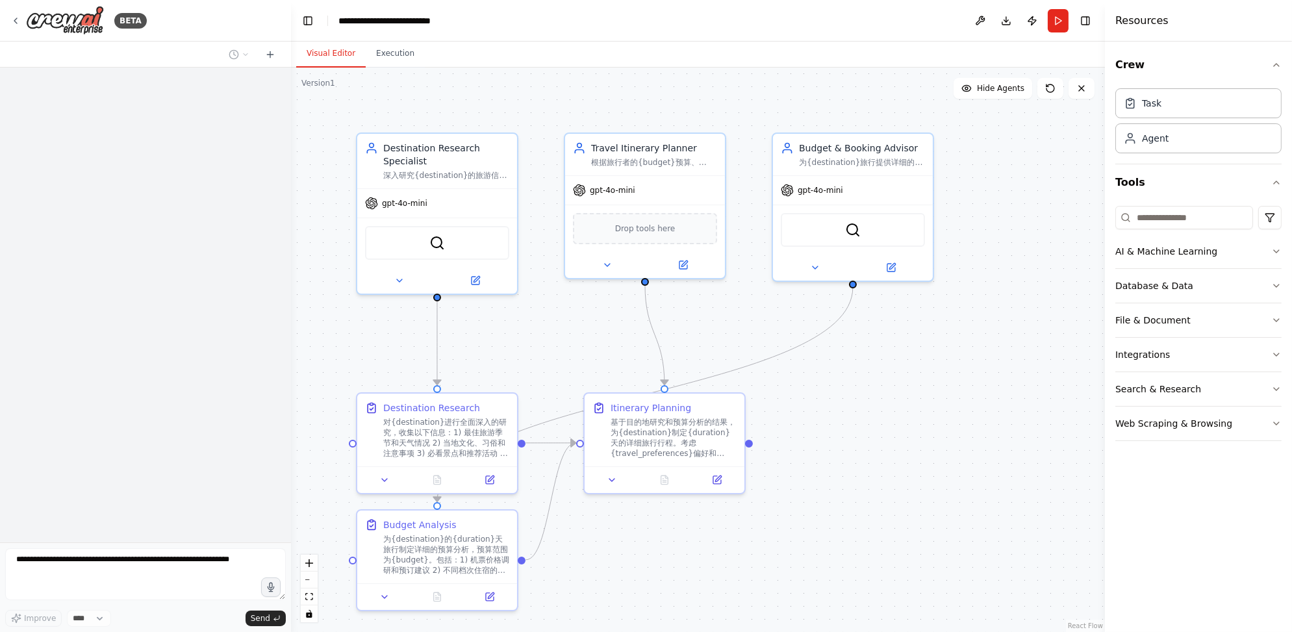
click at [189, 551] on div at bounding box center [145, 576] width 281 height 57
click at [38, 257] on div at bounding box center [145, 305] width 291 height 475
click at [55, 47] on div at bounding box center [145, 55] width 291 height 26
click at [668, 166] on div "Travel Itinerary Planner 根据旅行者的{budget}预算、{duration}天行程和{travel_preferences}偏好，…" at bounding box center [645, 152] width 160 height 42
click at [681, 163] on div "根据旅行者的{budget}预算、{duration}天行程和{travel_preferences}偏好，制定详细的每日旅行计划，包括景点安排、交通路线、餐…" at bounding box center [654, 160] width 126 height 10
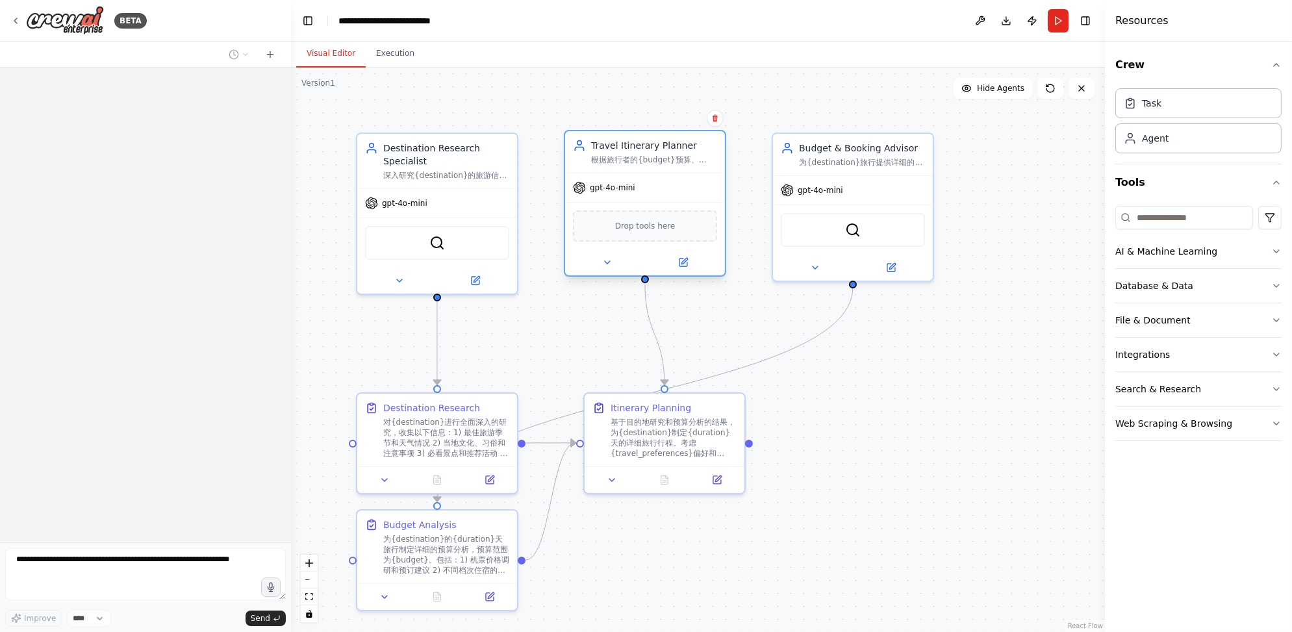
click at [681, 163] on div "根据旅行者的{budget}预算、{duration}天行程和{travel_preferences}偏好，制定详细的每日旅行计划，包括景点安排、交通路线、餐…" at bounding box center [654, 160] width 126 height 10
click at [672, 170] on div "Travel Itinerary Planner 根据旅行者的{budget}预算、{duration}天行程和{travel_preferences}偏好，…" at bounding box center [645, 152] width 160 height 42
click at [611, 266] on icon at bounding box center [607, 262] width 10 height 10
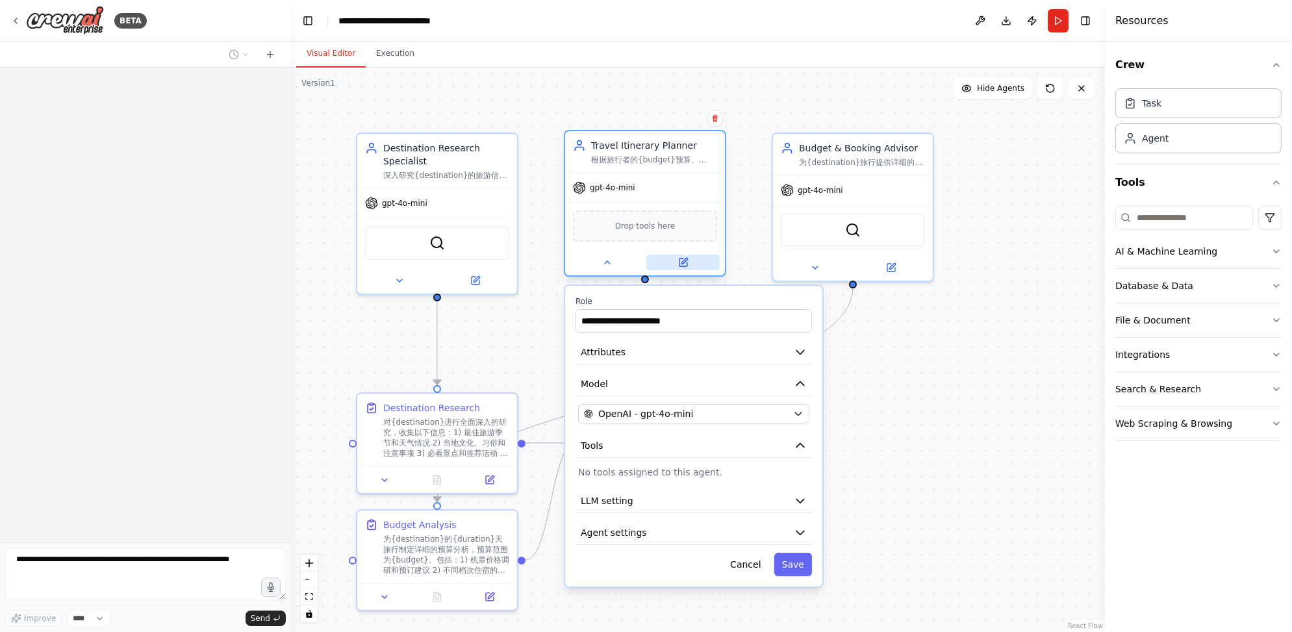
click at [674, 264] on button at bounding box center [682, 263] width 73 height 16
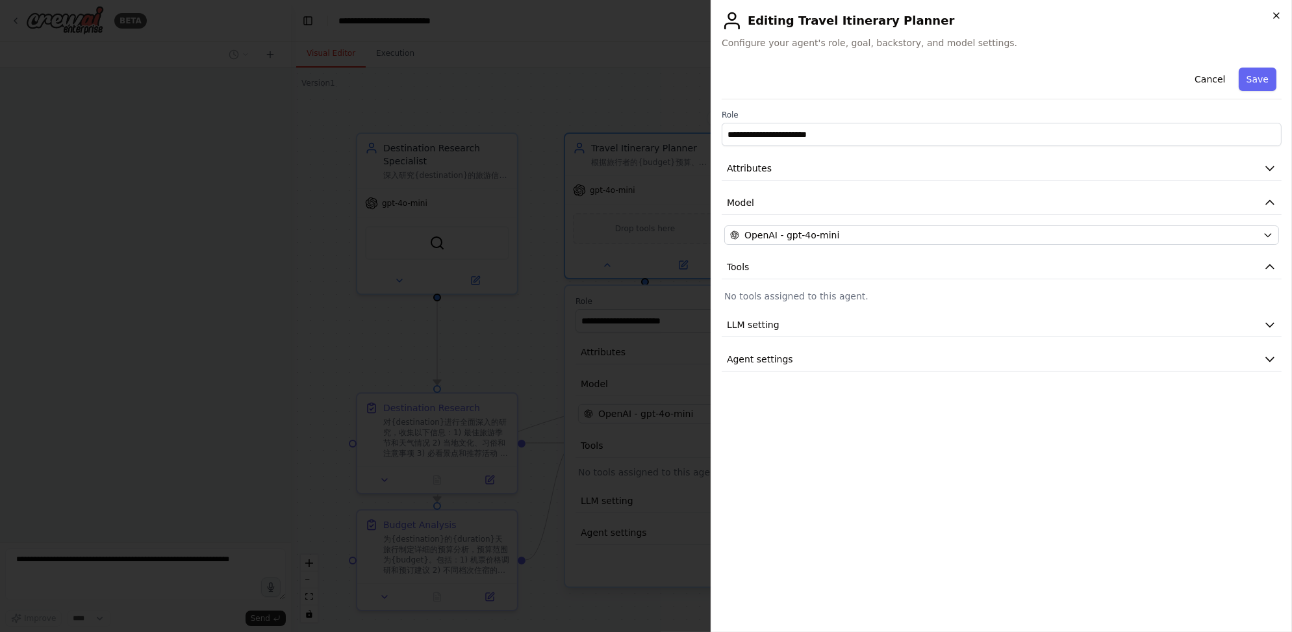
click at [1272, 18] on icon "button" at bounding box center [1276, 15] width 10 height 10
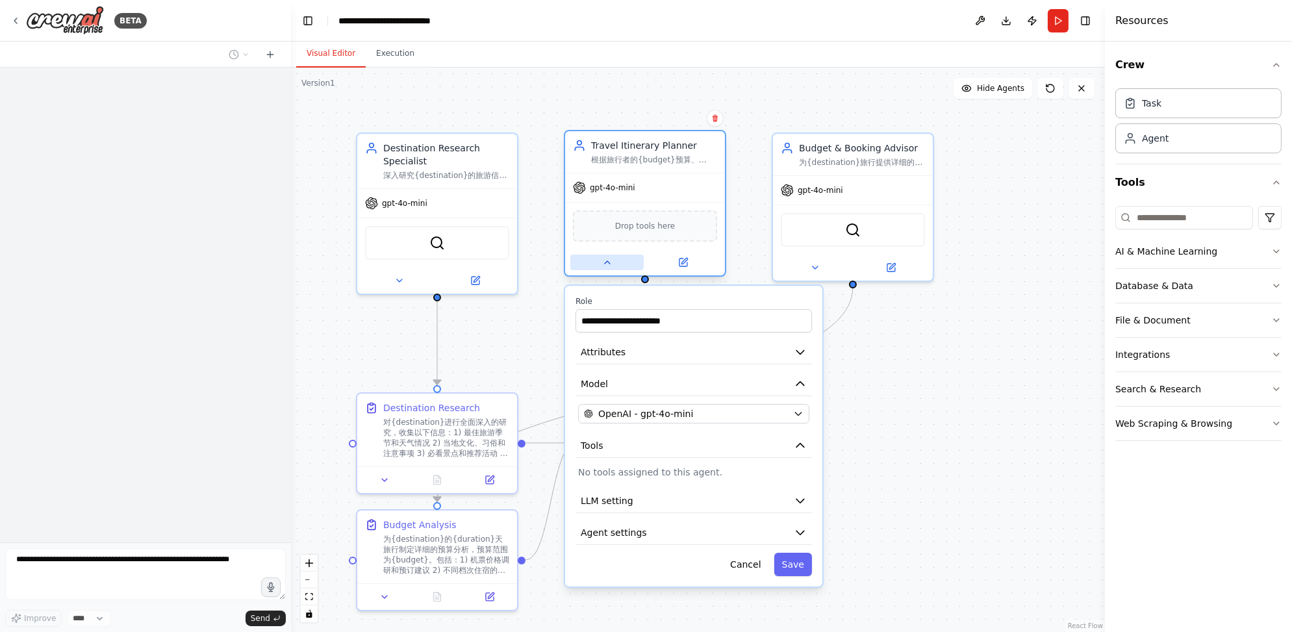
click at [624, 259] on button at bounding box center [606, 263] width 73 height 16
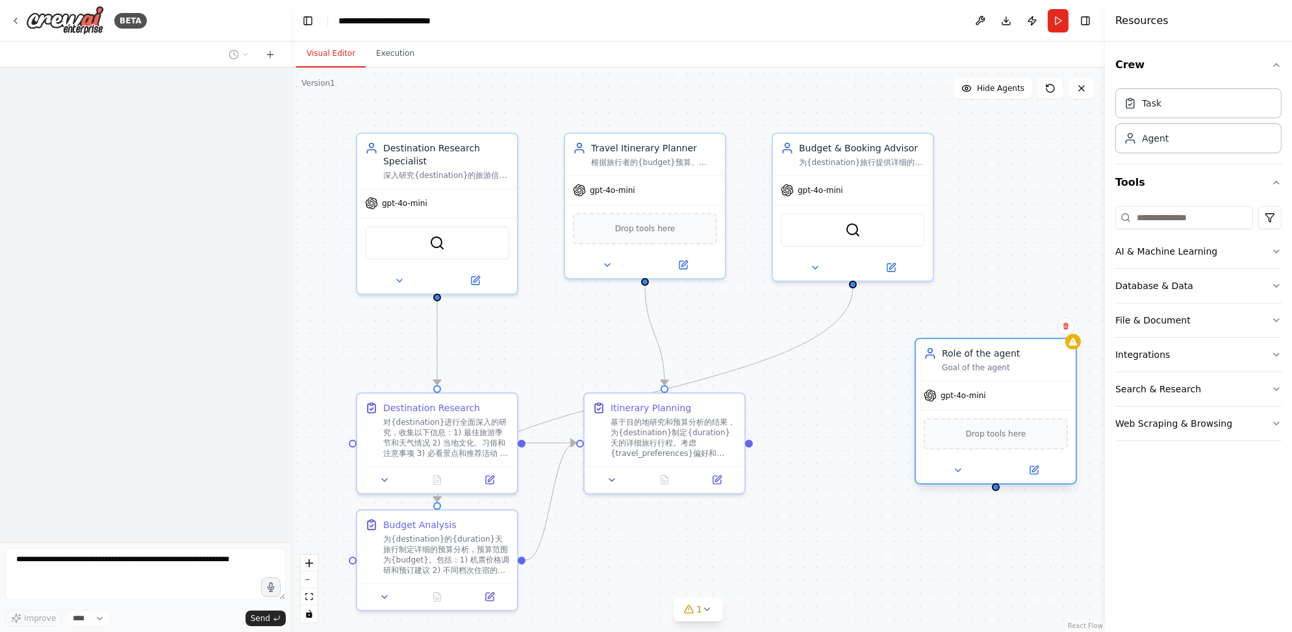
click at [956, 371] on div "Goal of the agent" at bounding box center [1005, 367] width 126 height 10
click at [965, 365] on div "Goal of the agent" at bounding box center [1005, 367] width 126 height 10
click at [1057, 471] on button at bounding box center [1033, 470] width 73 height 16
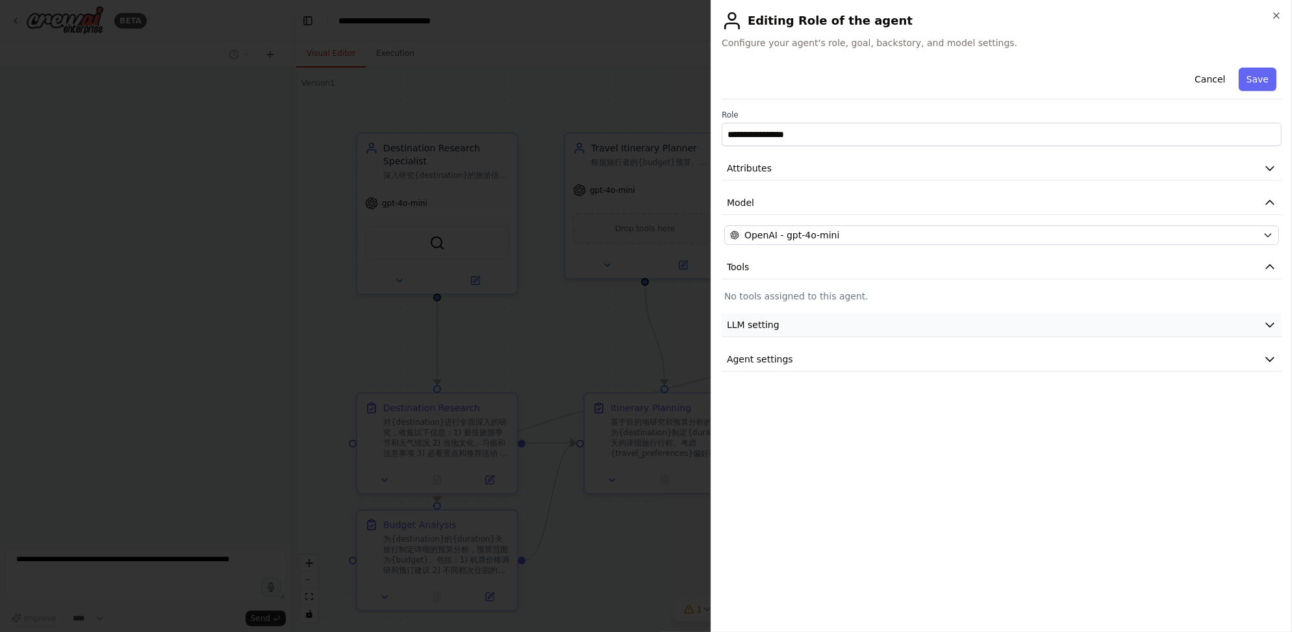
click at [866, 314] on button "LLM setting" at bounding box center [1002, 325] width 560 height 24
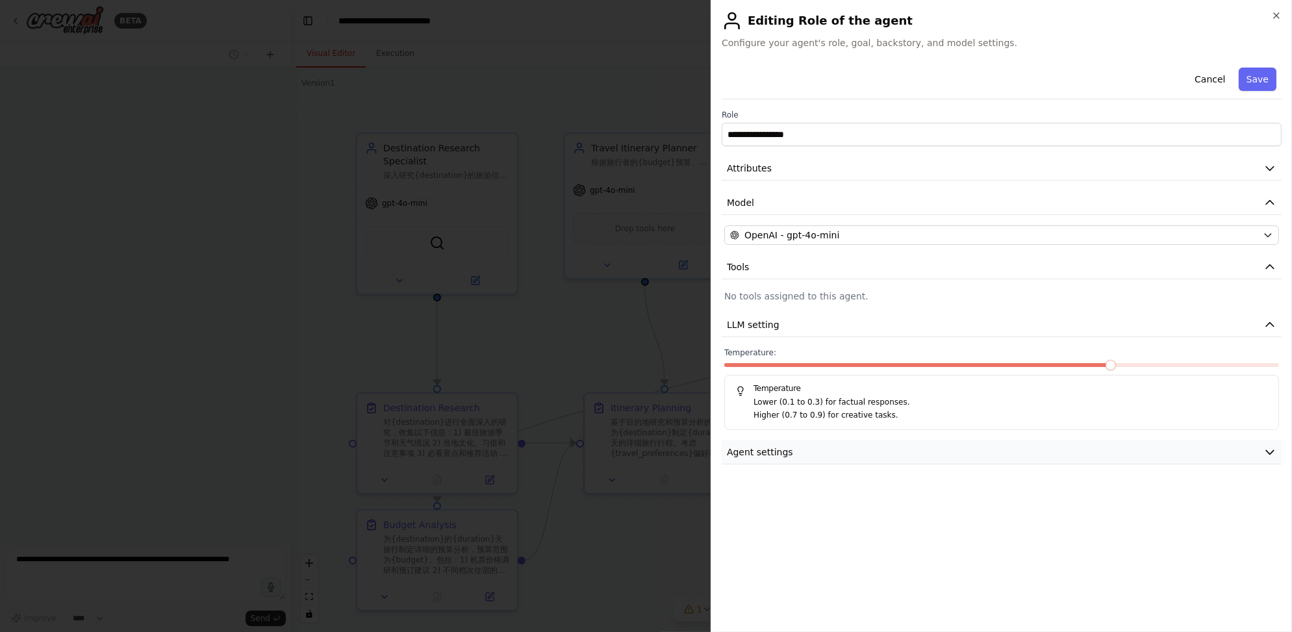
click at [872, 455] on button "Agent settings" at bounding box center [1002, 452] width 560 height 24
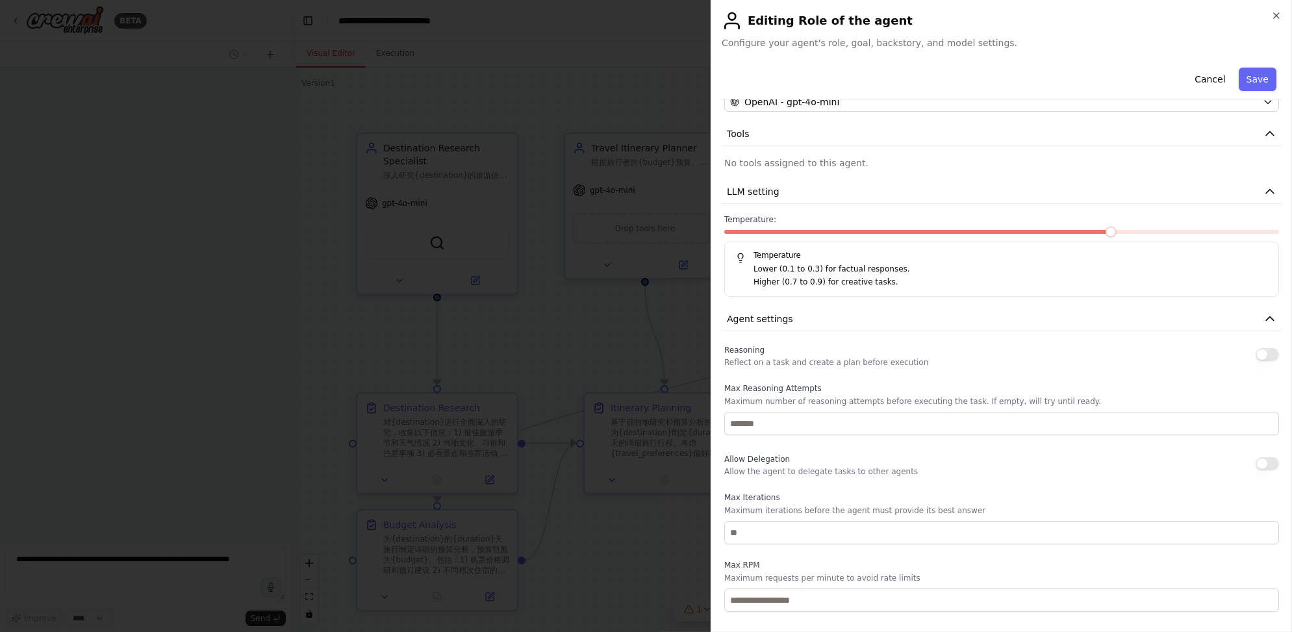
scroll to position [189, 0]
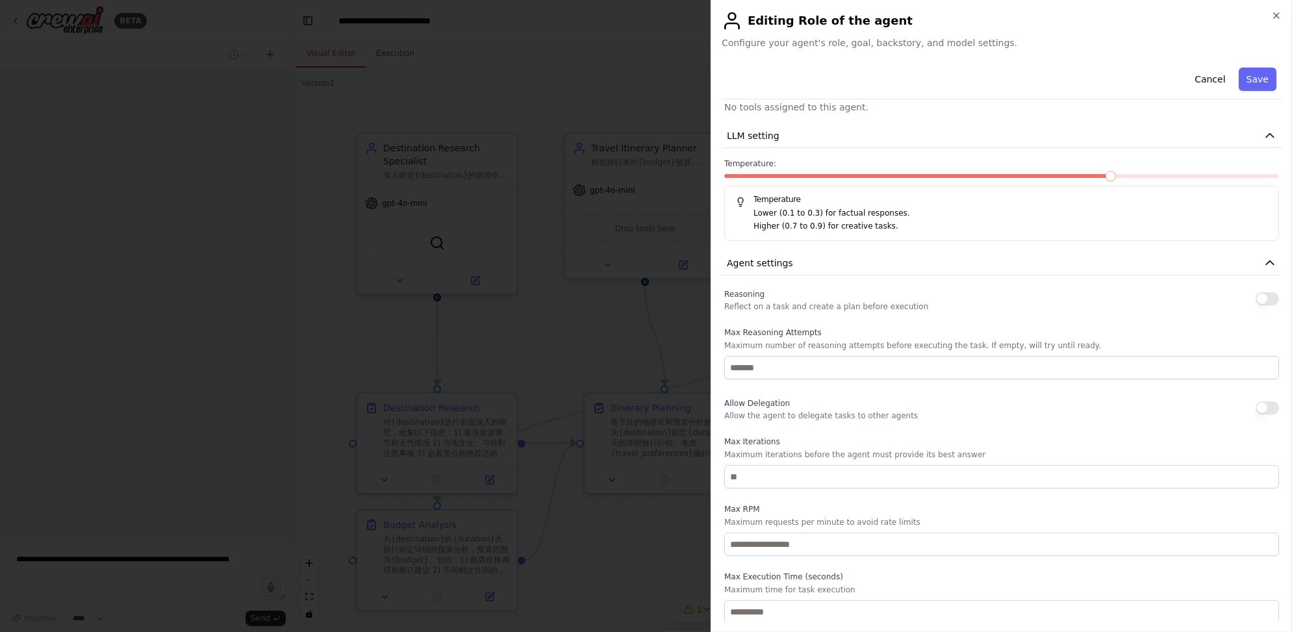
click at [1276, 23] on h2 "Editing Role of the agent" at bounding box center [1002, 20] width 560 height 21
drag, startPoint x: 1274, startPoint y: 18, endPoint x: 904, endPoint y: 38, distance: 370.1
click at [923, 38] on div "**********" at bounding box center [1001, 316] width 581 height 632
click at [906, 42] on span "Configure your agent's role, goal, backstory, and model settings." at bounding box center [1002, 42] width 560 height 13
drag, startPoint x: 906, startPoint y: 42, endPoint x: 937, endPoint y: 44, distance: 30.6
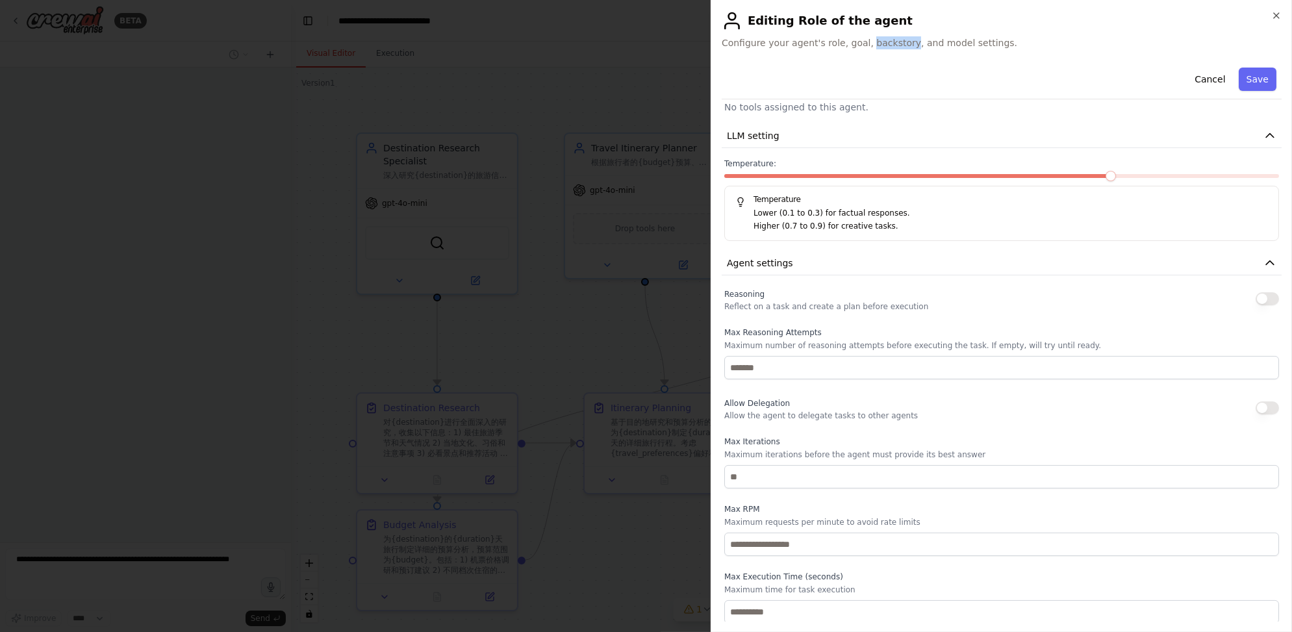
click at [906, 42] on span "Configure your agent's role, goal, backstory, and model settings." at bounding box center [1002, 42] width 560 height 13
click at [1205, 76] on button "Cancel" at bounding box center [1210, 79] width 46 height 23
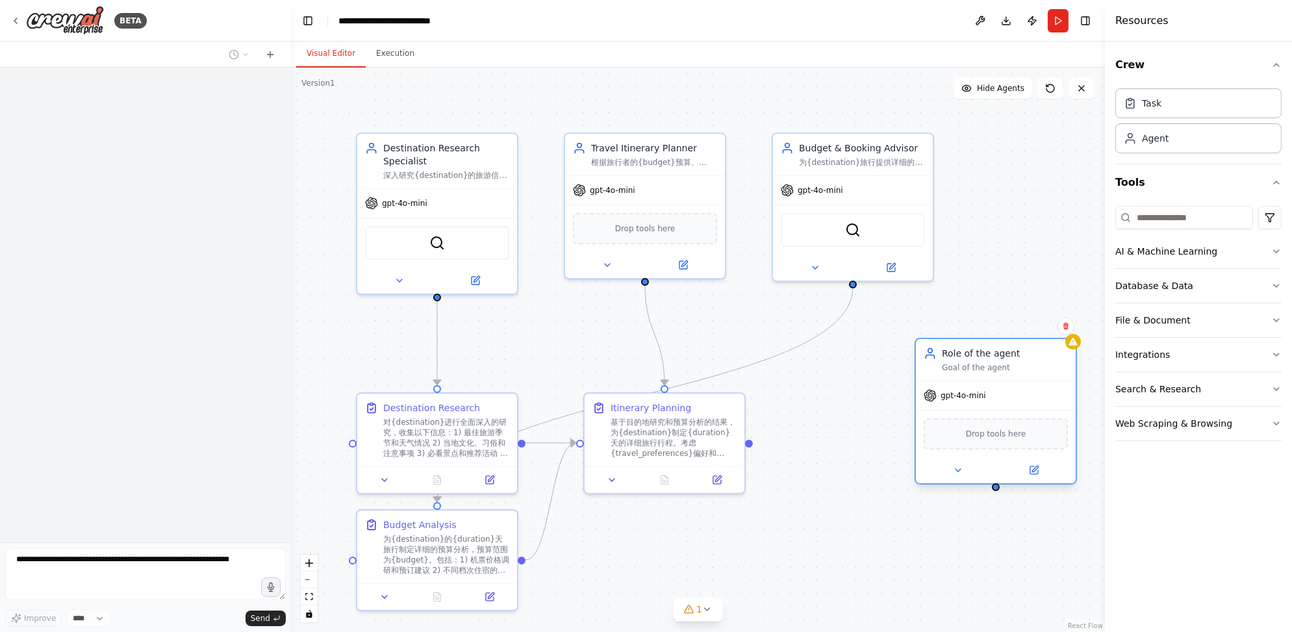
click at [947, 418] on div "Drop tools here" at bounding box center [996, 433] width 144 height 31
click at [961, 368] on div "Goal of the agent" at bounding box center [1005, 367] width 126 height 10
click at [929, 356] on icon at bounding box center [930, 356] width 8 height 3
click at [930, 355] on icon at bounding box center [930, 356] width 8 height 3
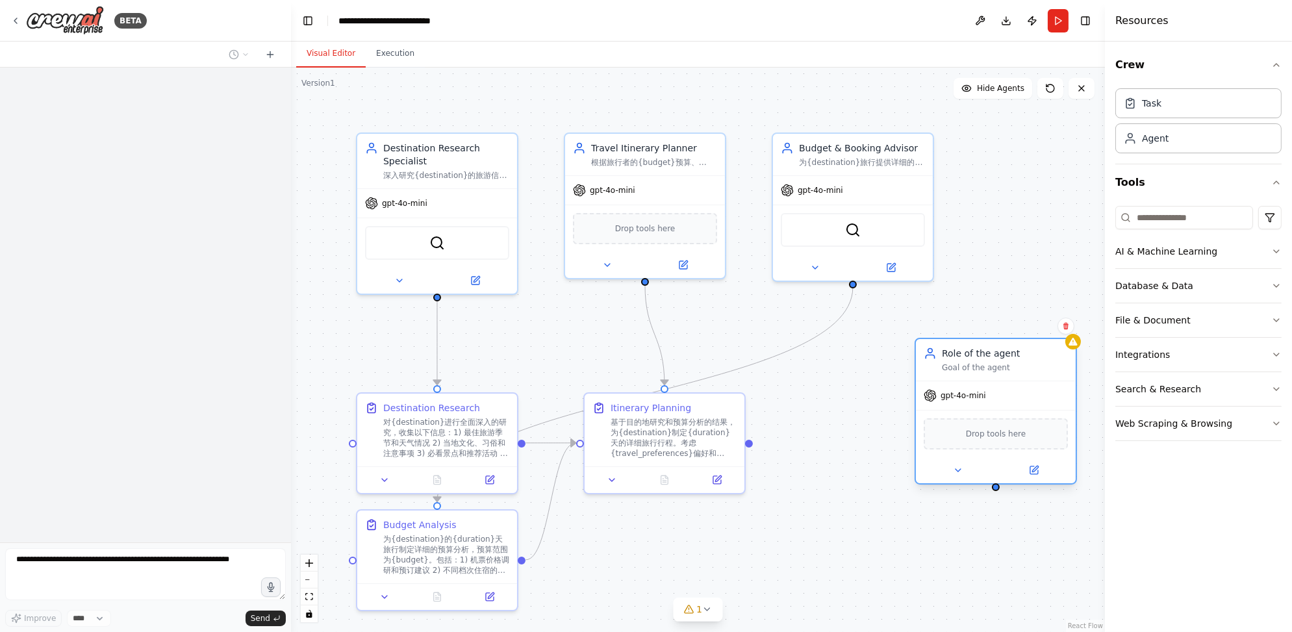
click at [981, 359] on div "Role of the agent" at bounding box center [1005, 353] width 126 height 13
drag, startPoint x: 981, startPoint y: 359, endPoint x: 988, endPoint y: 371, distance: 14.8
click at [981, 359] on div "Role of the agent" at bounding box center [1005, 353] width 126 height 13
click at [988, 371] on div "Goal of the agent" at bounding box center [1005, 367] width 126 height 10
click at [953, 401] on div "gpt-4o-mini" at bounding box center [955, 395] width 62 height 13
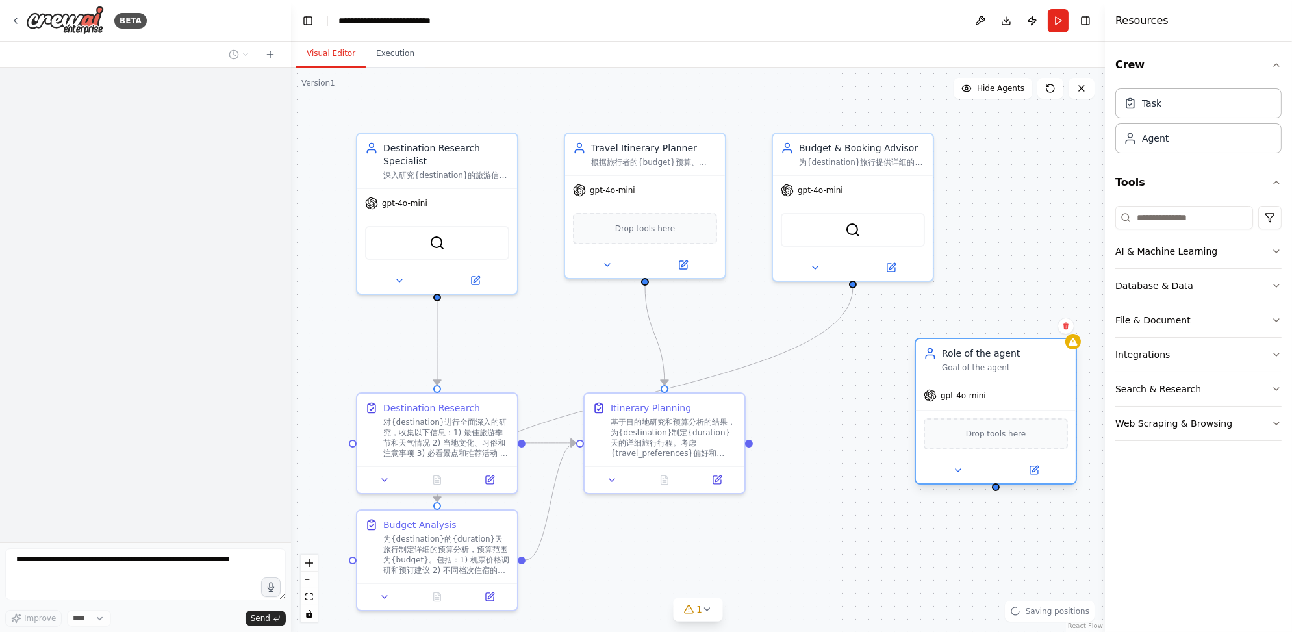
click at [942, 399] on span "gpt-4o-mini" at bounding box center [962, 395] width 45 height 10
click at [953, 468] on icon at bounding box center [958, 470] width 10 height 10
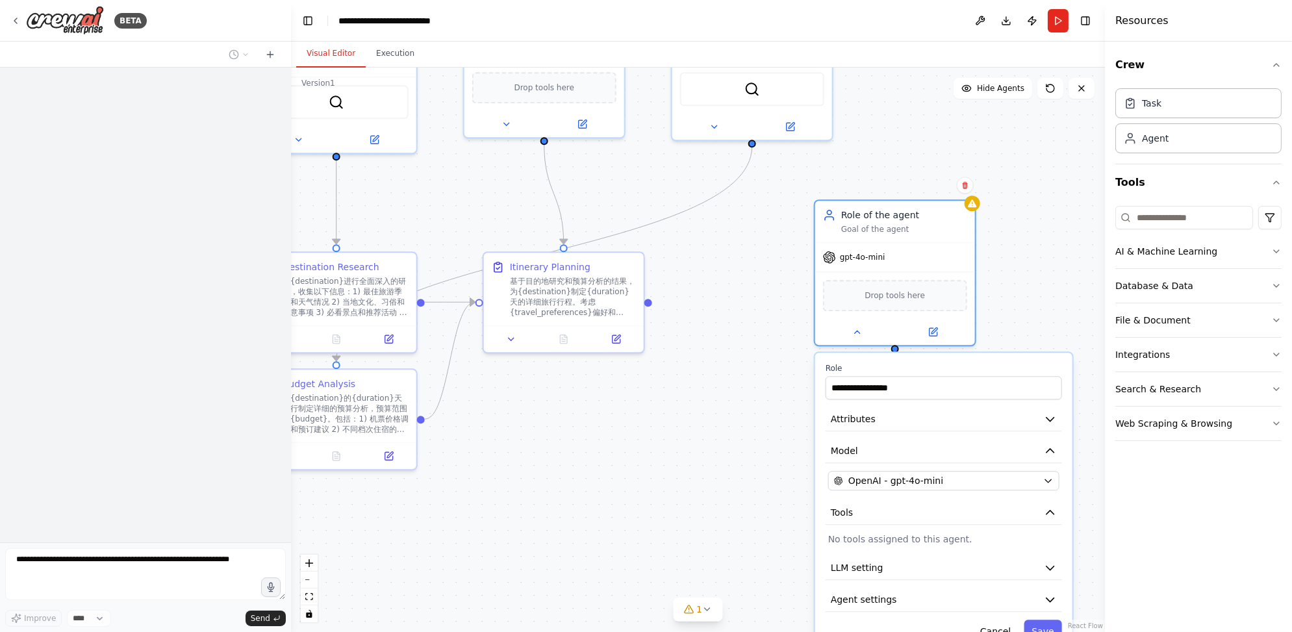
drag, startPoint x: 866, startPoint y: 520, endPoint x: 770, endPoint y: 381, distance: 169.4
click at [770, 381] on div ".deletable-edge-delete-btn { width: 20px; height: 20px; border: 0px solid #ffff…" at bounding box center [698, 350] width 814 height 564
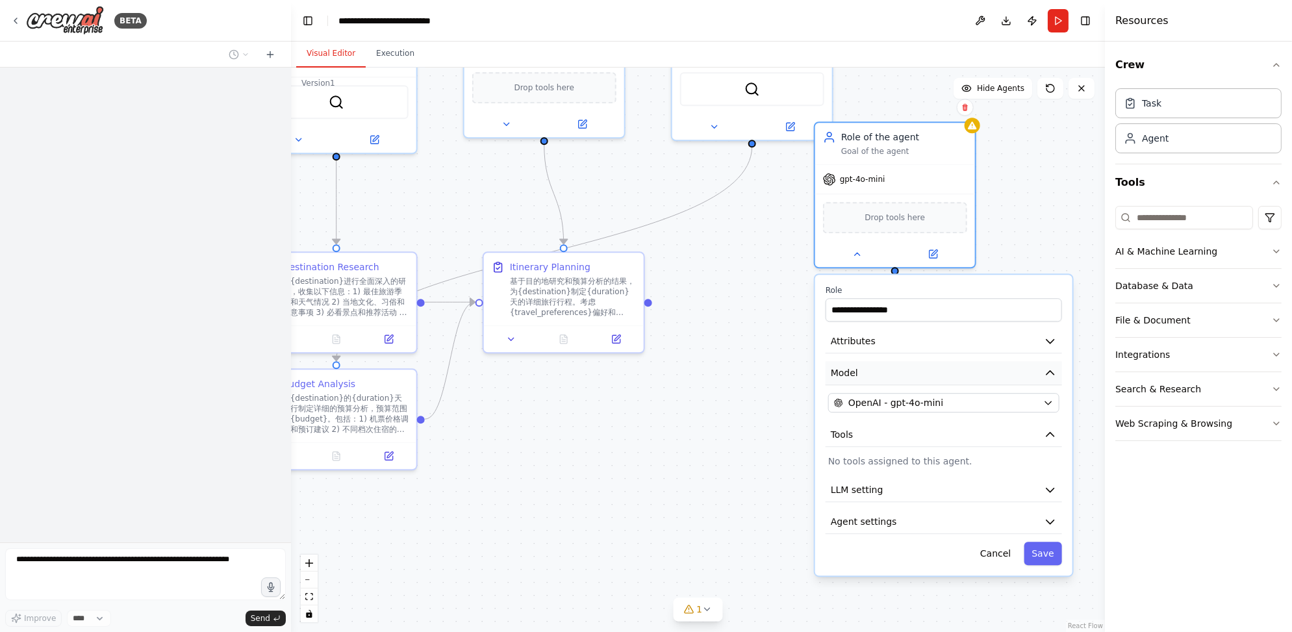
drag, startPoint x: 914, startPoint y: 451, endPoint x: 911, endPoint y: 374, distance: 76.7
click at [911, 374] on button "Model" at bounding box center [943, 373] width 236 height 24
click at [737, 417] on div ".deletable-edge-delete-btn { width: 20px; height: 20px; border: 0px solid #ffff…" at bounding box center [698, 350] width 814 height 564
click at [894, 312] on input "**********" at bounding box center [943, 309] width 236 height 23
click at [891, 346] on button "Attributes" at bounding box center [943, 341] width 236 height 24
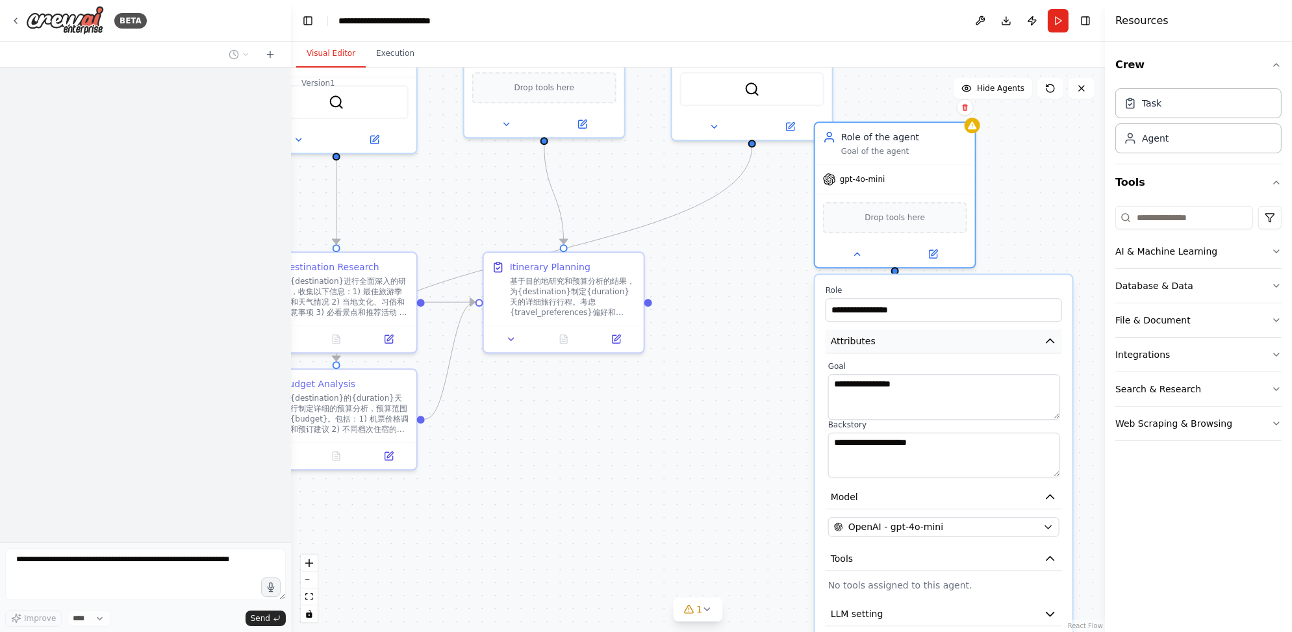
click at [896, 341] on button "Attributes" at bounding box center [943, 341] width 236 height 24
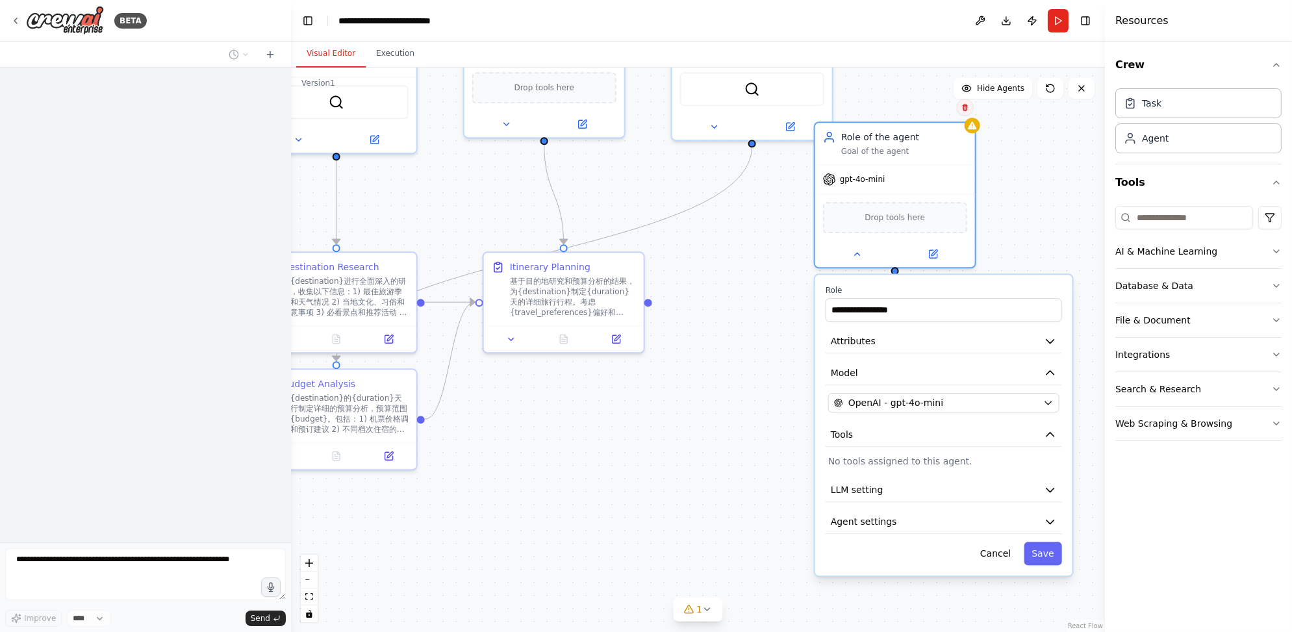
click at [966, 112] on button at bounding box center [965, 107] width 17 height 17
click at [935, 110] on button "Confirm" at bounding box center [928, 107] width 46 height 16
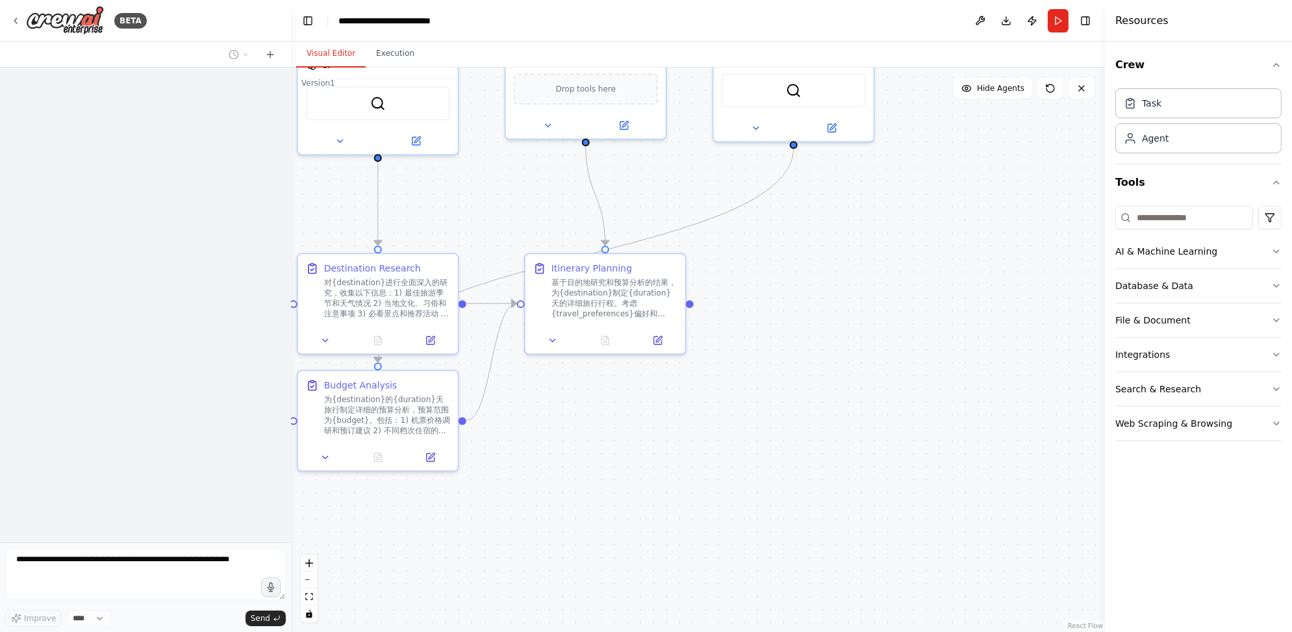
drag, startPoint x: 726, startPoint y: 295, endPoint x: 822, endPoint y: 306, distance: 96.1
click at [822, 306] on div ".deletable-edge-delete-btn { width: 20px; height: 20px; border: 0px solid #ffff…" at bounding box center [698, 350] width 814 height 564
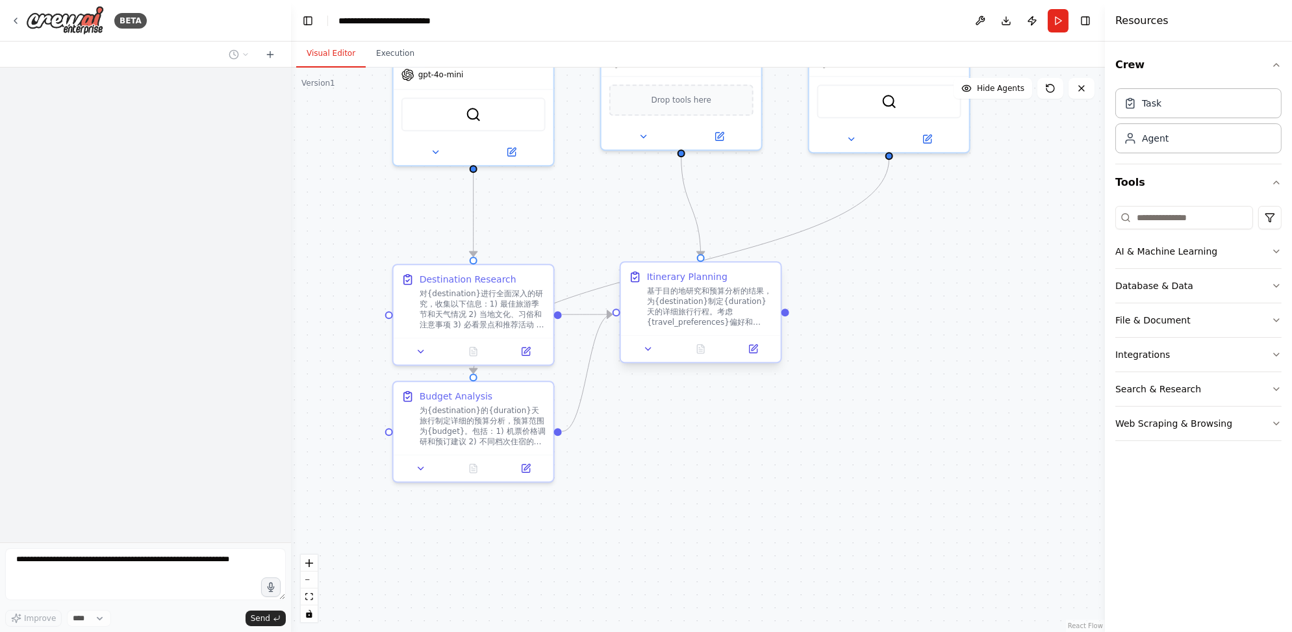
click at [694, 312] on div "基于目的地研究和预算分析的结果，为{destination}制定{duration}天的详细旅行行程。考虑{travel_preferences}偏好和{bu…" at bounding box center [710, 307] width 126 height 42
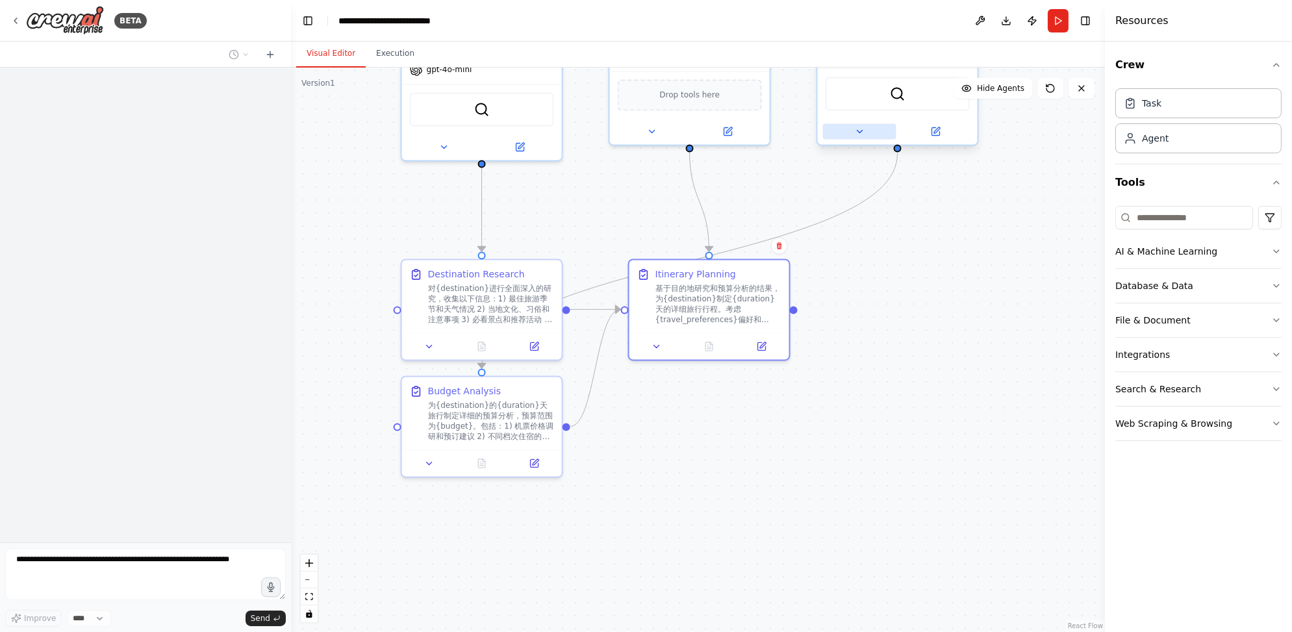
click at [857, 136] on button at bounding box center [859, 131] width 73 height 16
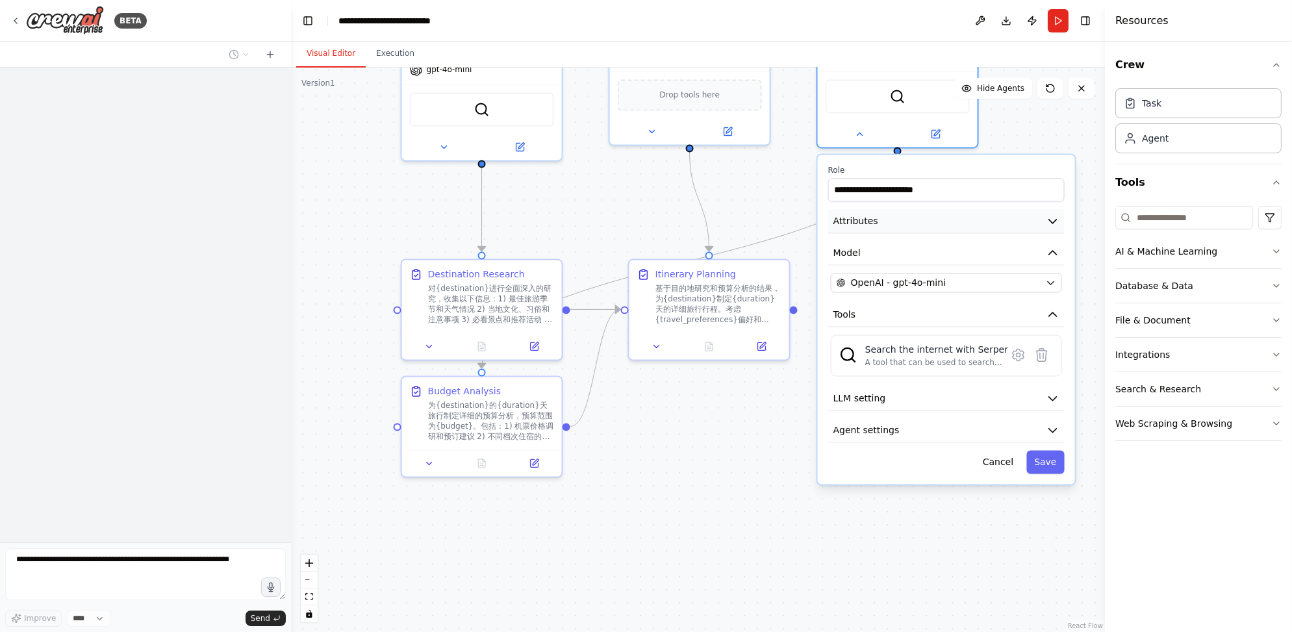
click at [967, 224] on button "Attributes" at bounding box center [946, 221] width 236 height 24
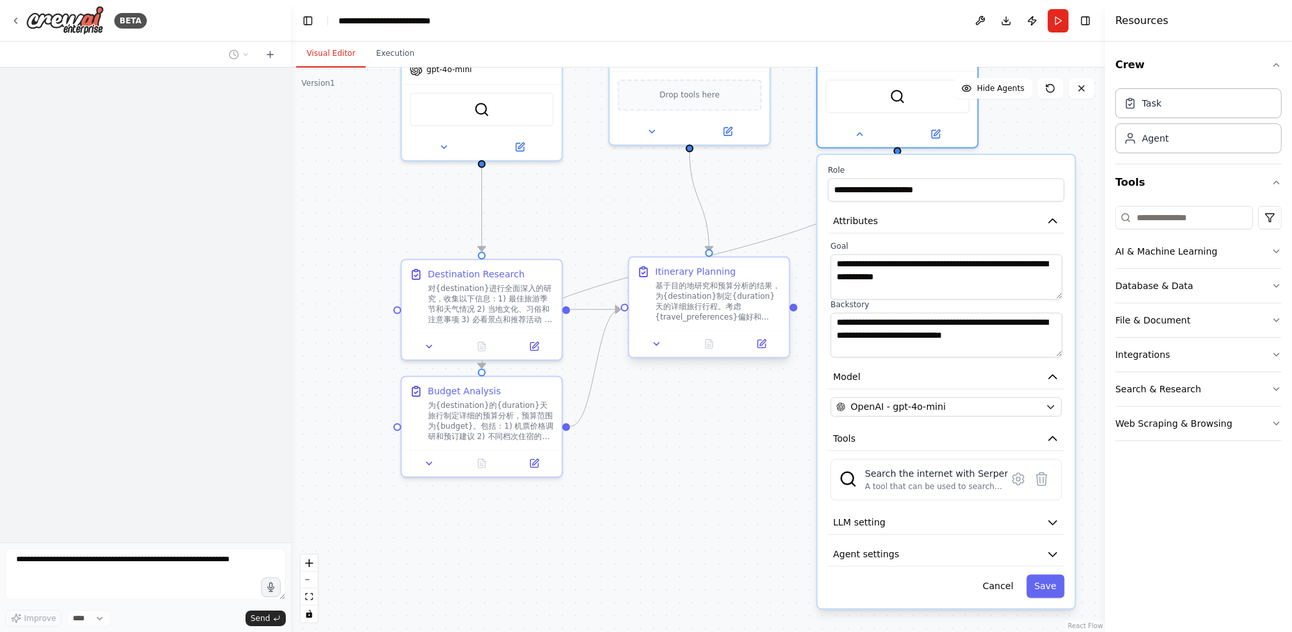
click at [707, 331] on div at bounding box center [709, 343] width 160 height 27
click at [653, 345] on icon at bounding box center [656, 343] width 10 height 10
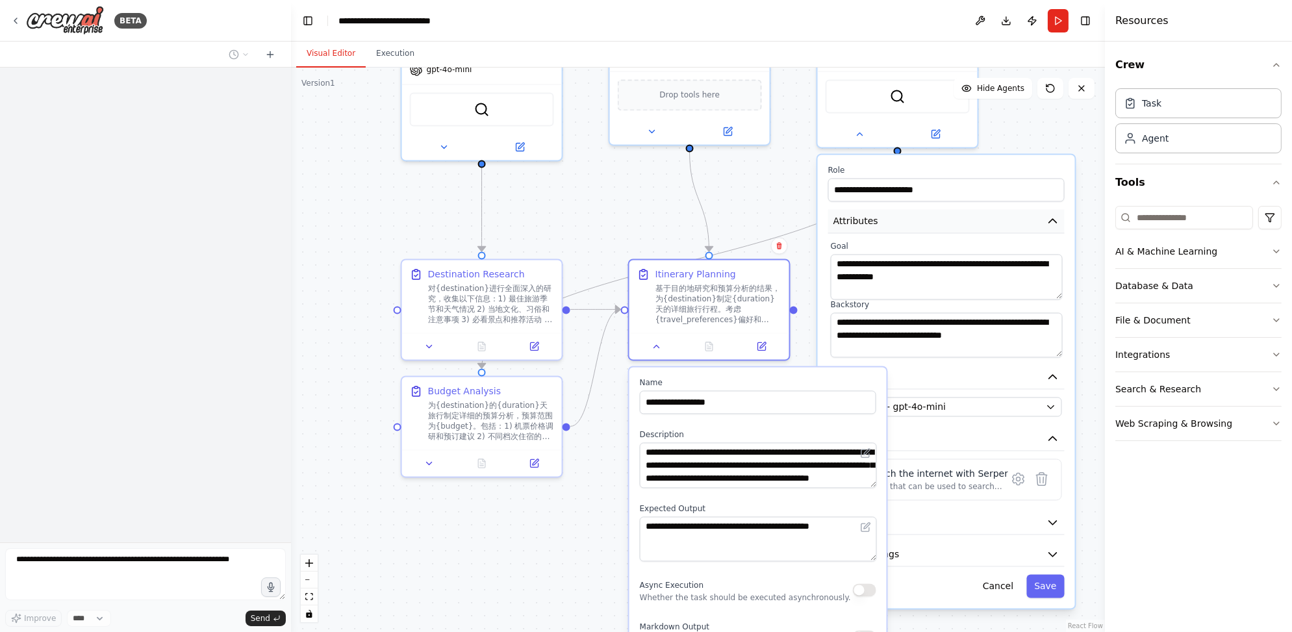
click at [1050, 218] on icon "button" at bounding box center [1052, 220] width 13 height 13
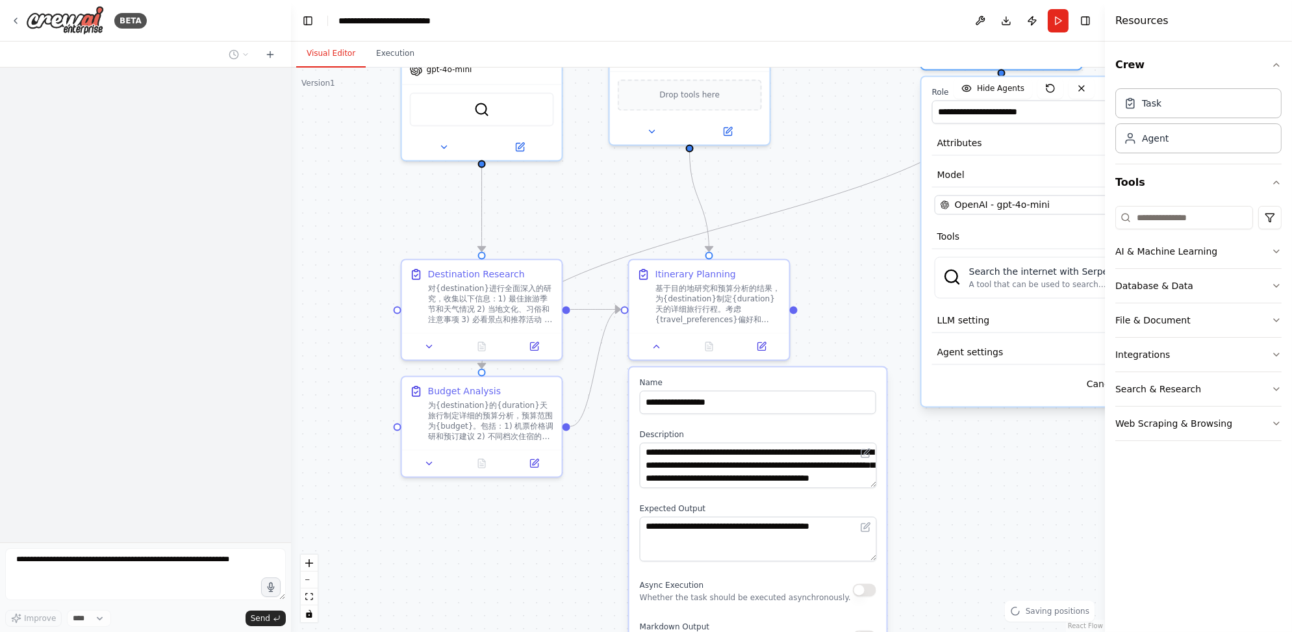
drag, startPoint x: 859, startPoint y: 375, endPoint x: 957, endPoint y: 274, distance: 140.5
click at [966, 275] on div "**********" at bounding box center [1050, 241] width 257 height 329
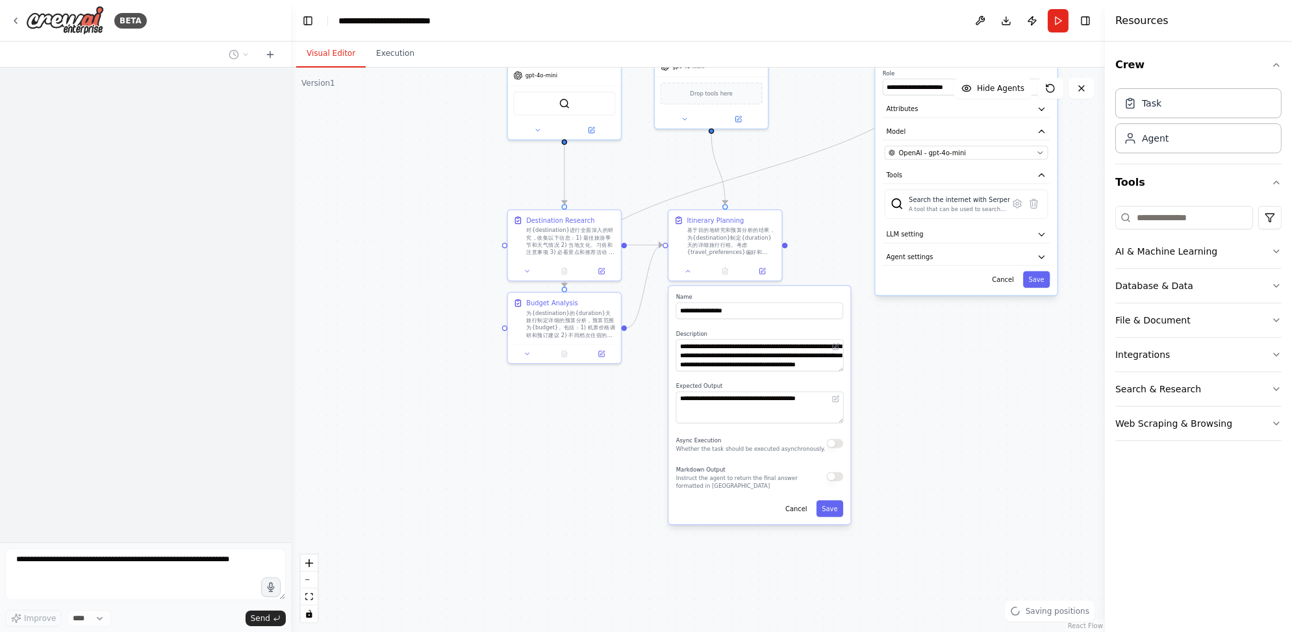
drag, startPoint x: 934, startPoint y: 464, endPoint x: 894, endPoint y: 329, distance: 140.8
click at [894, 329] on div ".deletable-edge-delete-btn { width: 20px; height: 20px; border: 0px solid #ffff…" at bounding box center [698, 350] width 814 height 564
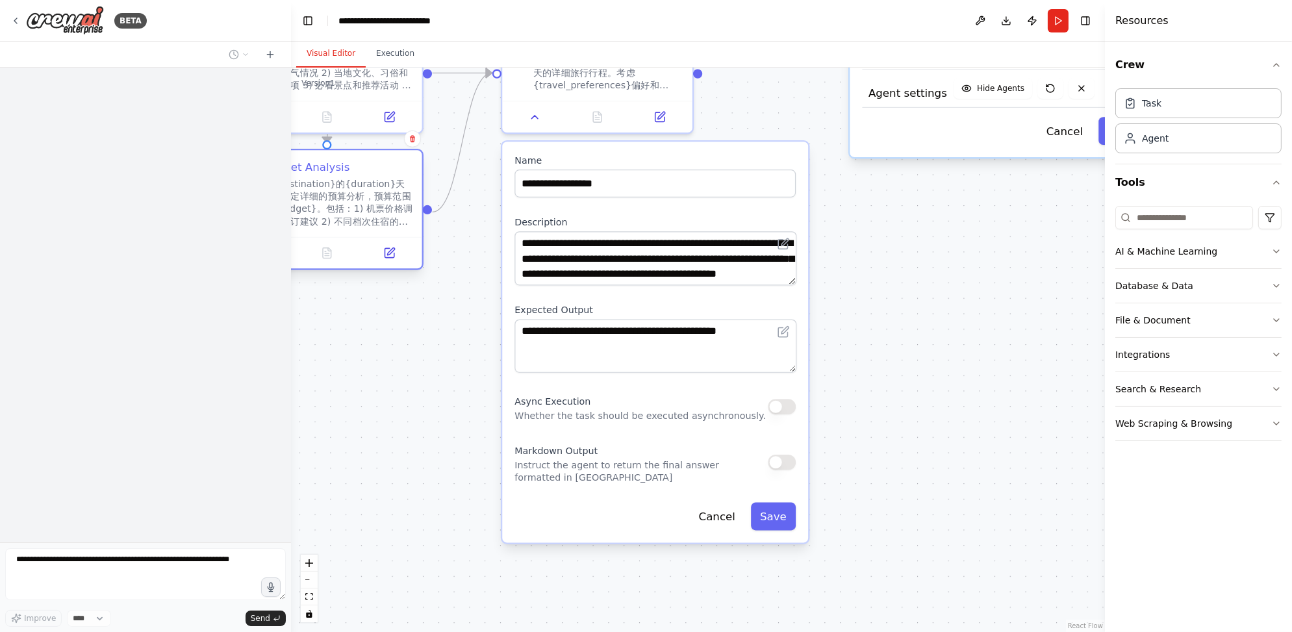
drag, startPoint x: 371, startPoint y: 222, endPoint x: 389, endPoint y: 221, distance: 17.5
click at [389, 221] on div "为{destination}的{duration}天旅行制定详细的预算分析，预算范围为{budget}。包括：1) 机票价格调研和预订建议 2) 不同档次住宿…" at bounding box center [338, 202] width 150 height 49
drag, startPoint x: 394, startPoint y: 229, endPoint x: 425, endPoint y: 236, distance: 32.5
click at [425, 236] on div "Budget Analysis 为{destination}的{duration}天旅行制定详细的预算分析，预算范围为{budget}。包括：1) 机票价格调…" at bounding box center [342, 209] width 193 height 121
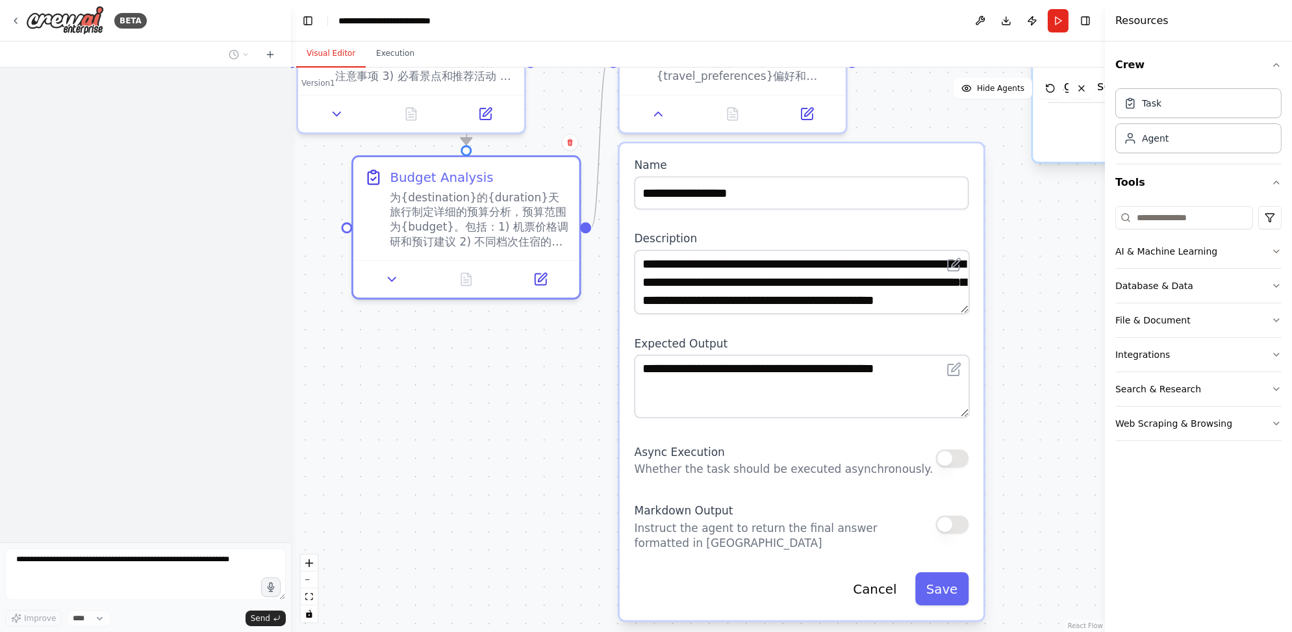
drag, startPoint x: 450, startPoint y: 371, endPoint x: 592, endPoint y: 442, distance: 158.0
click at [592, 442] on div ".deletable-edge-delete-btn { width: 20px; height: 20px; border: 0px solid #ffff…" at bounding box center [698, 350] width 814 height 564
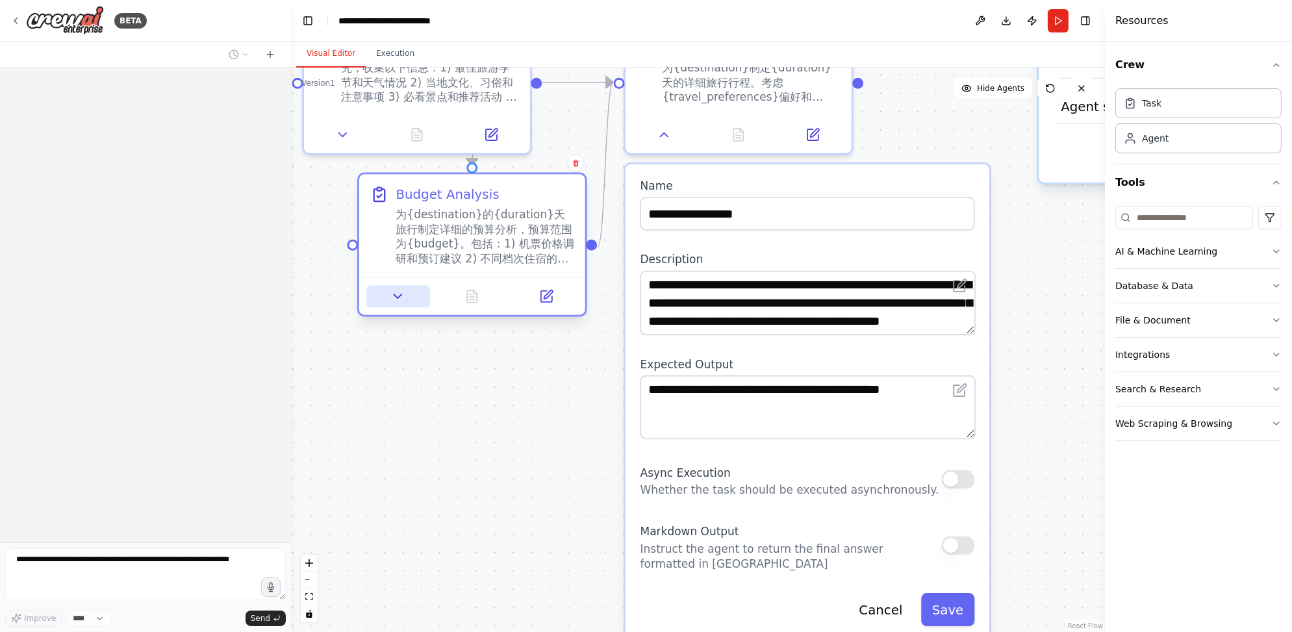
click at [397, 298] on icon at bounding box center [397, 296] width 15 height 15
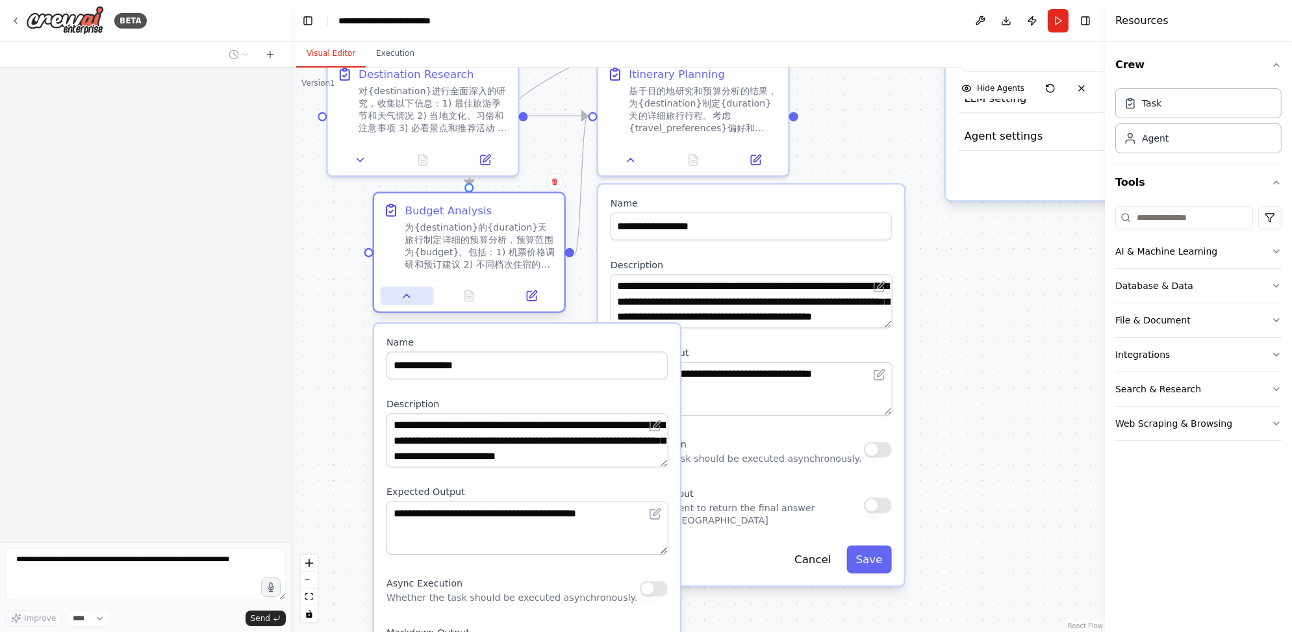
click at [406, 299] on icon at bounding box center [407, 296] width 12 height 12
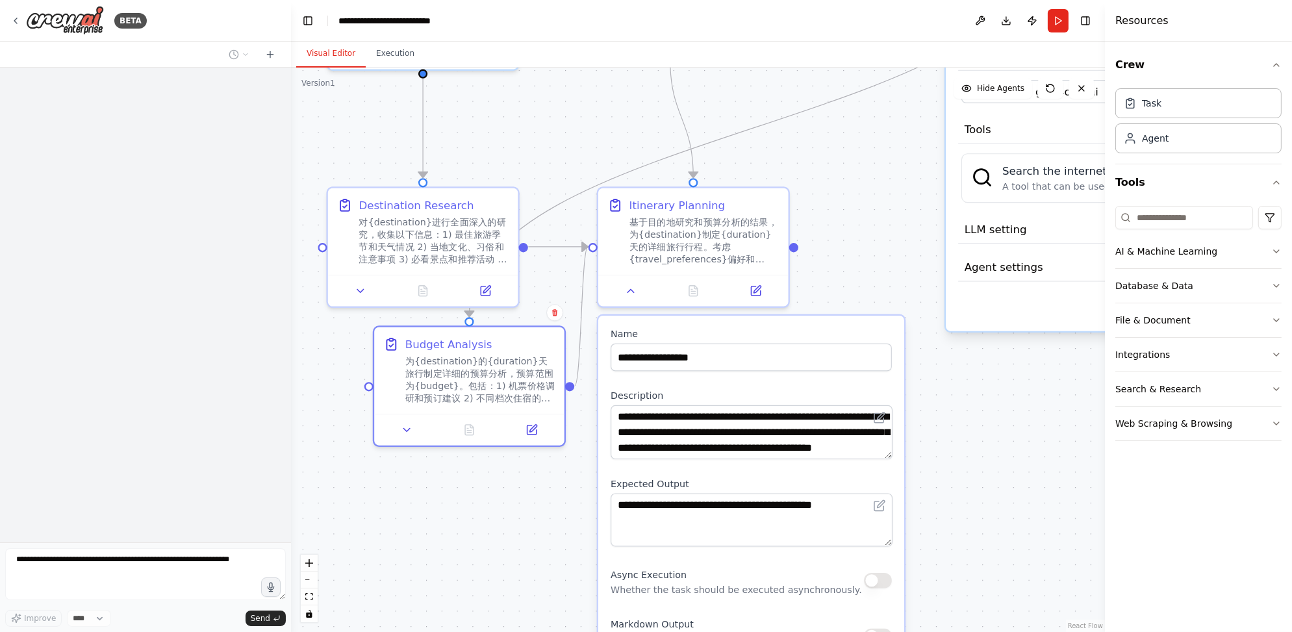
drag, startPoint x: 464, startPoint y: 383, endPoint x: 459, endPoint y: 509, distance: 126.1
click at [460, 509] on div ".deletable-edge-delete-btn { width: 20px; height: 20px; border: 0px solid #ffff…" at bounding box center [698, 350] width 814 height 564
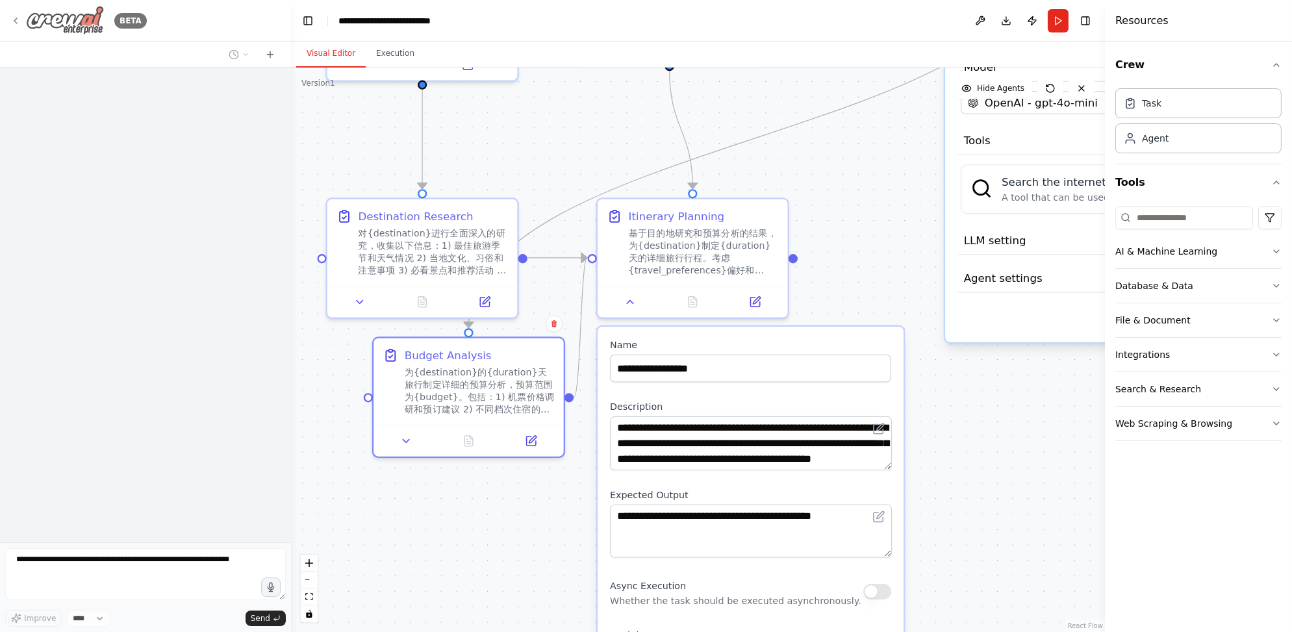
click at [14, 16] on icon at bounding box center [15, 21] width 10 height 10
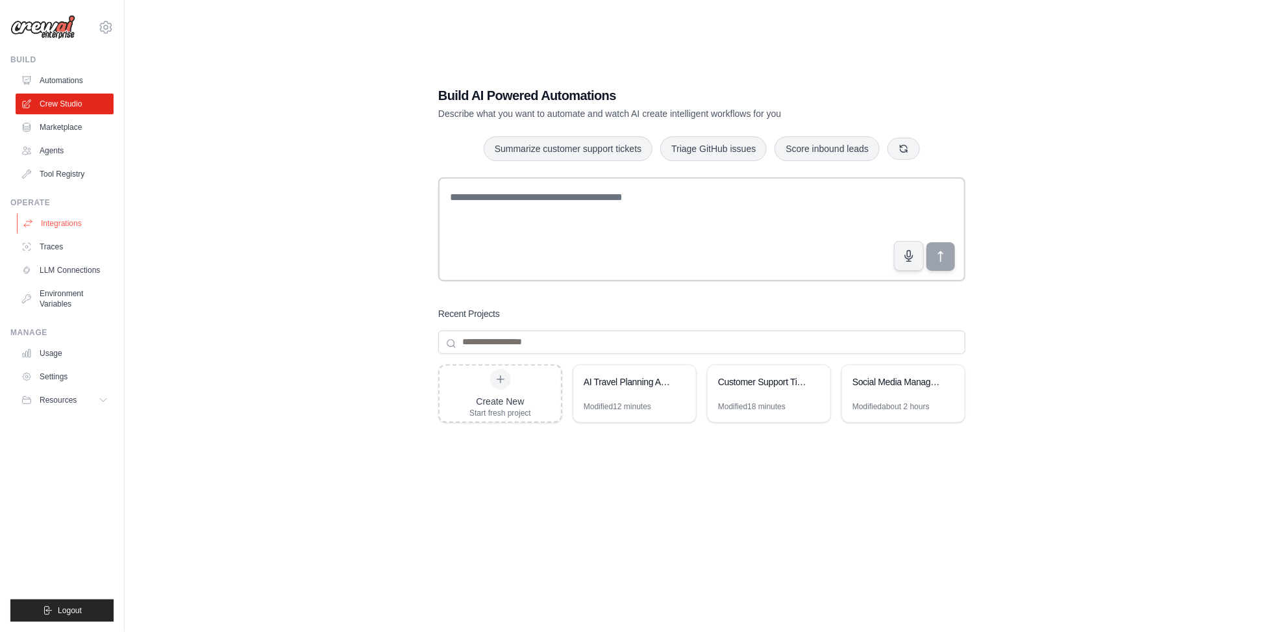
click at [86, 225] on link "Integrations" at bounding box center [66, 223] width 98 height 21
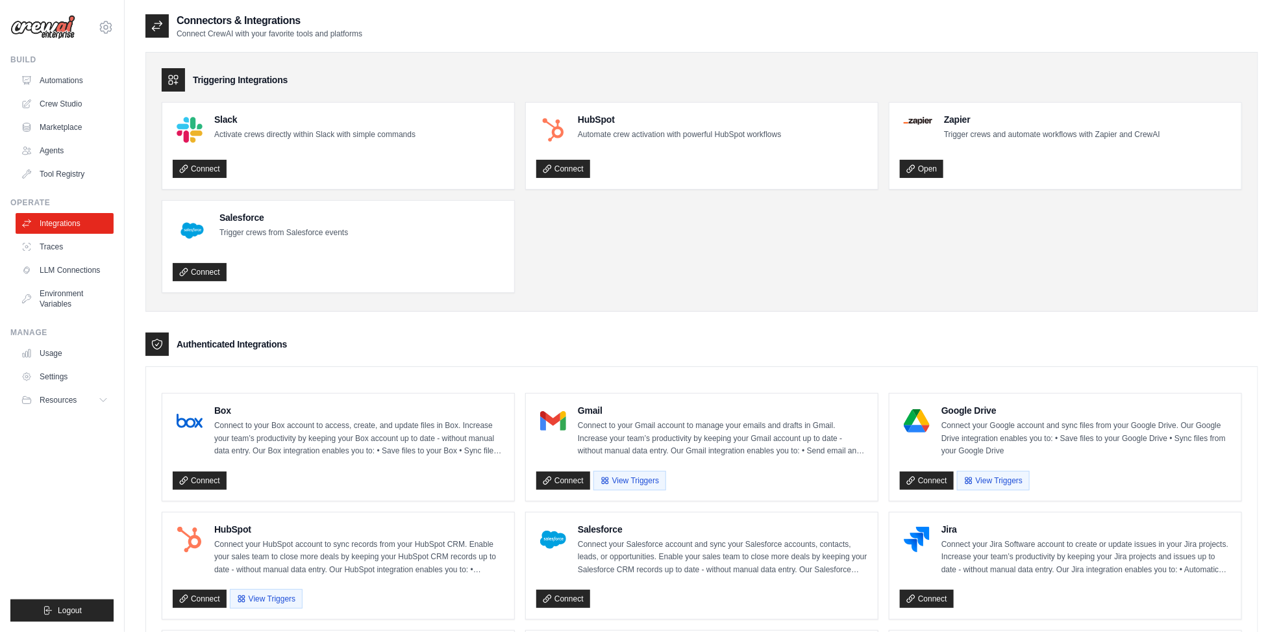
drag, startPoint x: 227, startPoint y: 34, endPoint x: 374, endPoint y: 43, distance: 147.0
click at [401, 32] on div "Connectors & Integrations Connect CrewAI with your favorite tools and platforms" at bounding box center [701, 26] width 1113 height 26
click at [224, 270] on link "Connect" at bounding box center [200, 272] width 54 height 18
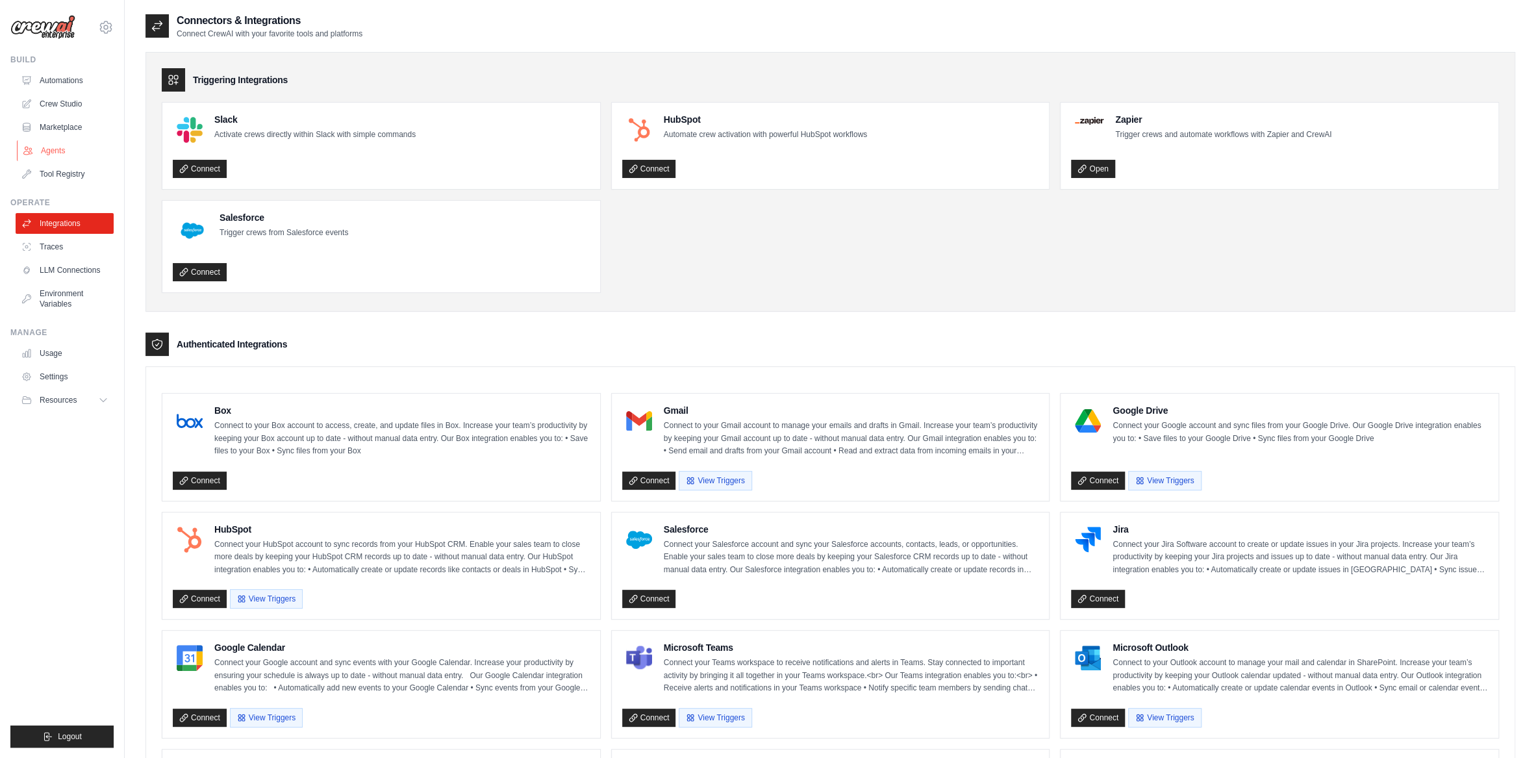
click at [68, 154] on link "Agents" at bounding box center [66, 150] width 98 height 21
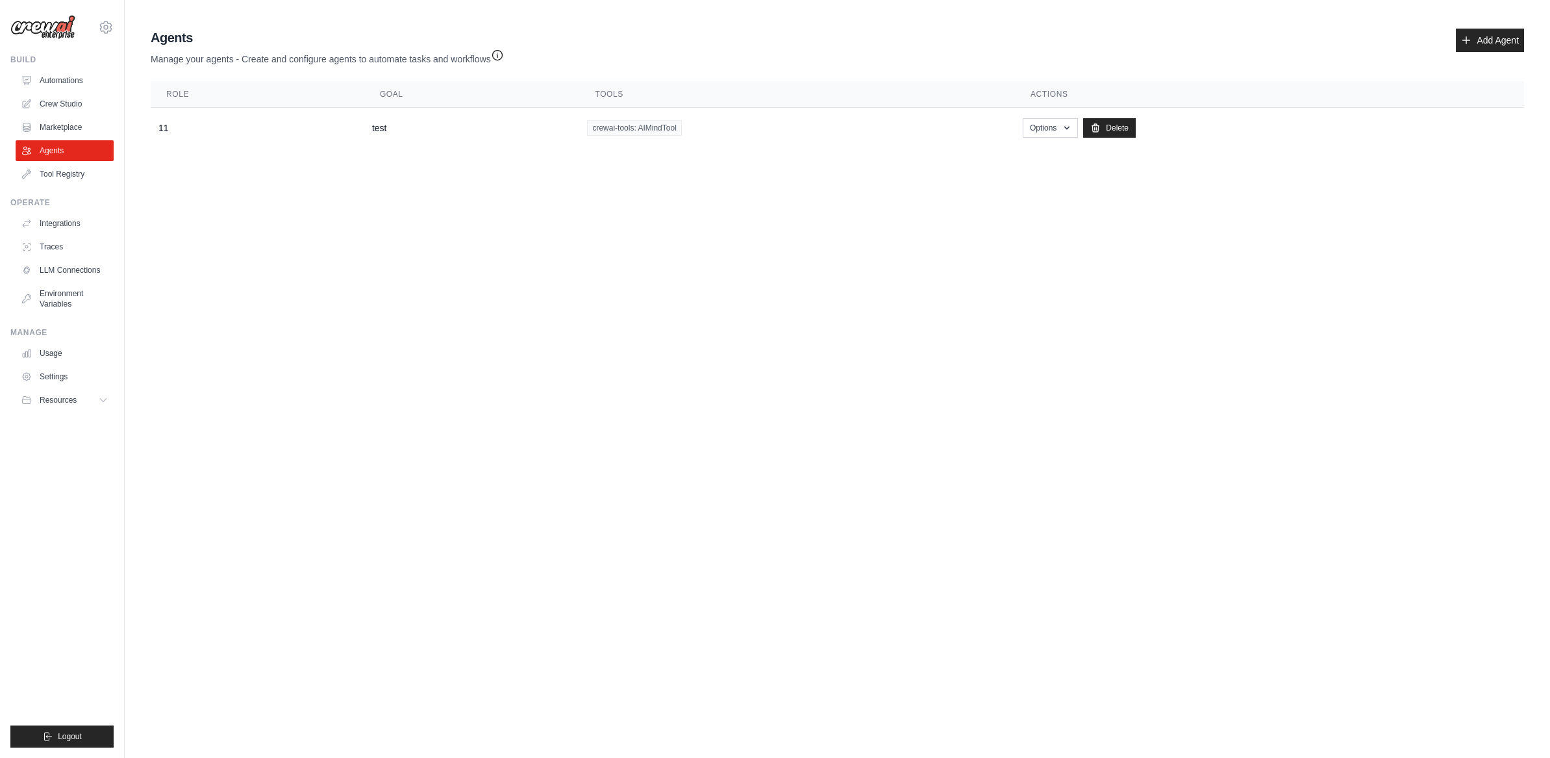
click at [504, 56] on icon "button" at bounding box center [497, 55] width 13 height 13
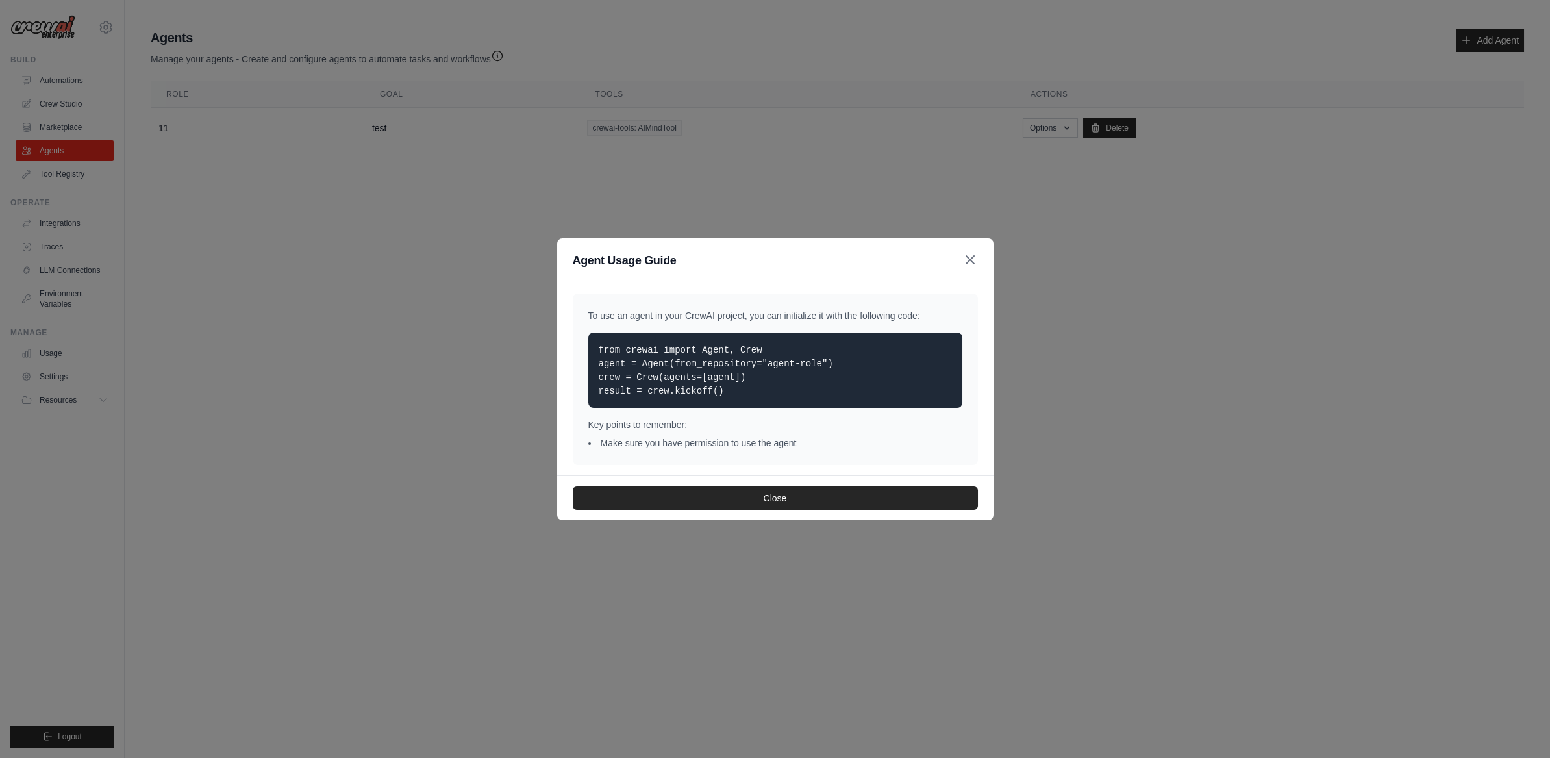
click at [972, 258] on icon "button" at bounding box center [971, 260] width 16 height 16
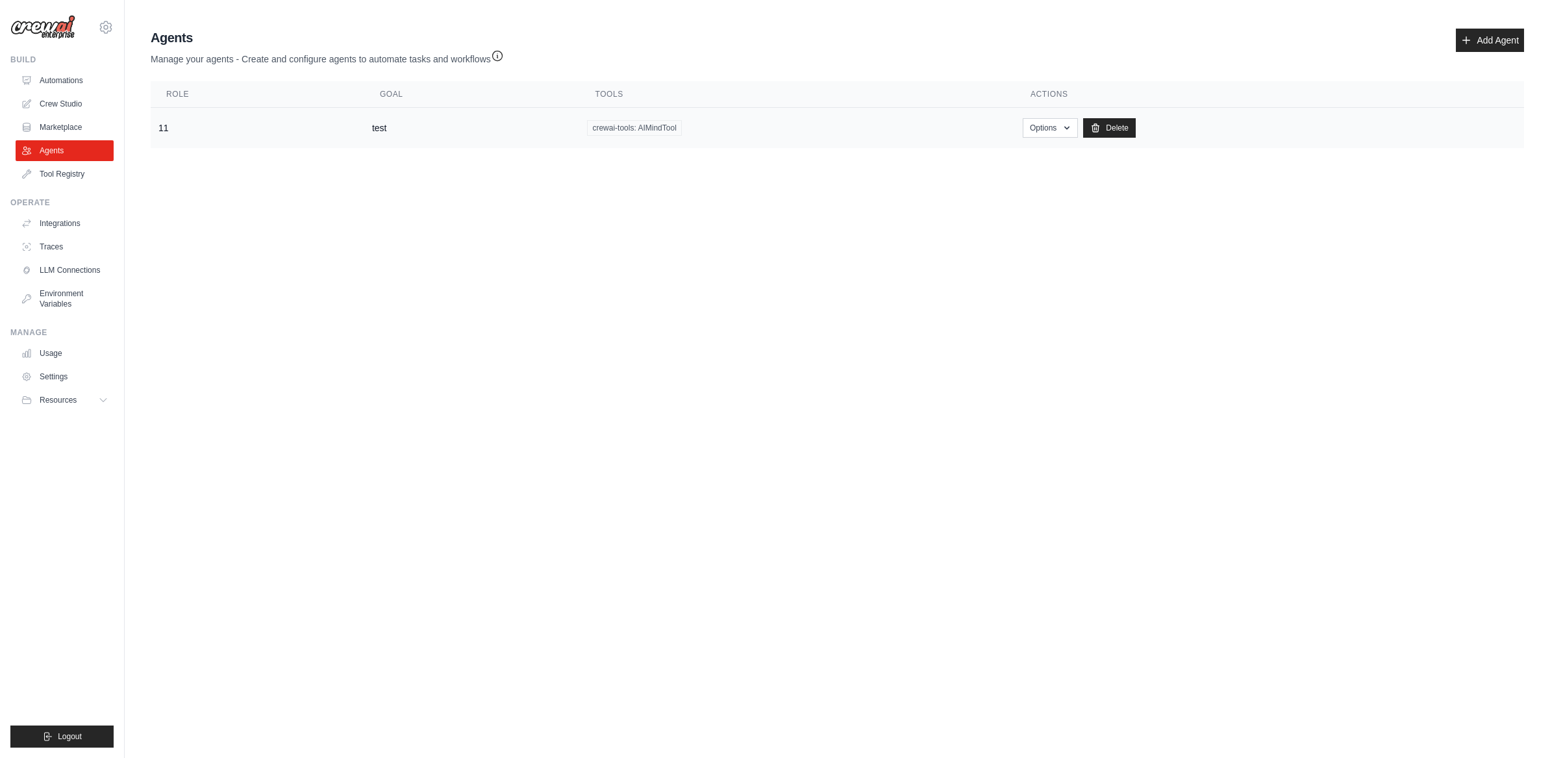
click at [608, 126] on span "crewai-tools: AIMindTool" at bounding box center [634, 128] width 94 height 16
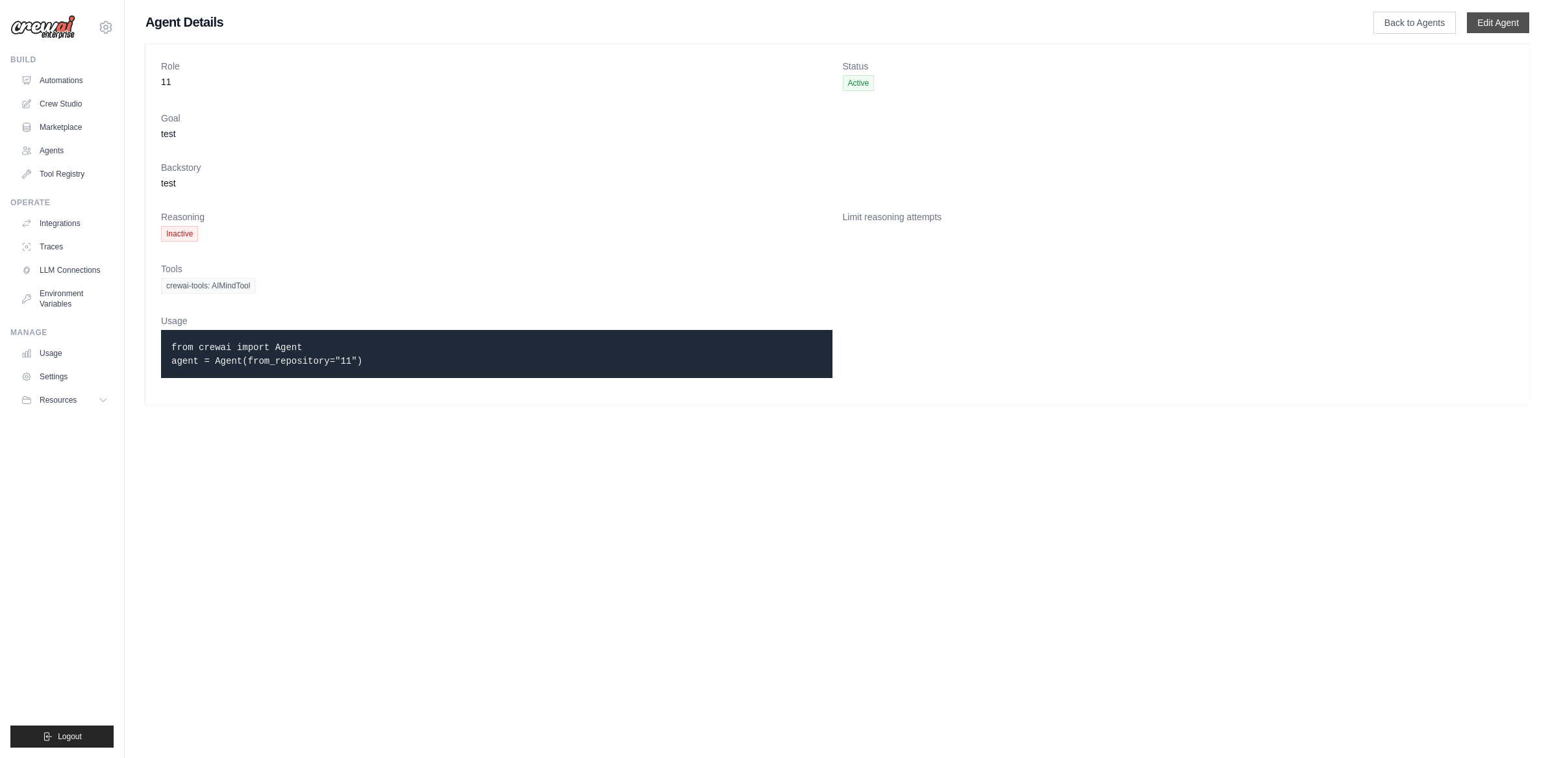
click at [1509, 22] on link "Edit Agent" at bounding box center [1498, 22] width 62 height 21
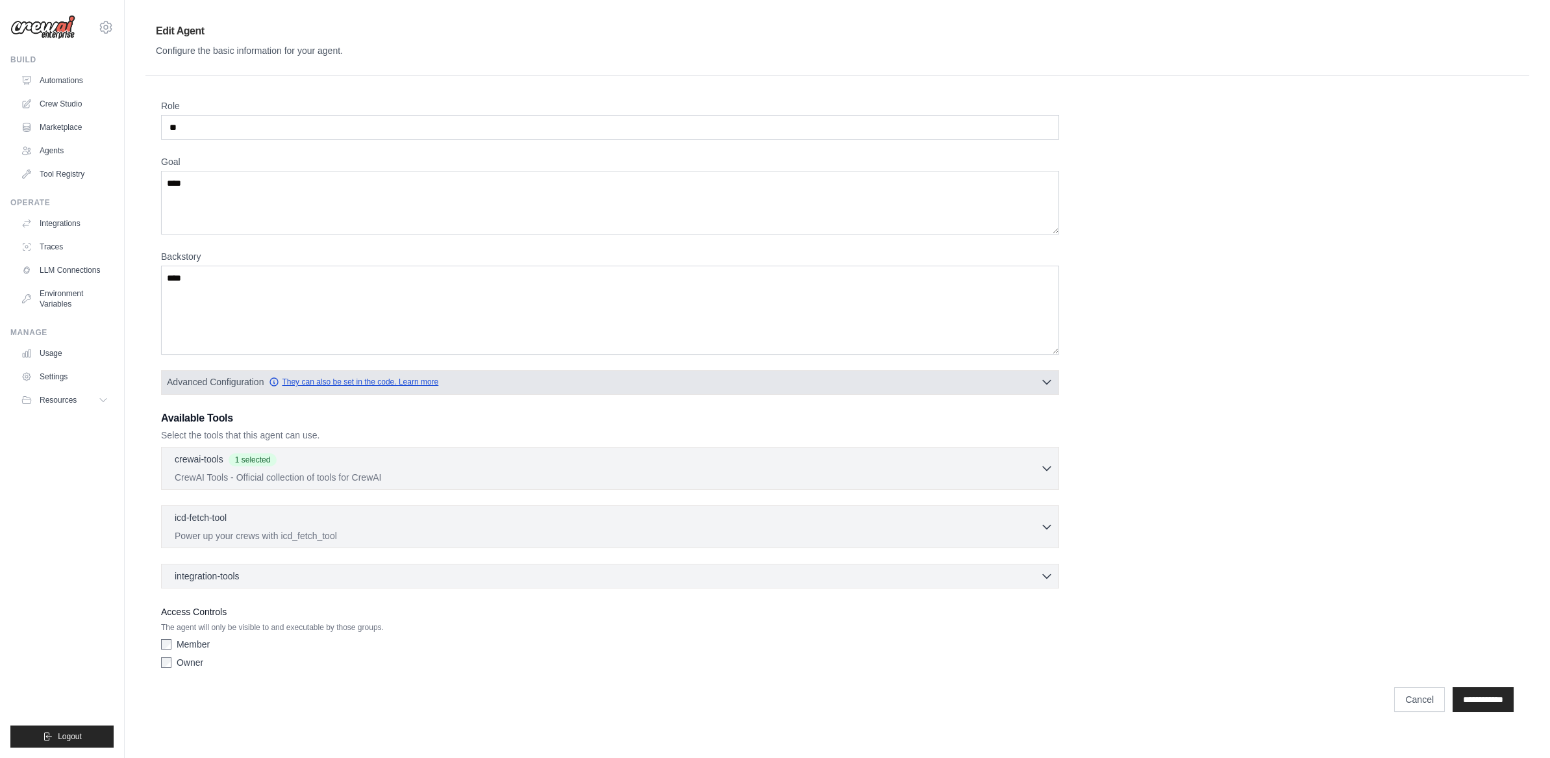
click at [279, 381] on icon "button" at bounding box center [274, 382] width 10 height 10
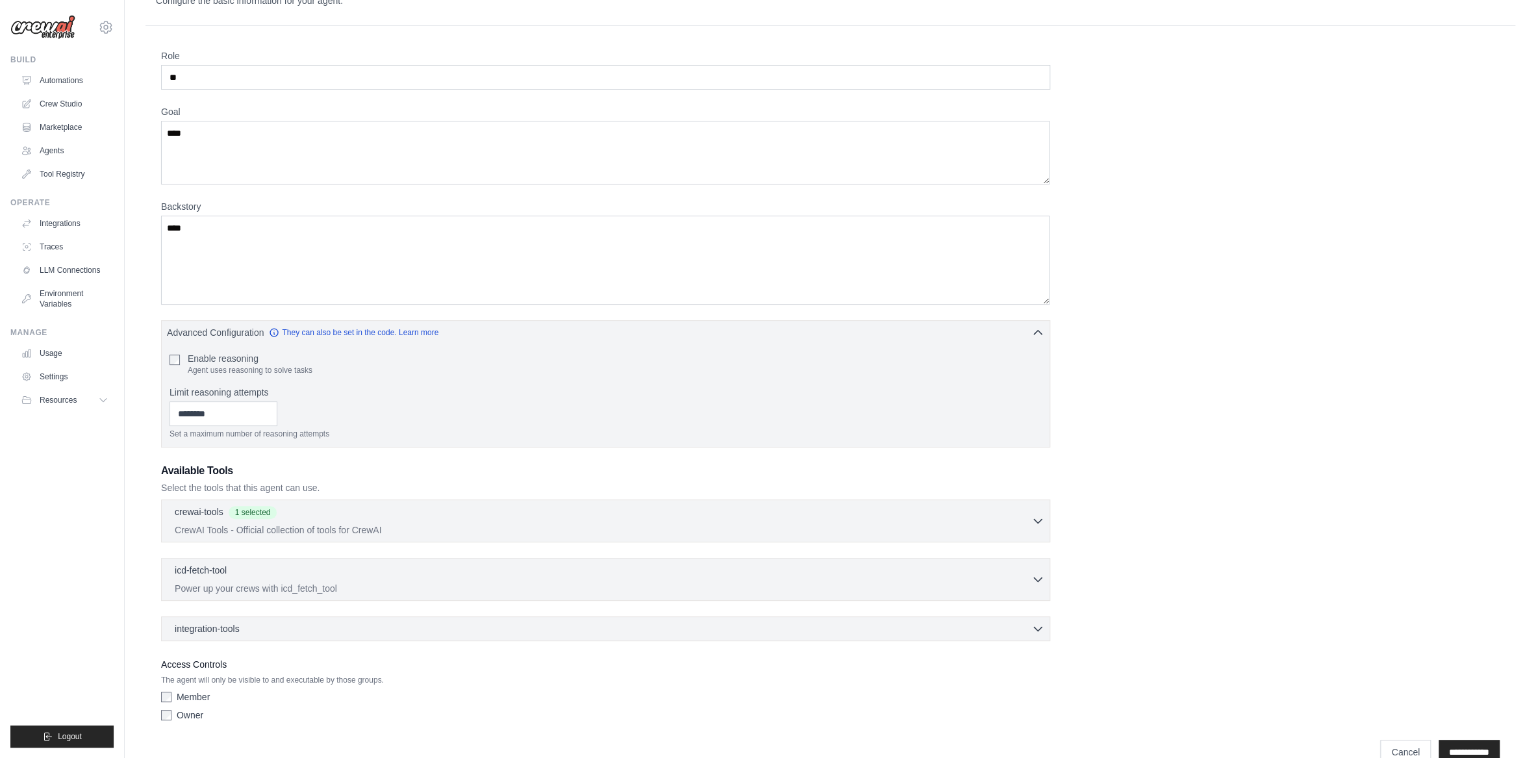
scroll to position [77, 0]
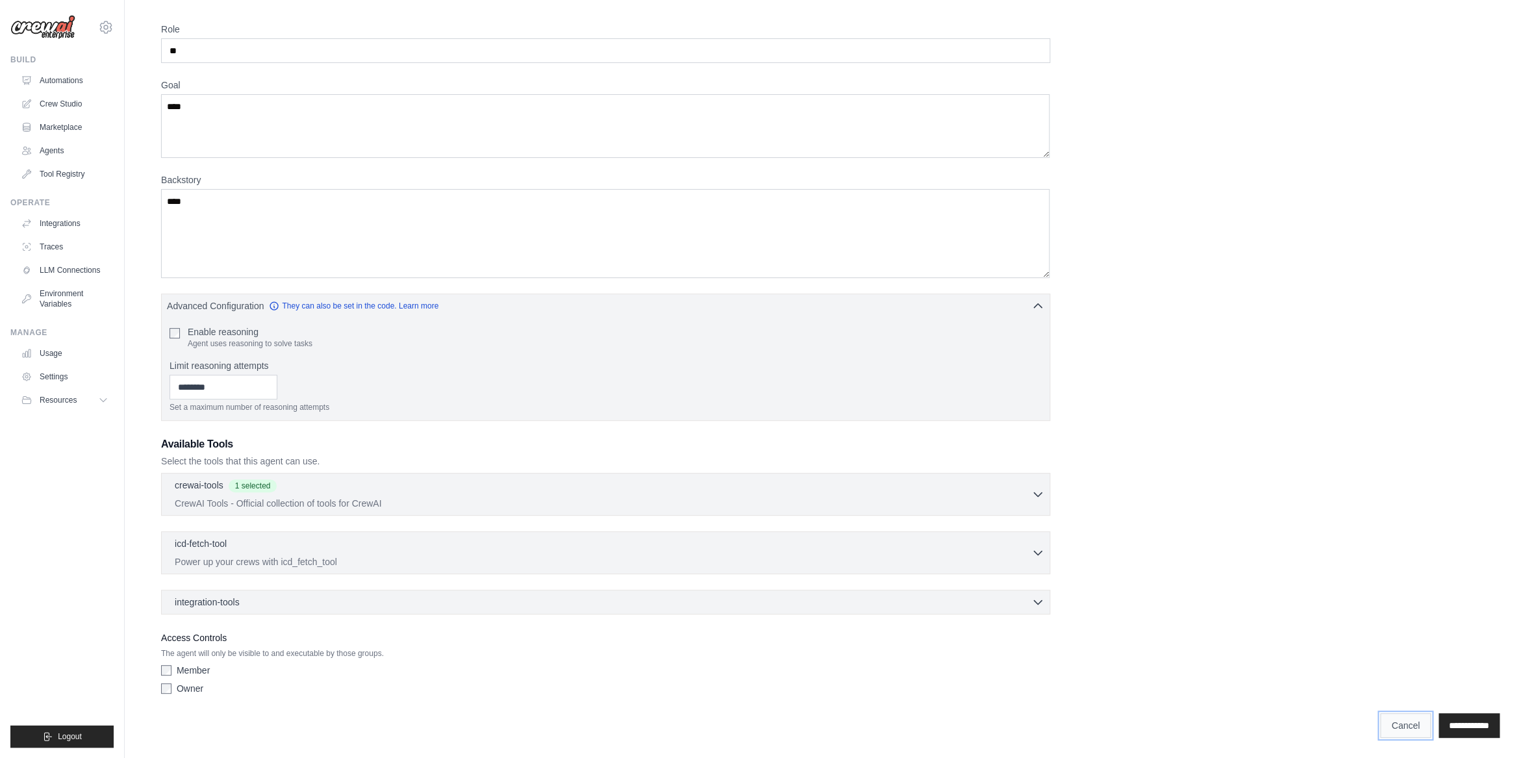
click at [1394, 729] on link "Cancel" at bounding box center [1405, 725] width 51 height 25
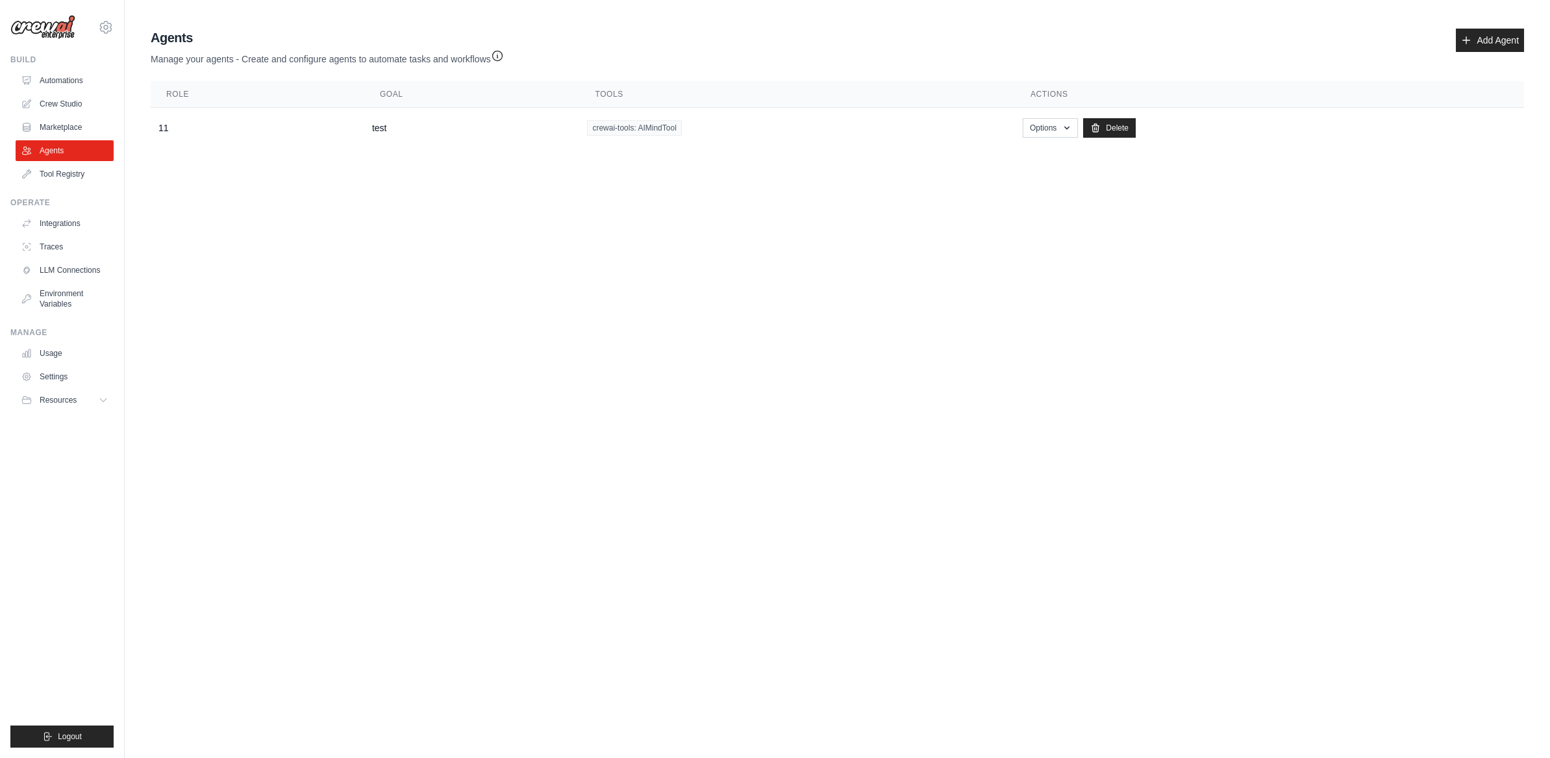
click at [882, 357] on body "bzw793659508@gmail.com Settings Build Automations Crew Studio" at bounding box center [775, 379] width 1550 height 758
click at [1057, 129] on button "Options" at bounding box center [1050, 127] width 55 height 19
click at [824, 229] on body "bzw793659508@gmail.com Settings Build Automations Crew Studio" at bounding box center [775, 379] width 1550 height 758
click at [80, 84] on link "Automations" at bounding box center [66, 80] width 98 height 21
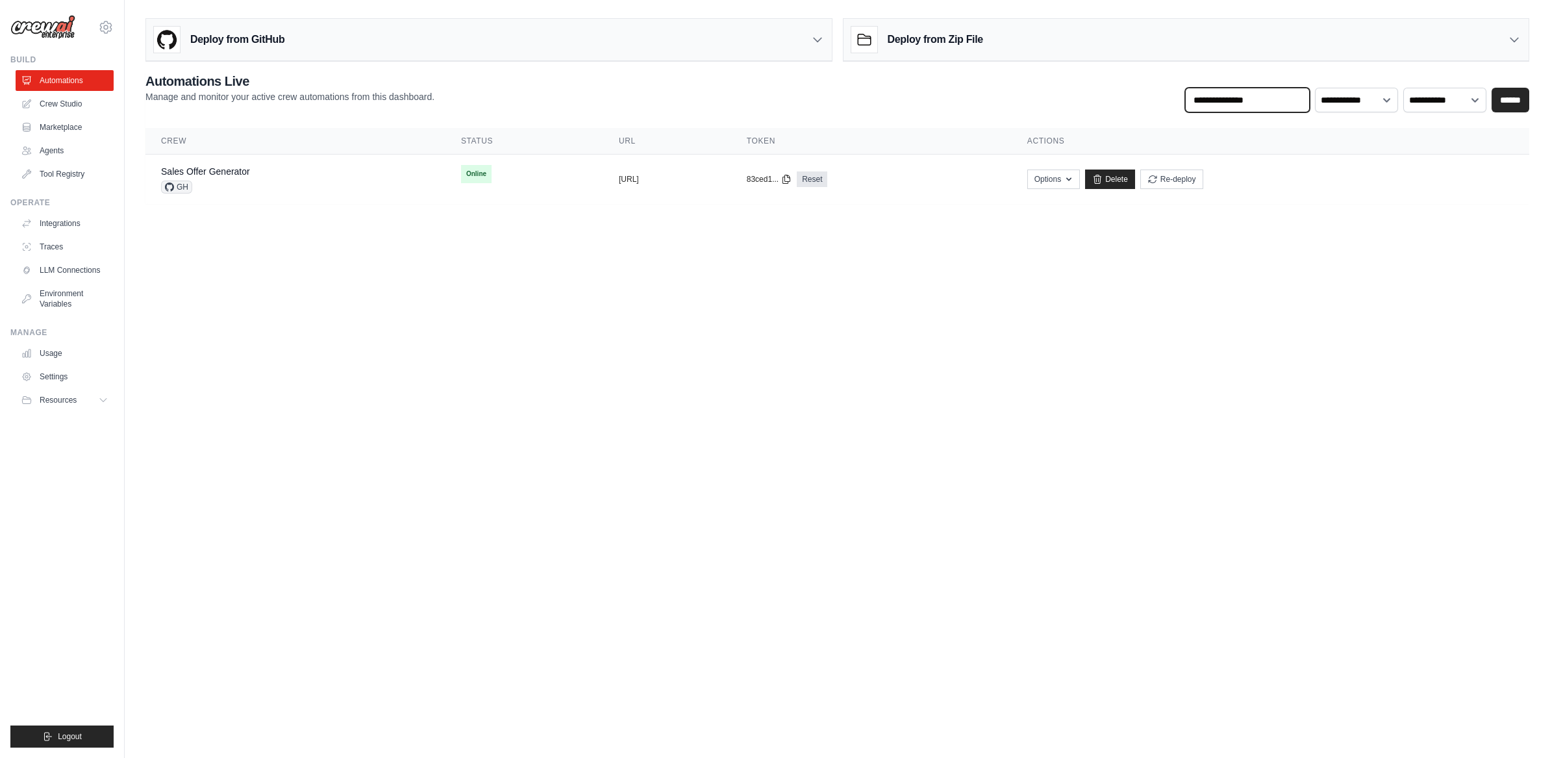
click at [1259, 97] on input "text" at bounding box center [1247, 100] width 125 height 25
type input "**"
click at [1492, 88] on input "******" at bounding box center [1511, 100] width 38 height 25
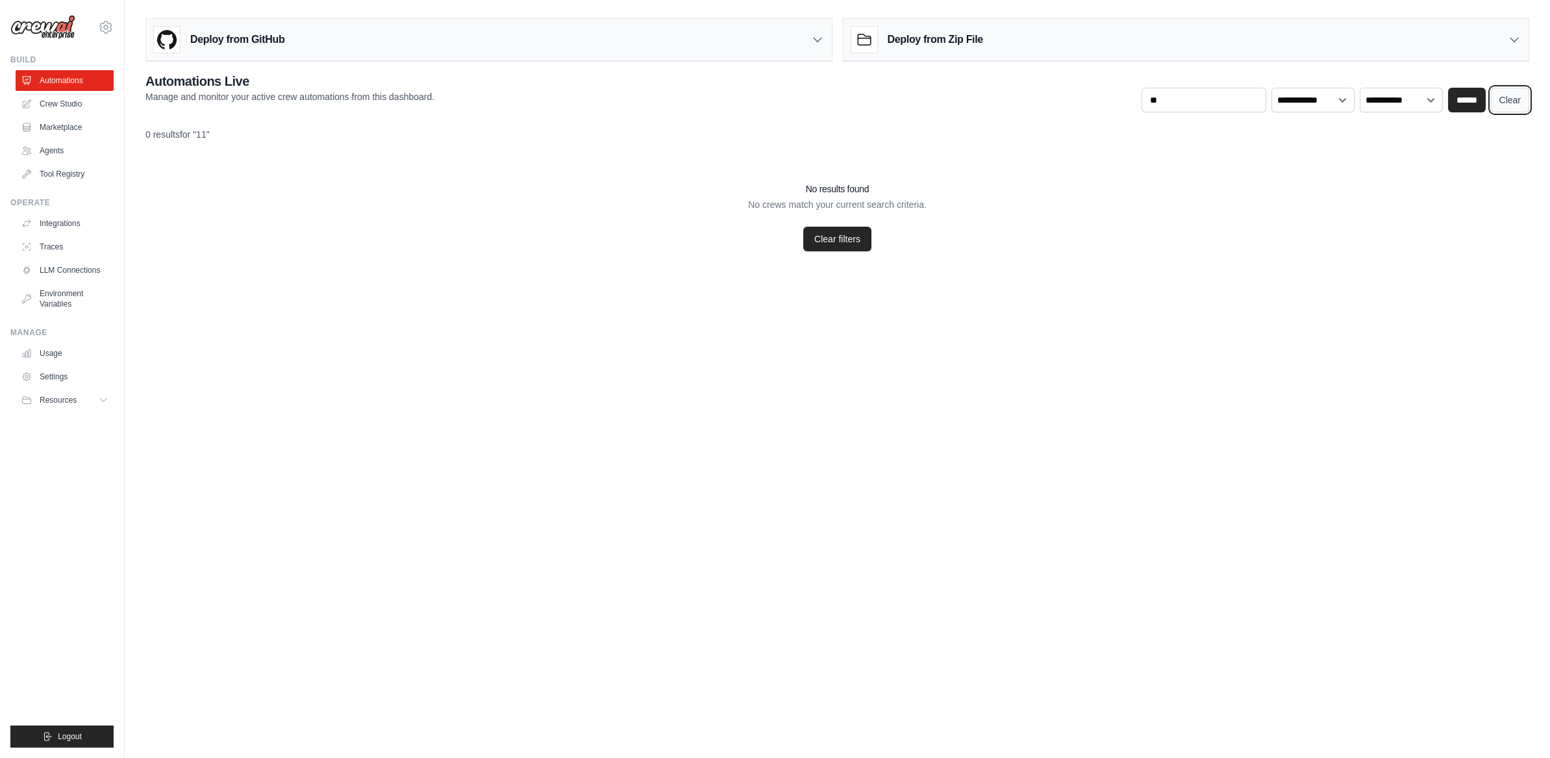
click at [1500, 102] on link "Clear" at bounding box center [1510, 100] width 38 height 25
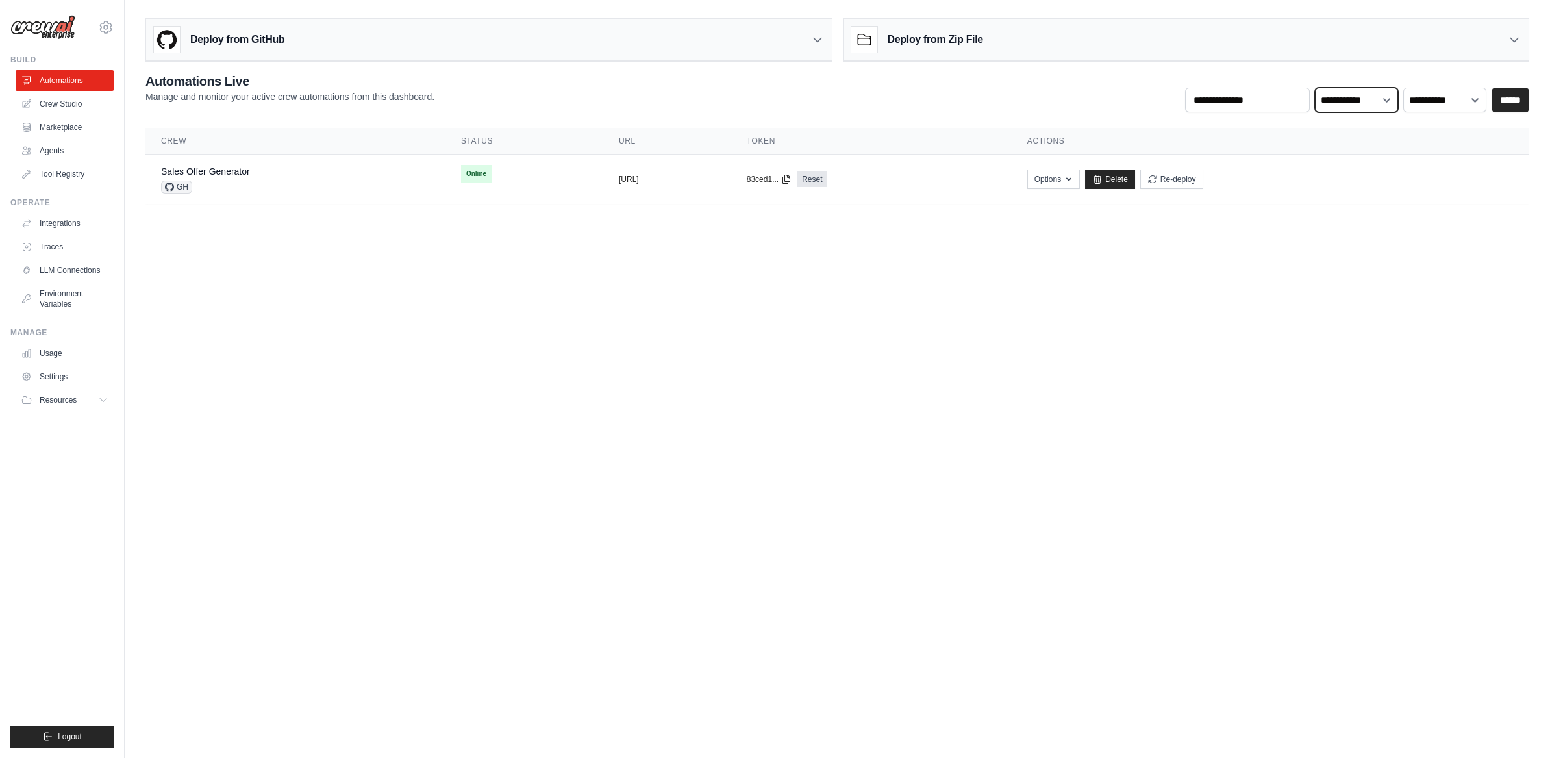
click at [1368, 100] on select "**********" at bounding box center [1356, 100] width 83 height 25
click at [1442, 97] on select "**********" at bounding box center [1445, 100] width 83 height 25
click at [1378, 99] on select "**********" at bounding box center [1356, 100] width 83 height 25
click at [1465, 99] on select "**********" at bounding box center [1445, 100] width 83 height 25
drag, startPoint x: 1176, startPoint y: 301, endPoint x: 1168, endPoint y: 302, distance: 7.3
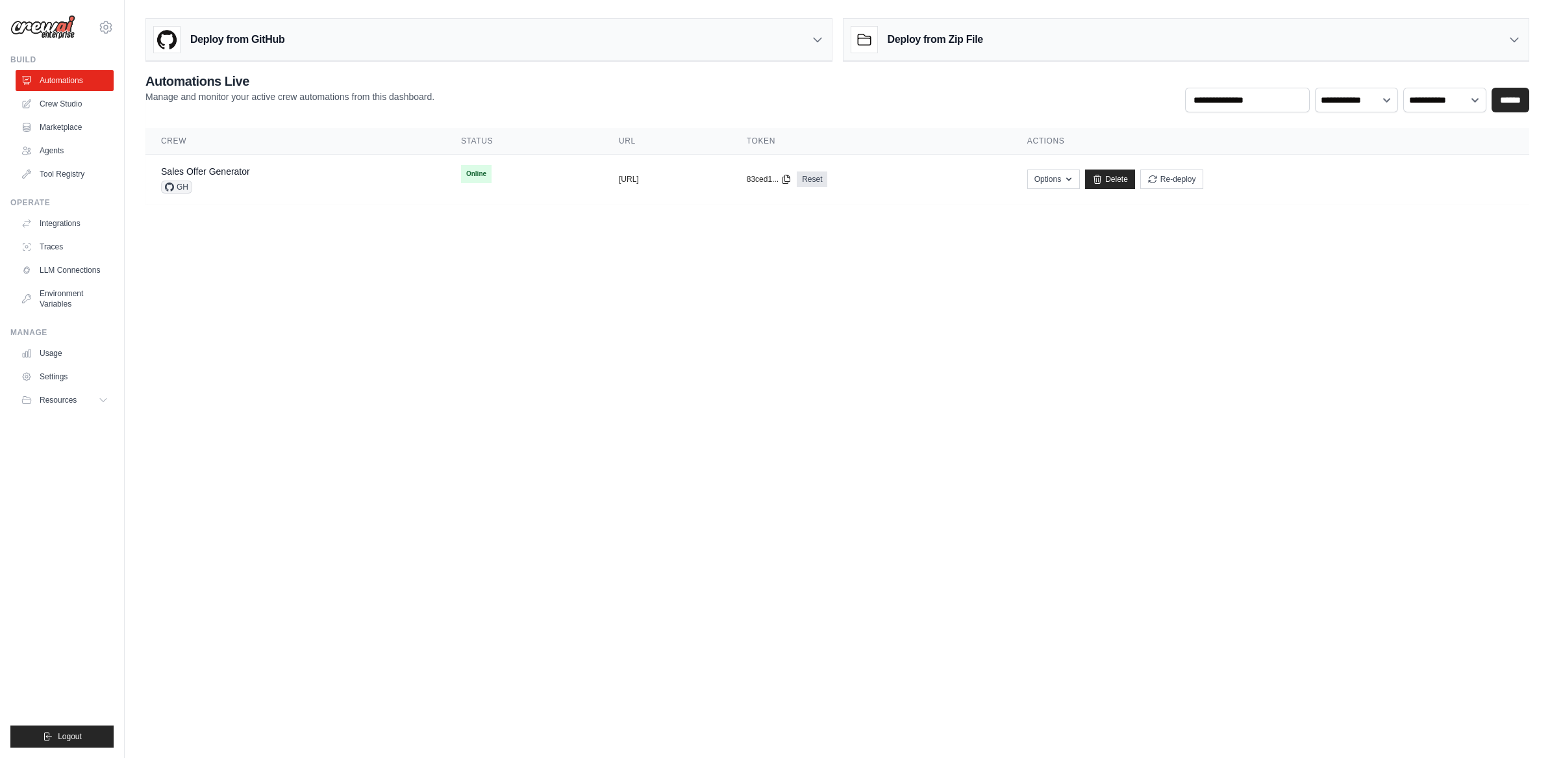
click at [1170, 302] on body "bzw793659508@gmail.com Settings Build Automations Crew Studio" at bounding box center [775, 379] width 1550 height 758
click at [94, 106] on link "Crew Studio" at bounding box center [66, 104] width 98 height 21
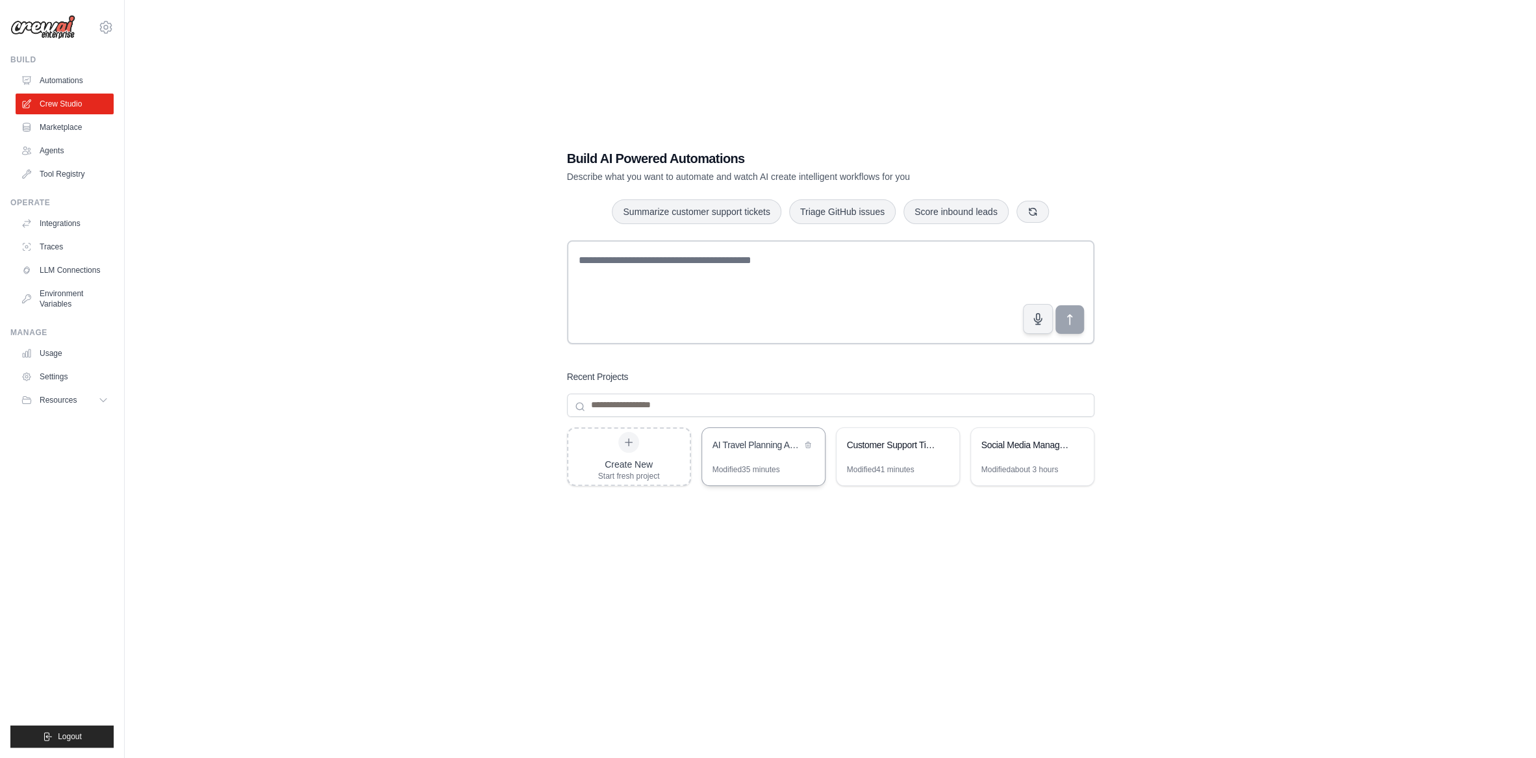
click at [770, 470] on div "Modified 35 minutes" at bounding box center [746, 469] width 68 height 10
click at [59, 153] on link "Agents" at bounding box center [66, 150] width 98 height 21
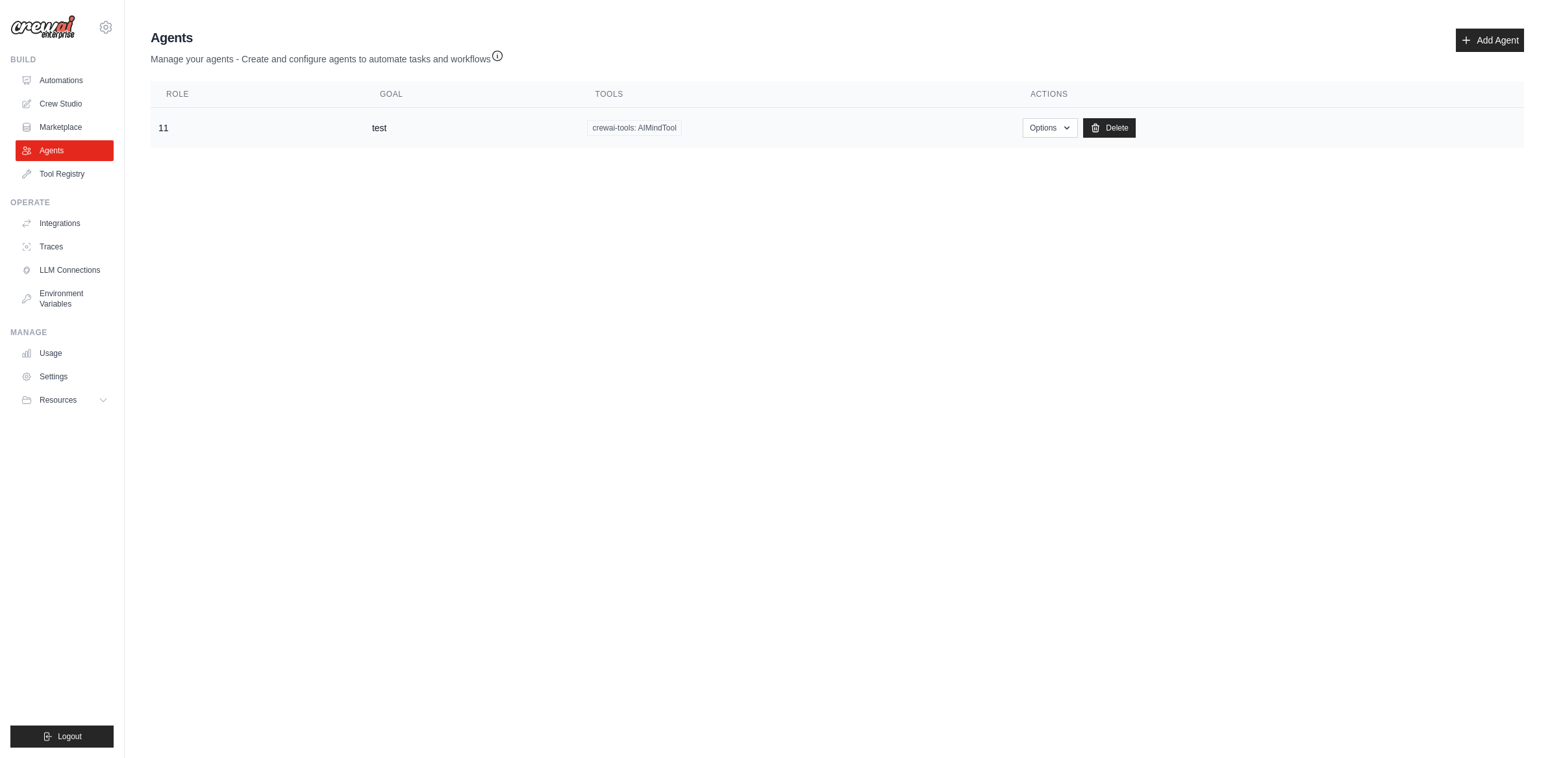
click at [331, 126] on td "11" at bounding box center [258, 128] width 214 height 41
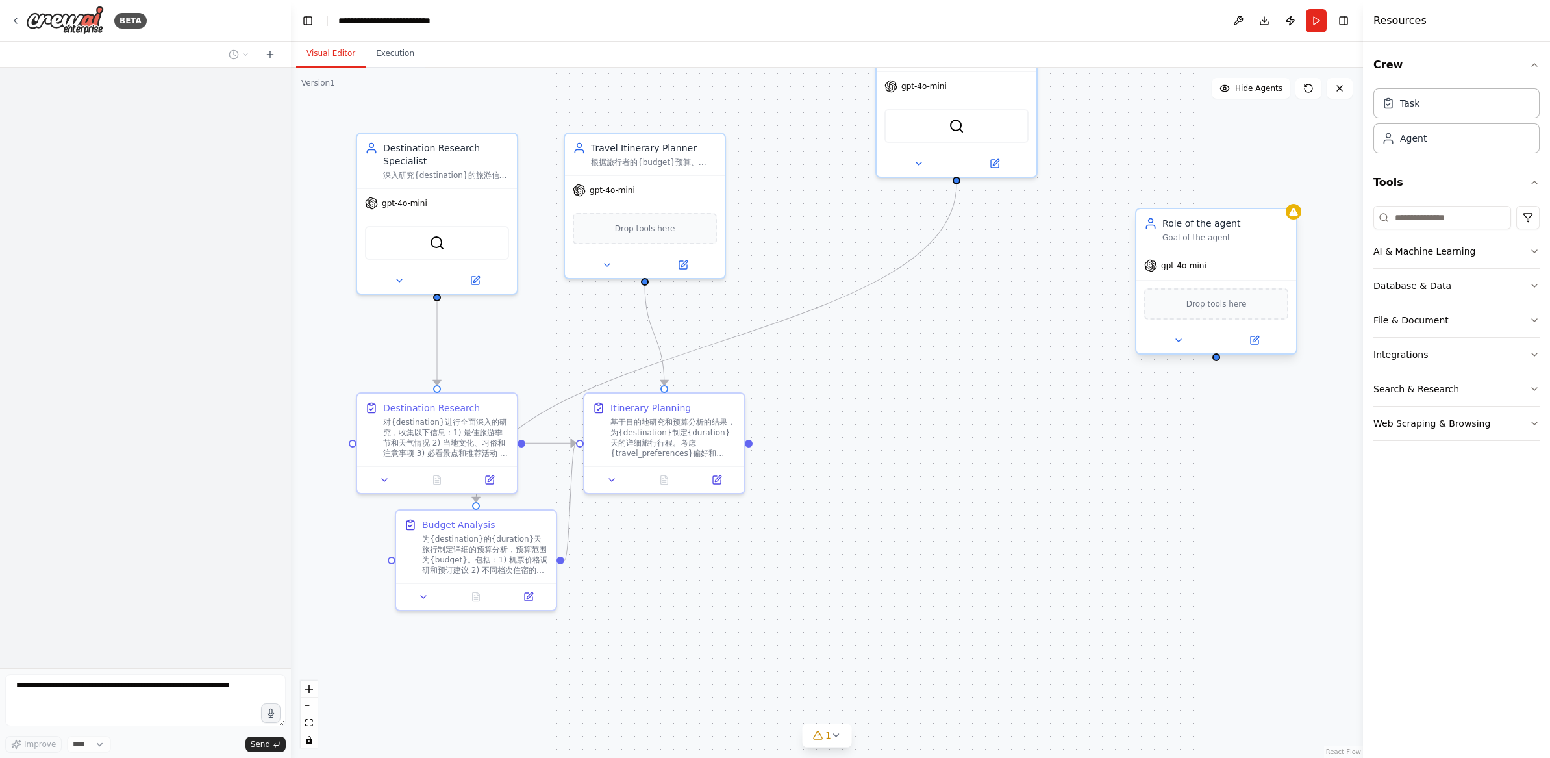
click at [1237, 234] on div "Goal of the agent" at bounding box center [1226, 238] width 126 height 10
click at [1257, 350] on div at bounding box center [1217, 340] width 160 height 26
click at [1255, 343] on icon at bounding box center [1255, 340] width 8 height 8
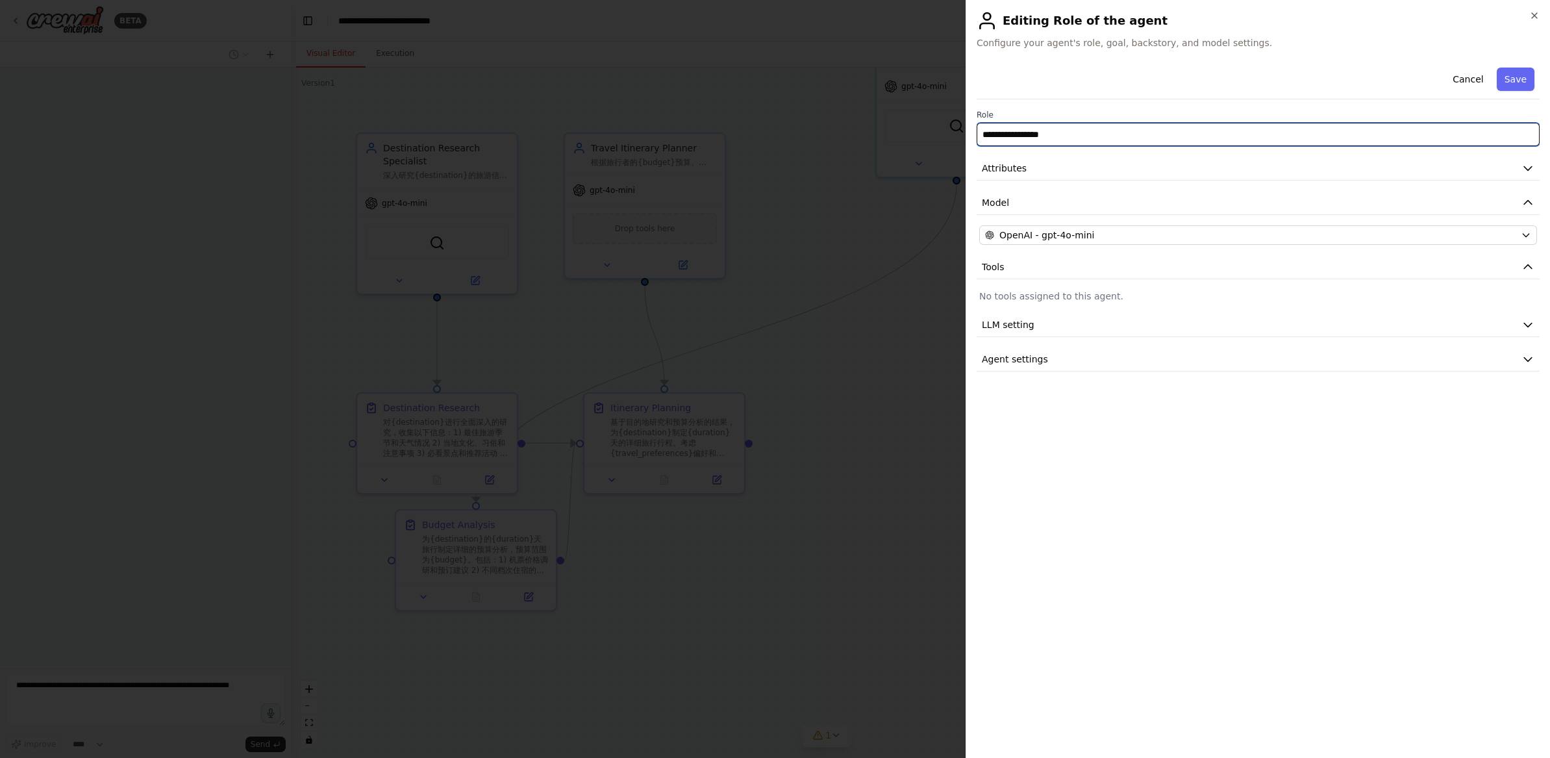
click at [1083, 139] on input "**********" at bounding box center [1258, 134] width 563 height 23
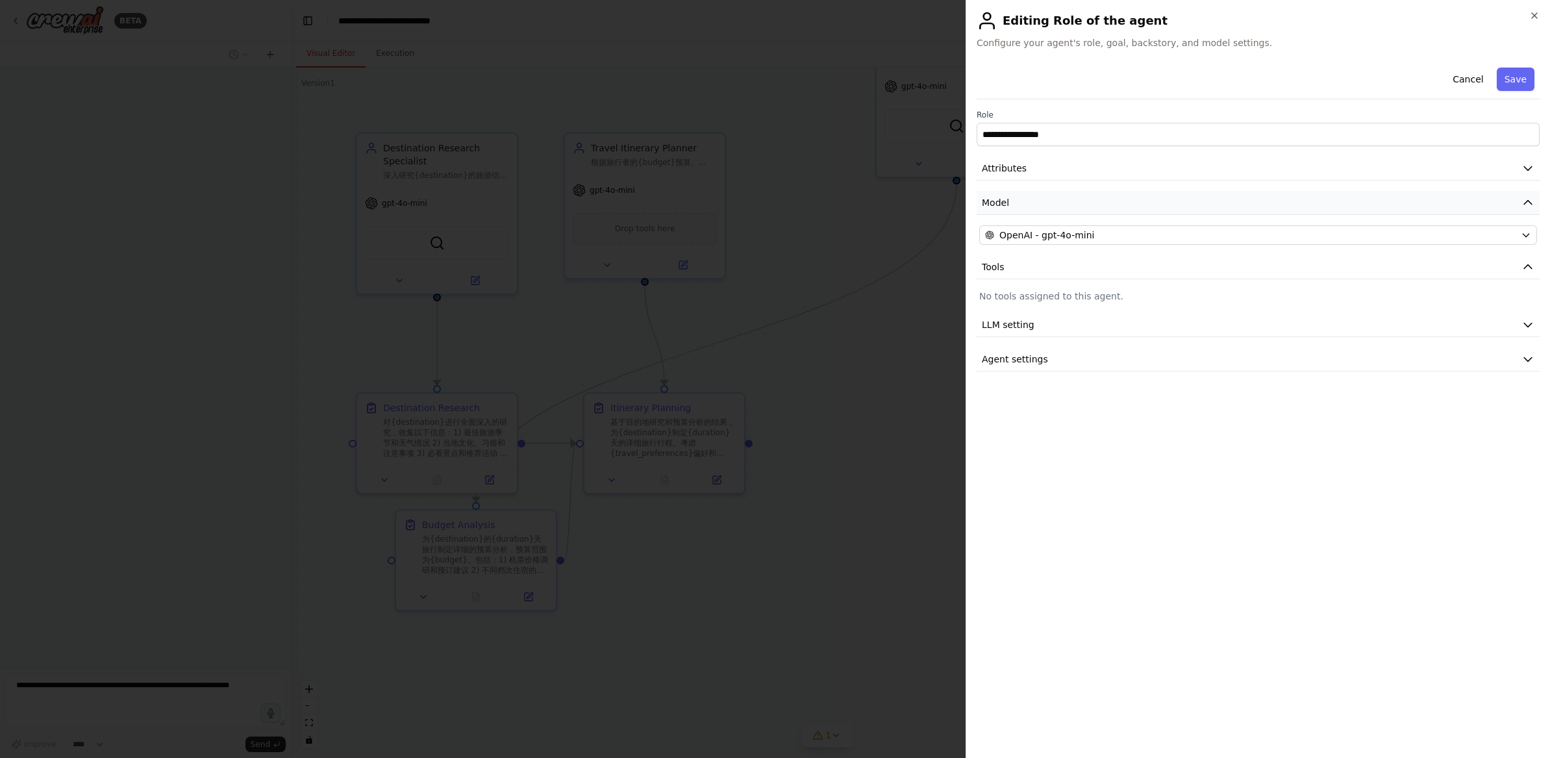
click at [1231, 191] on button "Model" at bounding box center [1258, 203] width 563 height 24
click at [1233, 181] on div "**********" at bounding box center [1258, 201] width 563 height 279
click at [1211, 169] on button "Attributes" at bounding box center [1258, 169] width 563 height 24
click at [1160, 171] on button "Attributes" at bounding box center [1258, 169] width 563 height 24
click at [1097, 218] on div "**********" at bounding box center [1258, 201] width 563 height 279
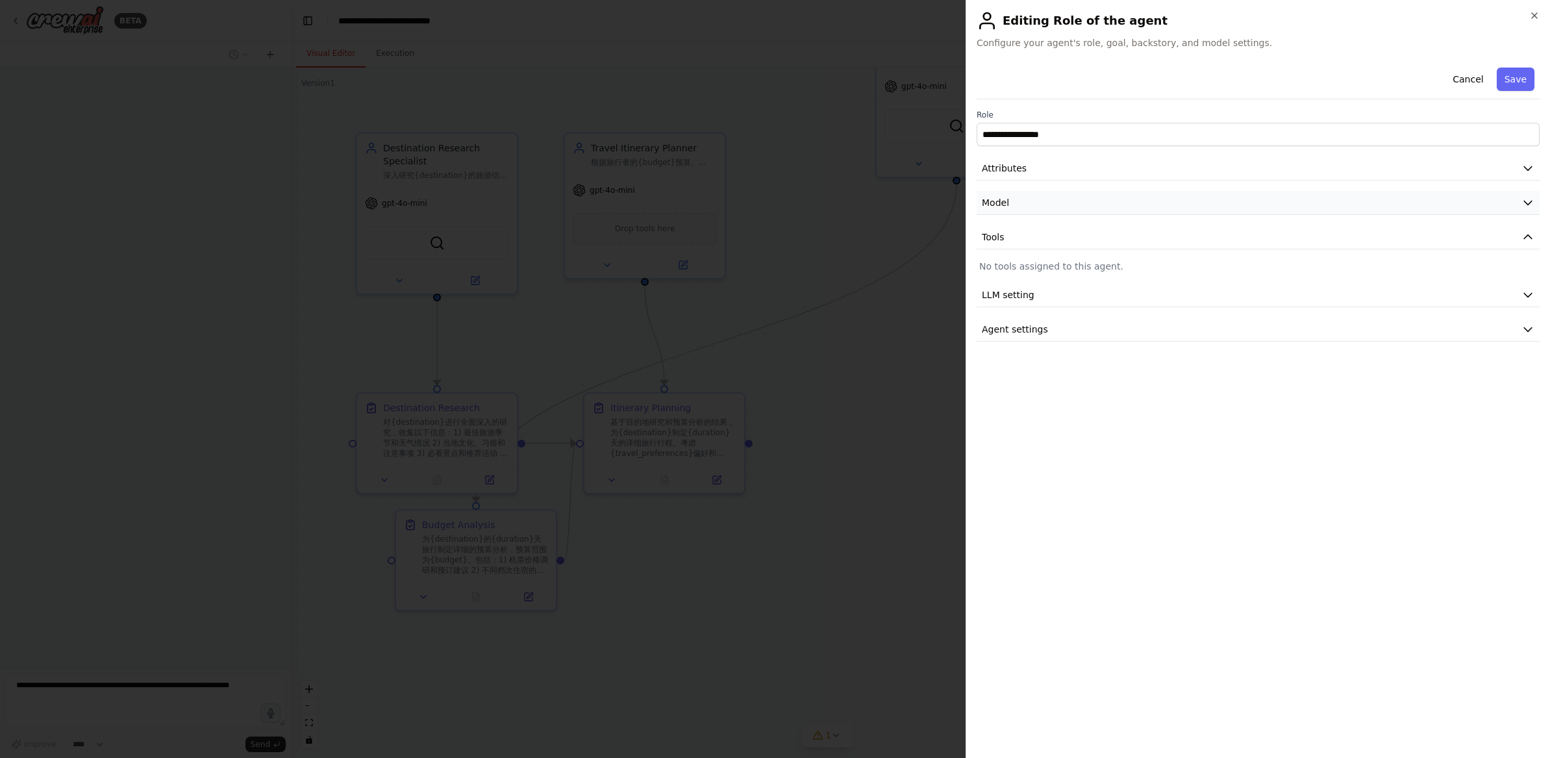
click at [1090, 203] on button "Model" at bounding box center [1258, 203] width 563 height 24
click at [1042, 353] on span "Agent settings" at bounding box center [1015, 359] width 66 height 13
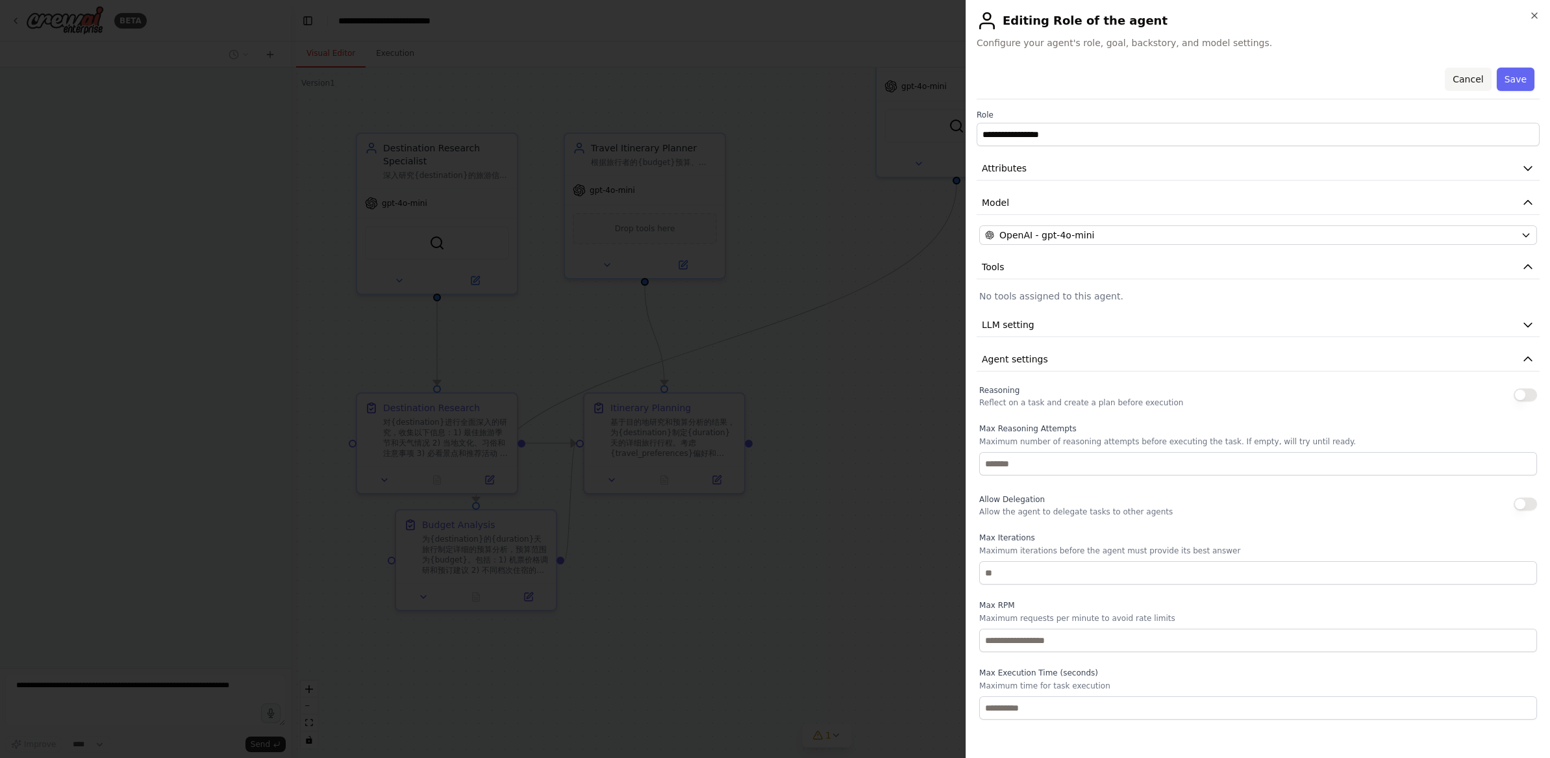
click at [1474, 76] on button "Cancel" at bounding box center [1468, 79] width 46 height 23
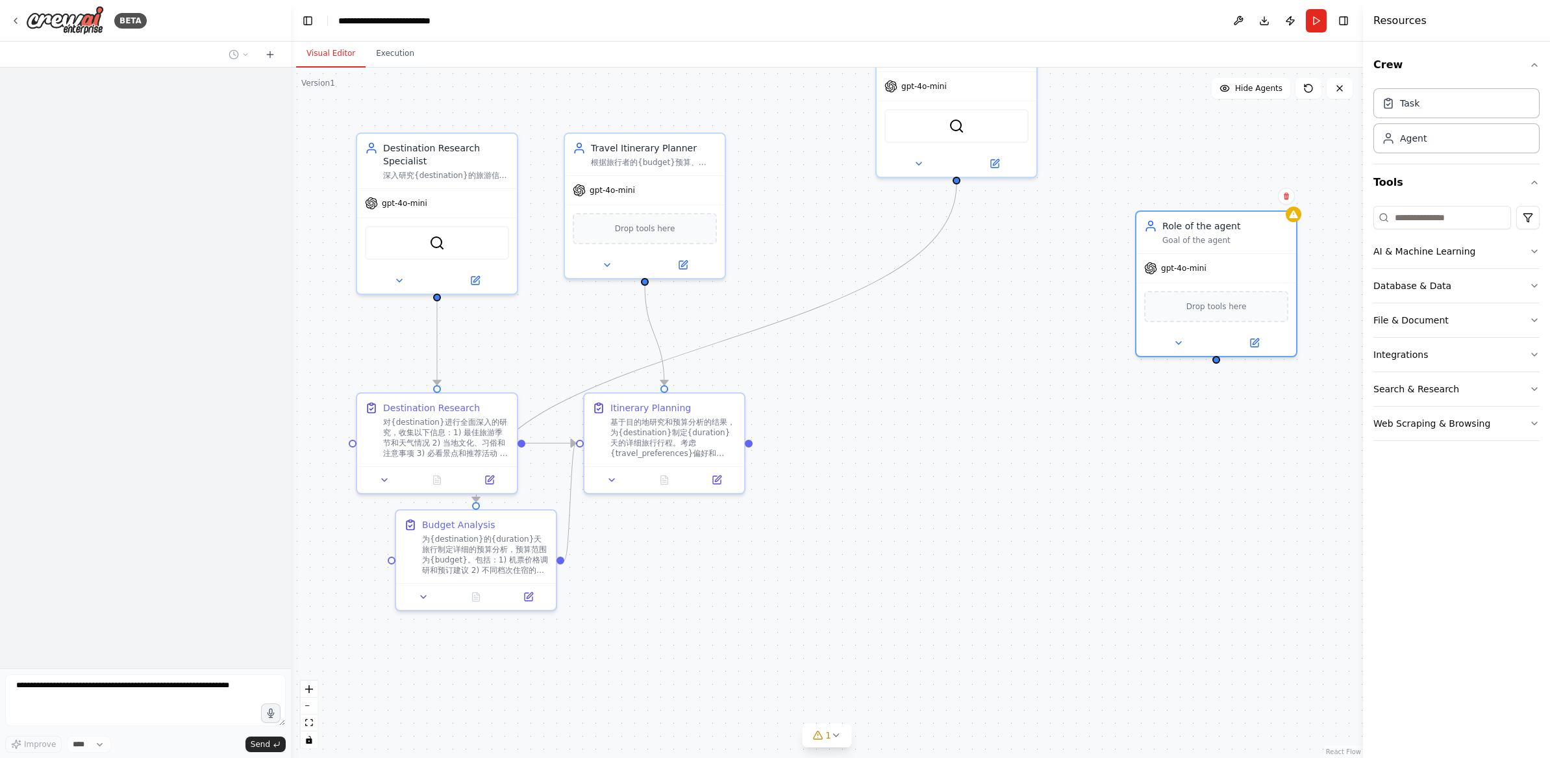
click at [1293, 203] on div "Confirm" at bounding box center [1286, 196] width 17 height 17
click at [1290, 199] on icon at bounding box center [1287, 196] width 8 height 8
click at [1261, 204] on div ".deletable-edge-delete-btn { width: 20px; height: 20px; border: 0px solid #ffff…" at bounding box center [827, 413] width 1072 height 690
click at [1283, 242] on div "Goal of the agent" at bounding box center [1226, 238] width 126 height 10
click at [1292, 198] on button at bounding box center [1286, 196] width 17 height 17
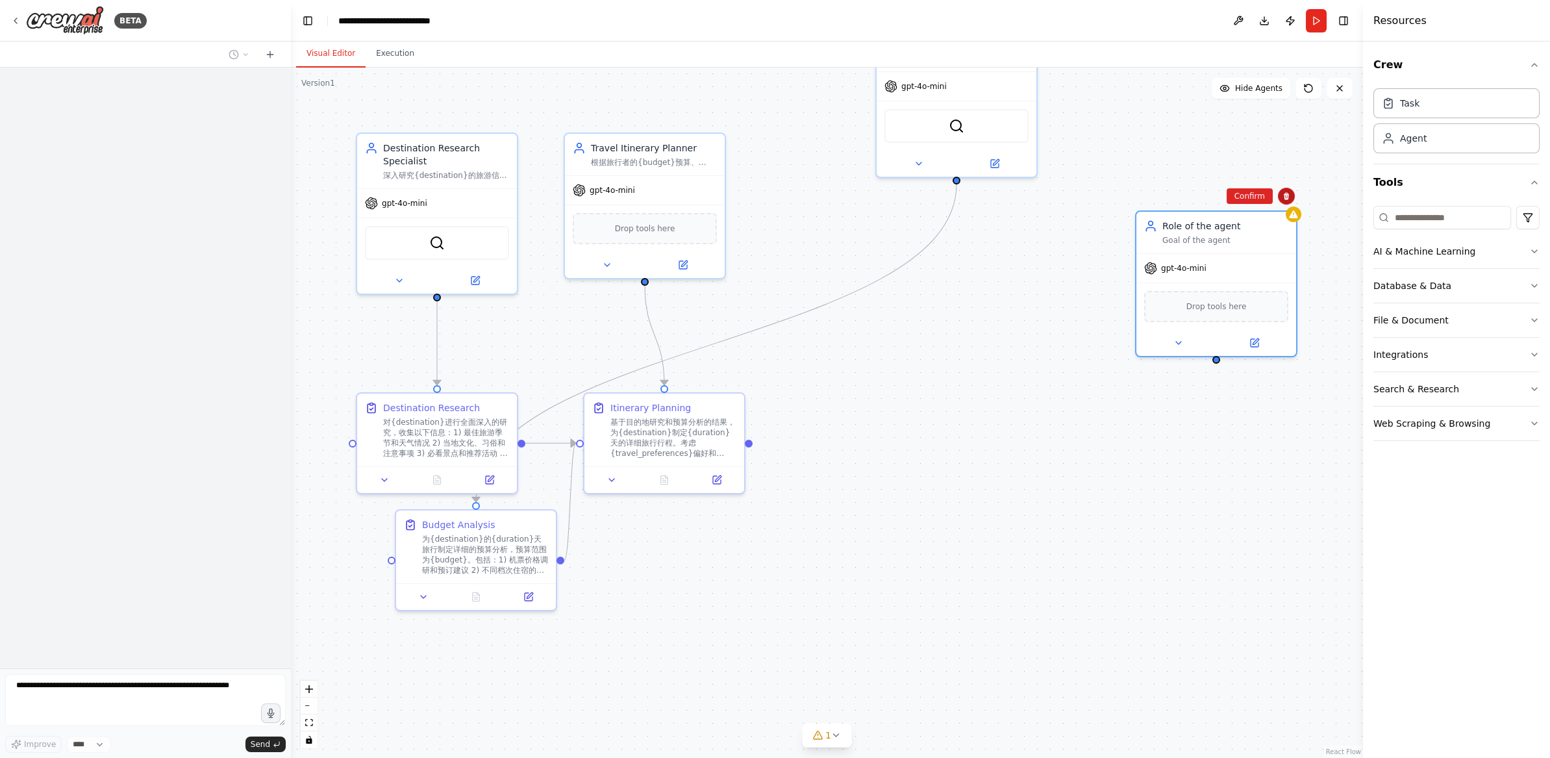
click at [1288, 200] on button at bounding box center [1286, 196] width 17 height 17
click at [1270, 199] on button "Confirm" at bounding box center [1250, 196] width 46 height 16
click at [1458, 431] on button "Web Scraping & Browsing" at bounding box center [1457, 424] width 166 height 34
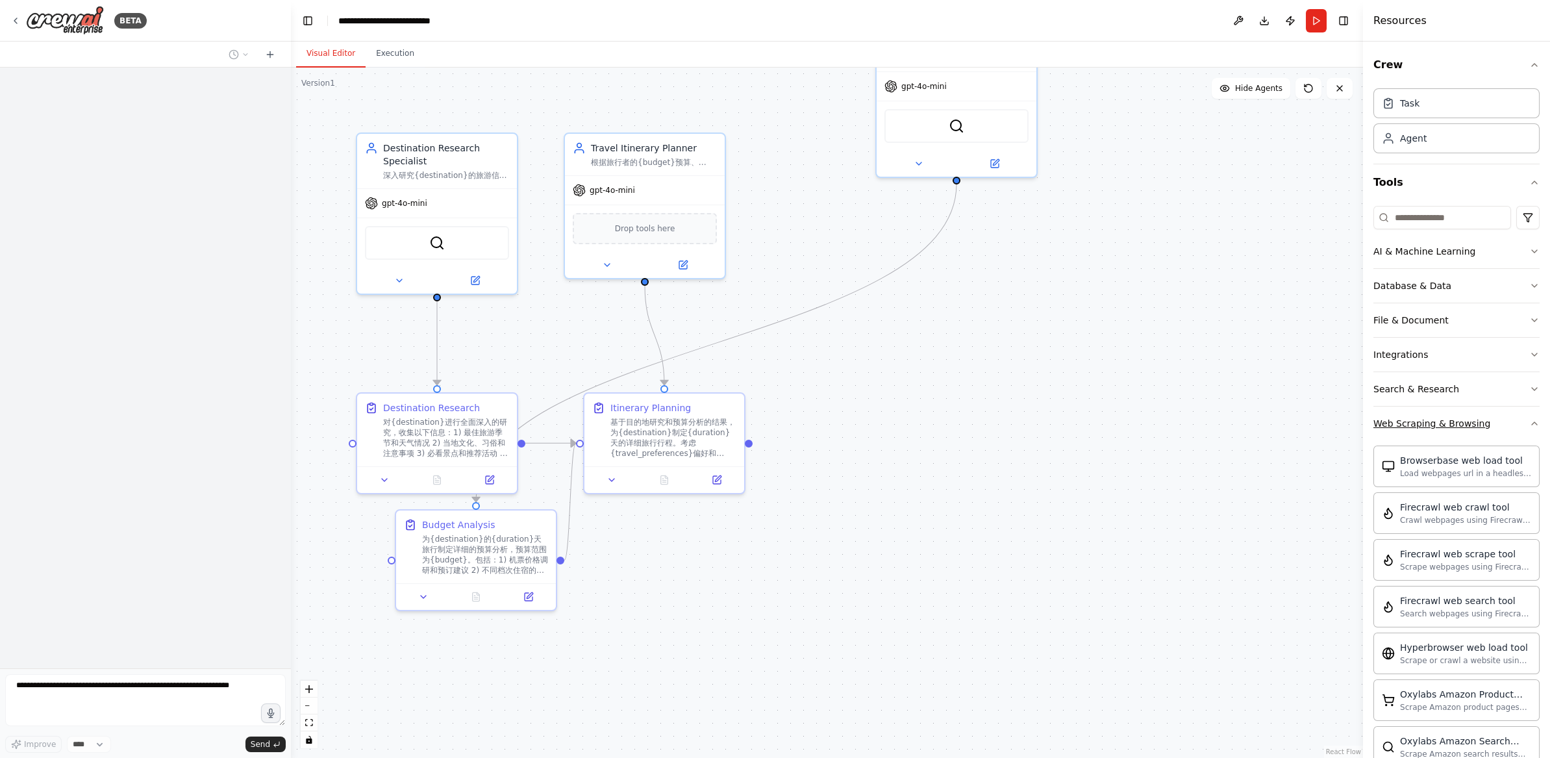
click at [1461, 427] on div "Web Scraping & Browsing" at bounding box center [1432, 423] width 117 height 13
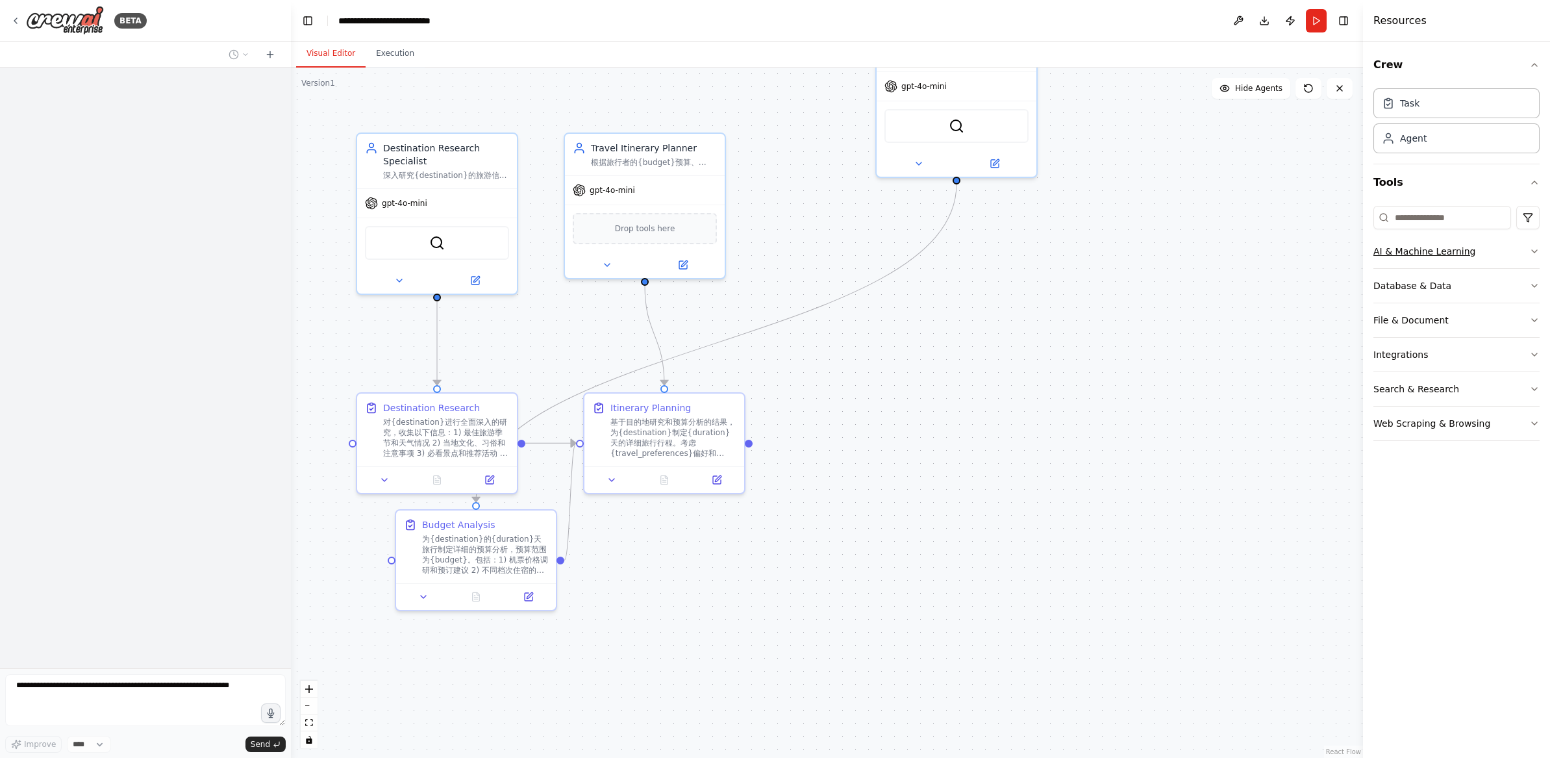
click at [1436, 261] on button "AI & Machine Learning" at bounding box center [1457, 251] width 166 height 34
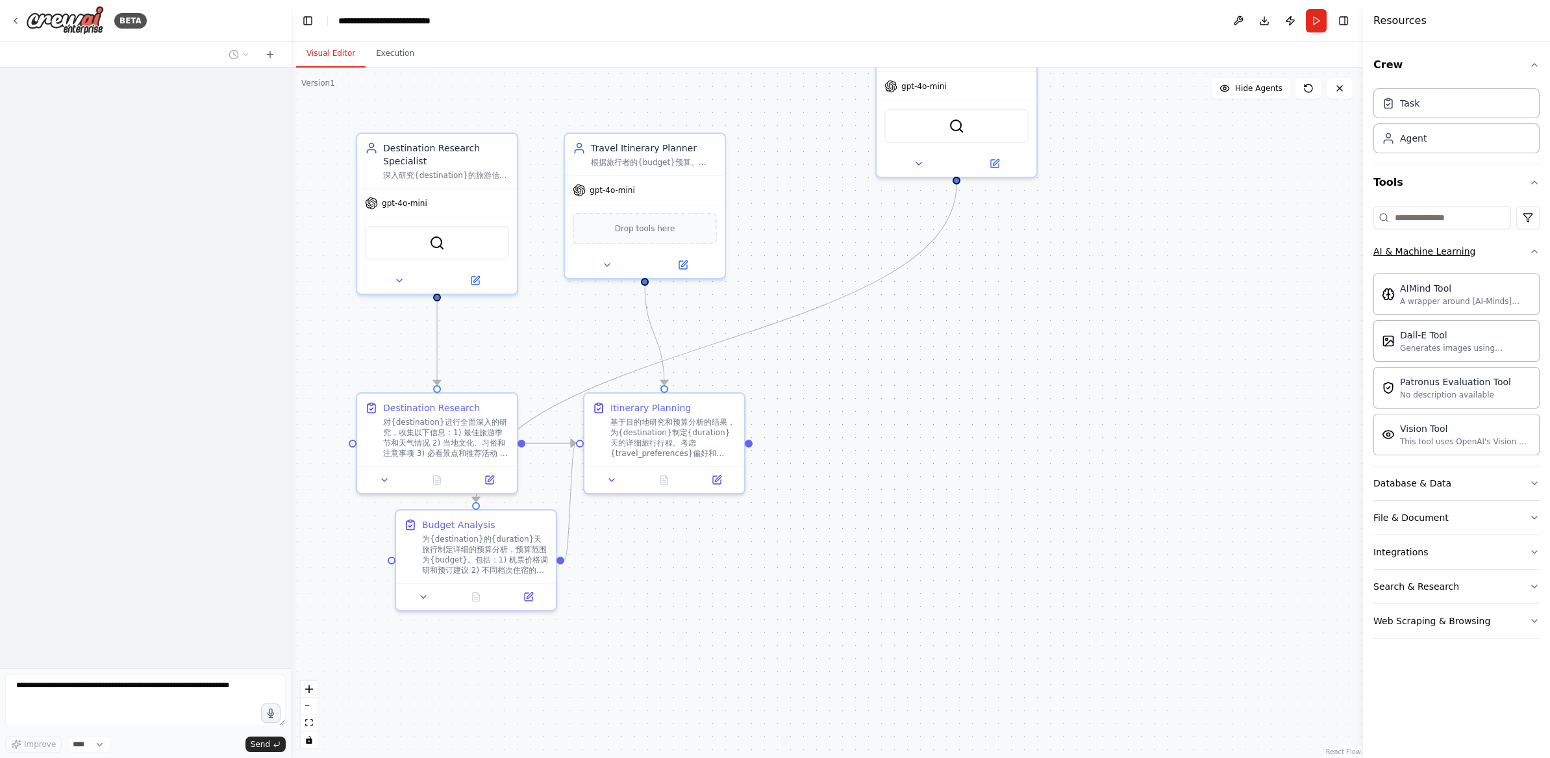
click at [1452, 257] on button "AI & Machine Learning" at bounding box center [1457, 251] width 166 height 34
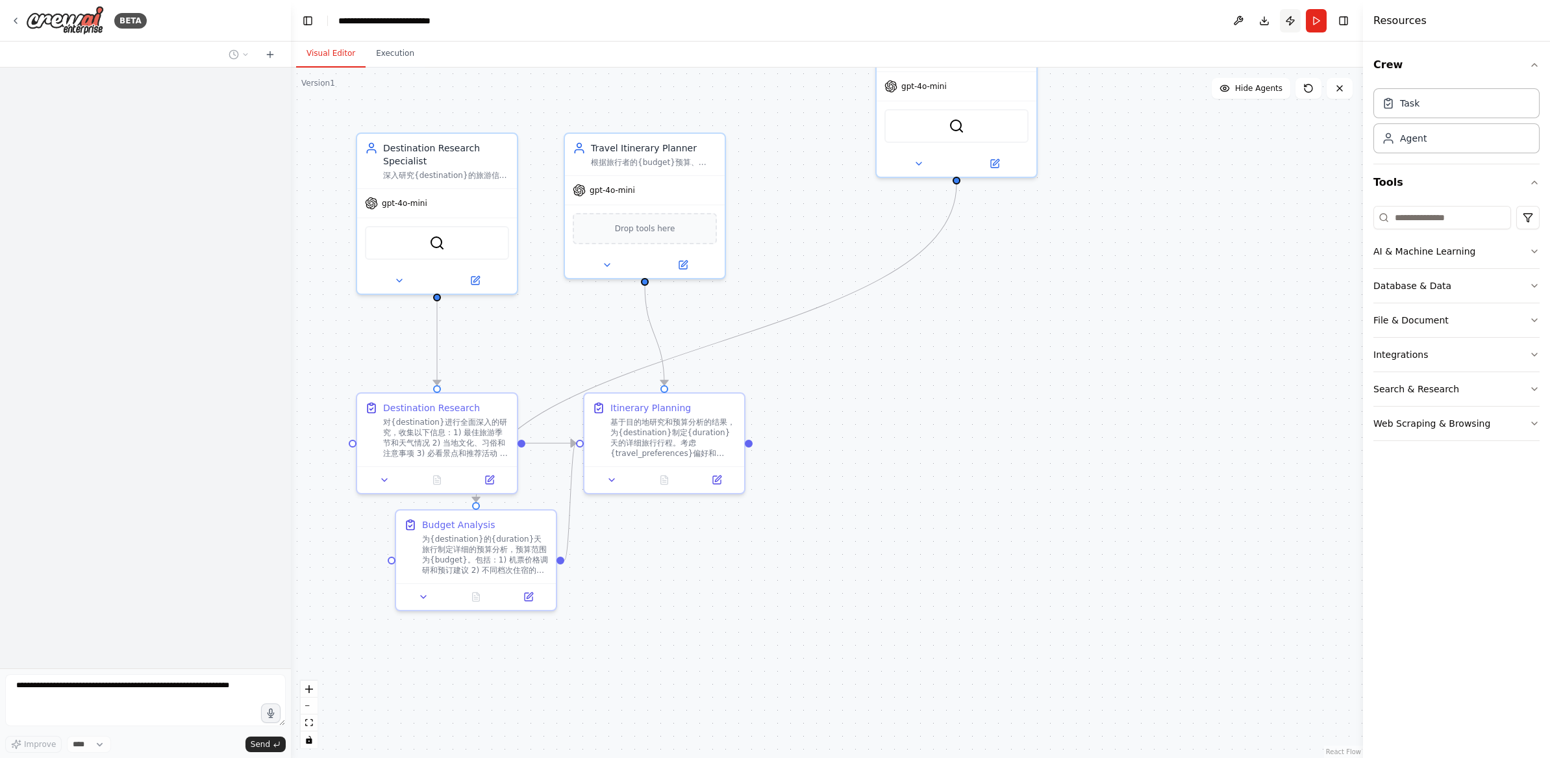
click at [1296, 16] on button "Publish" at bounding box center [1290, 20] width 21 height 23
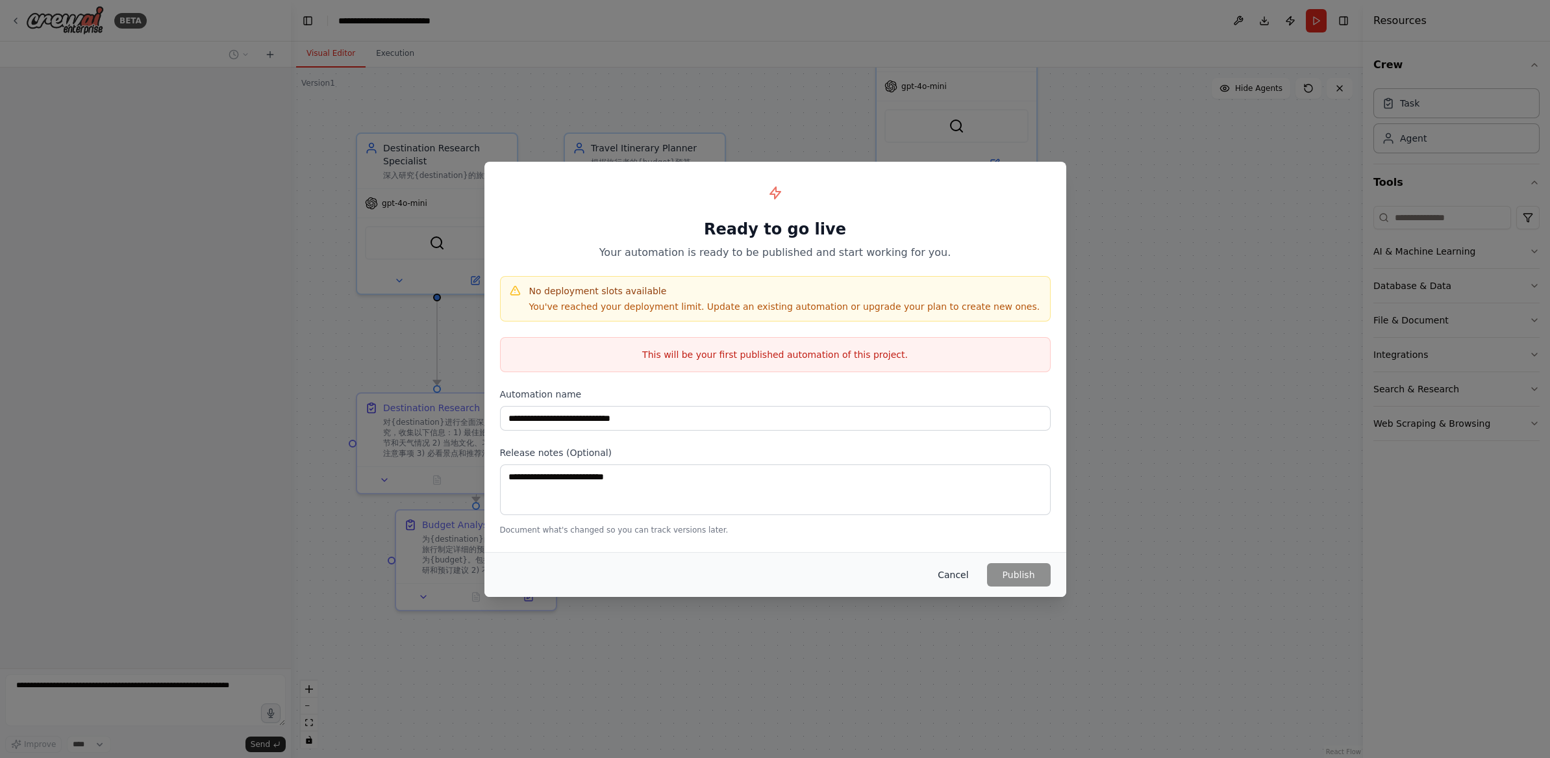
click at [957, 577] on button "Cancel" at bounding box center [952, 574] width 51 height 23
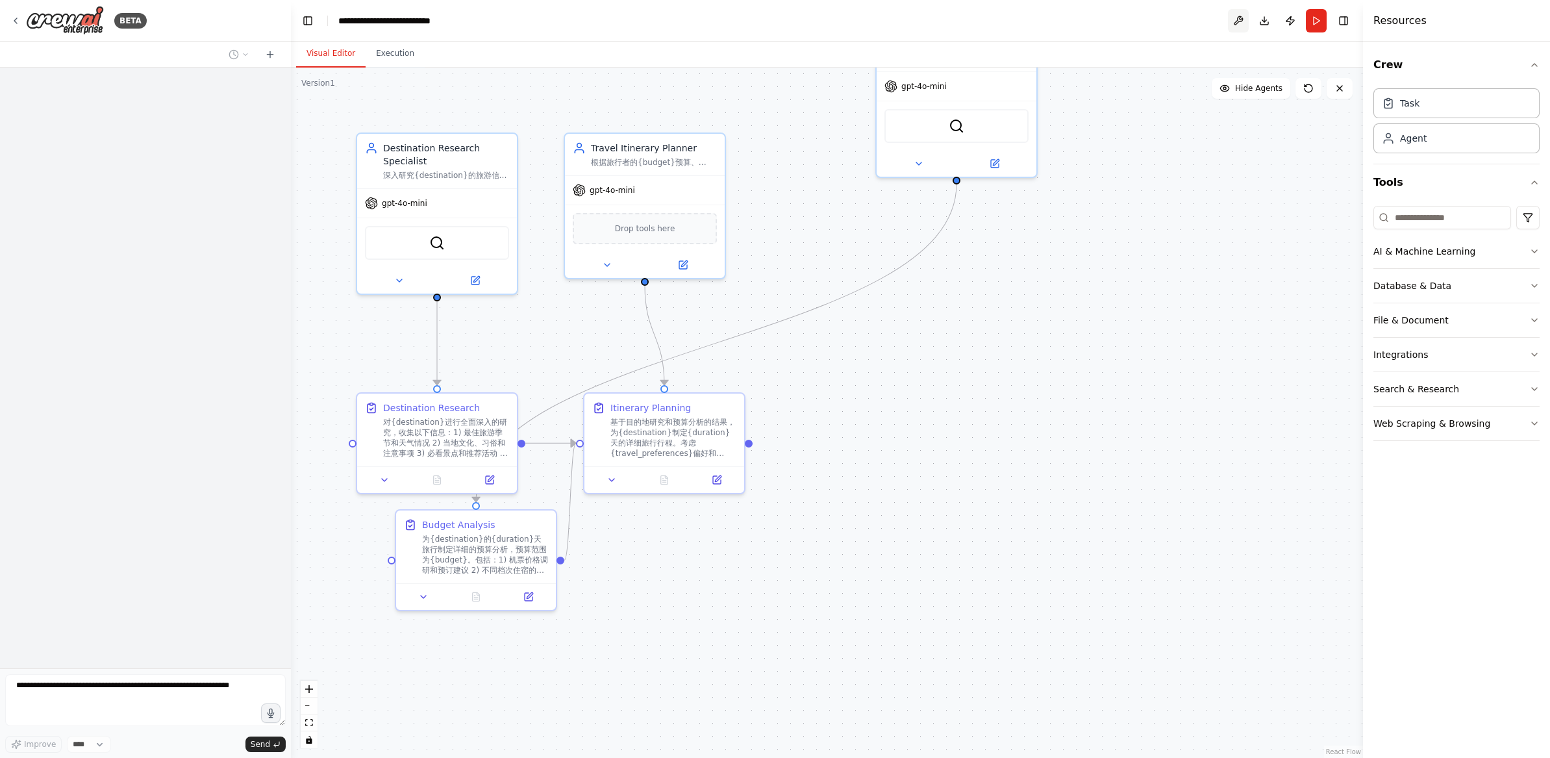
click at [1233, 26] on button at bounding box center [1238, 20] width 21 height 23
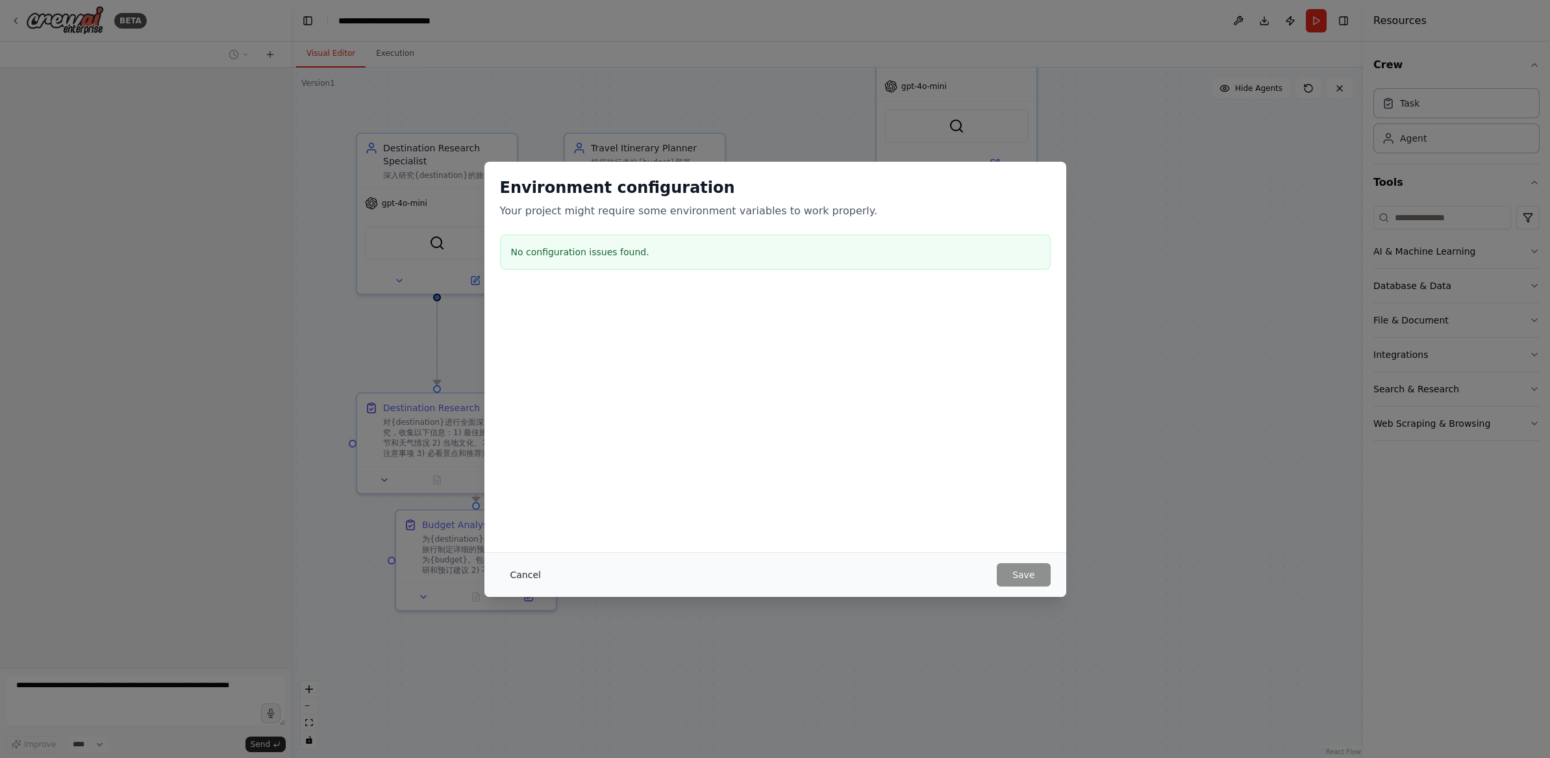
click at [540, 579] on button "Cancel" at bounding box center [525, 574] width 51 height 23
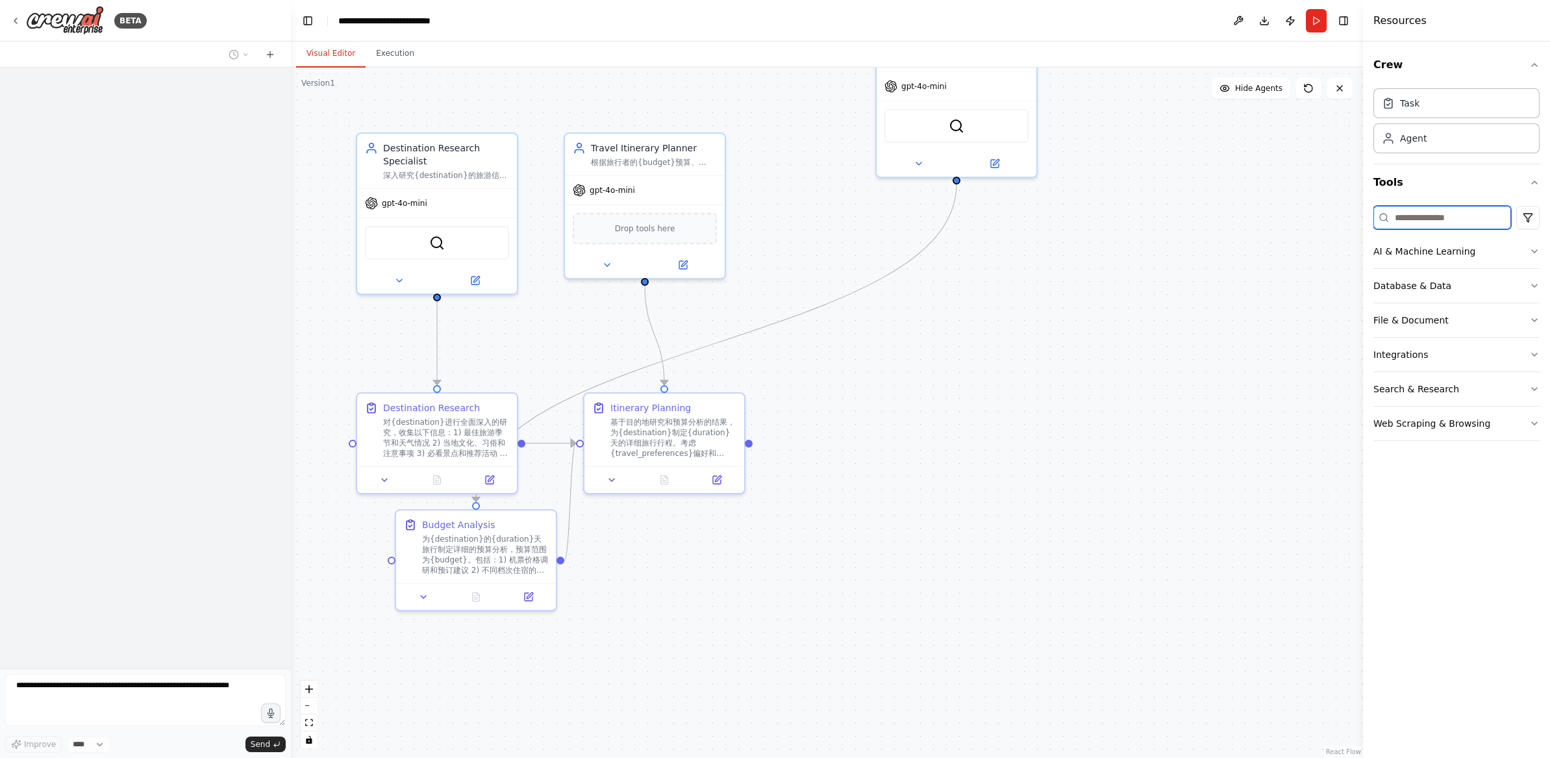
click at [1409, 220] on input at bounding box center [1443, 217] width 138 height 23
type input "**"
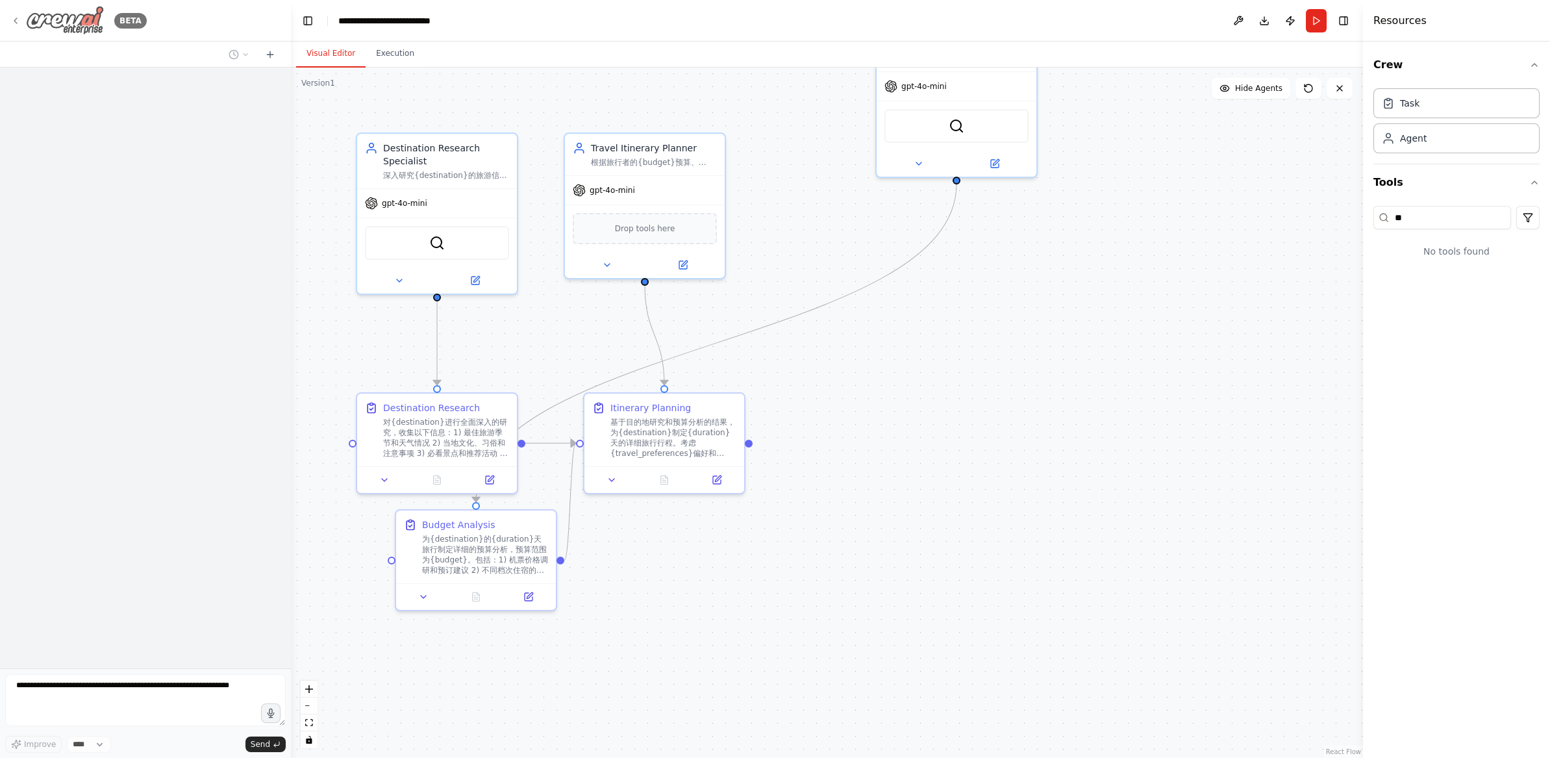
click at [15, 16] on icon at bounding box center [15, 21] width 10 height 10
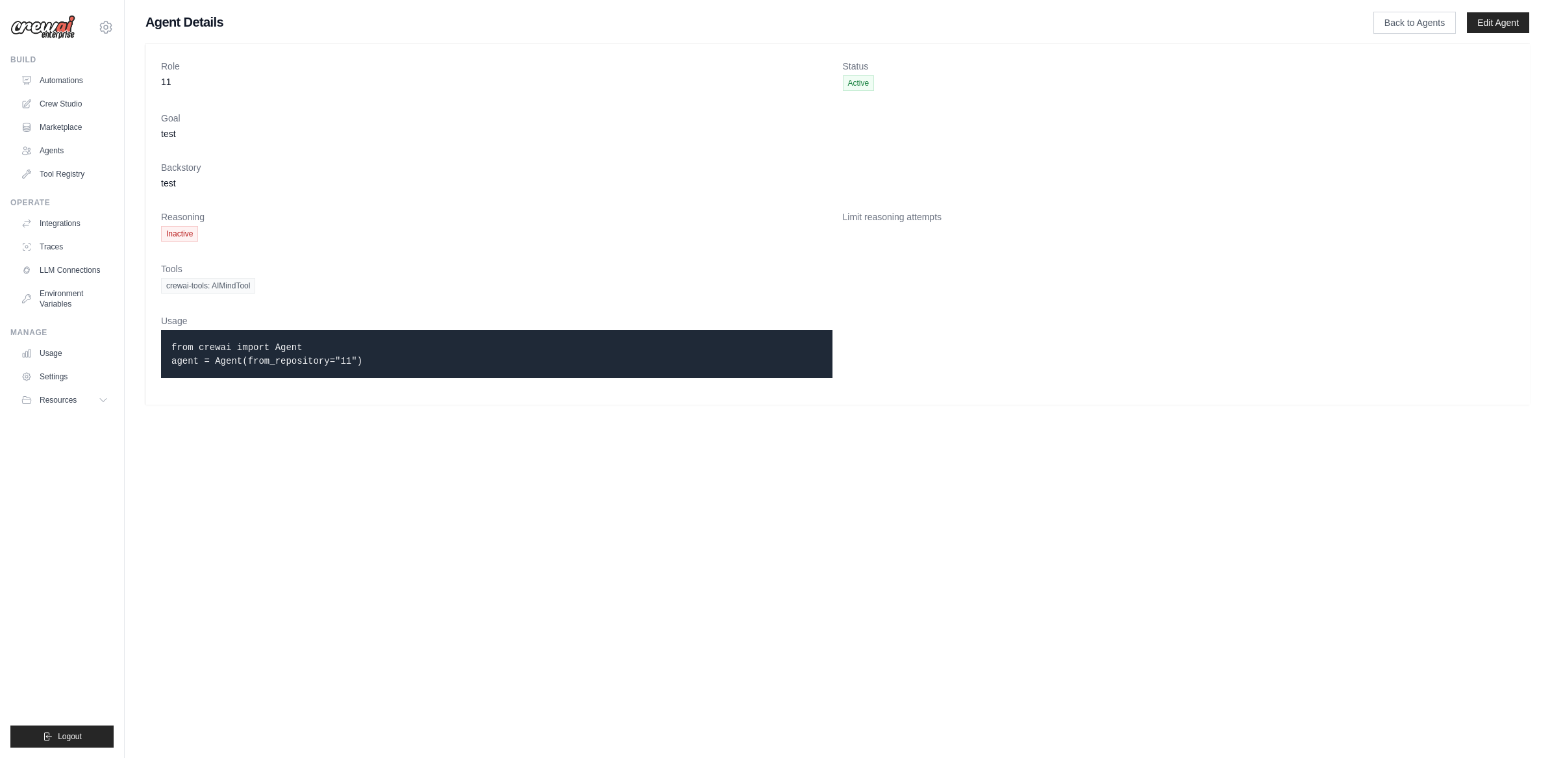
drag, startPoint x: 260, startPoint y: 362, endPoint x: 342, endPoint y: 368, distance: 81.4
click at [342, 368] on div "from crewai import Agent agent = Agent(from_repository="11")" at bounding box center [497, 354] width 672 height 48
click at [359, 366] on p "from crewai import Agent agent = Agent(from_repository="11")" at bounding box center [496, 353] width 651 height 27
click at [885, 216] on dt "Limit reasoning attempts" at bounding box center [1179, 216] width 672 height 13
click at [920, 225] on div "Limit reasoning attempts" at bounding box center [1179, 225] width 672 height 31
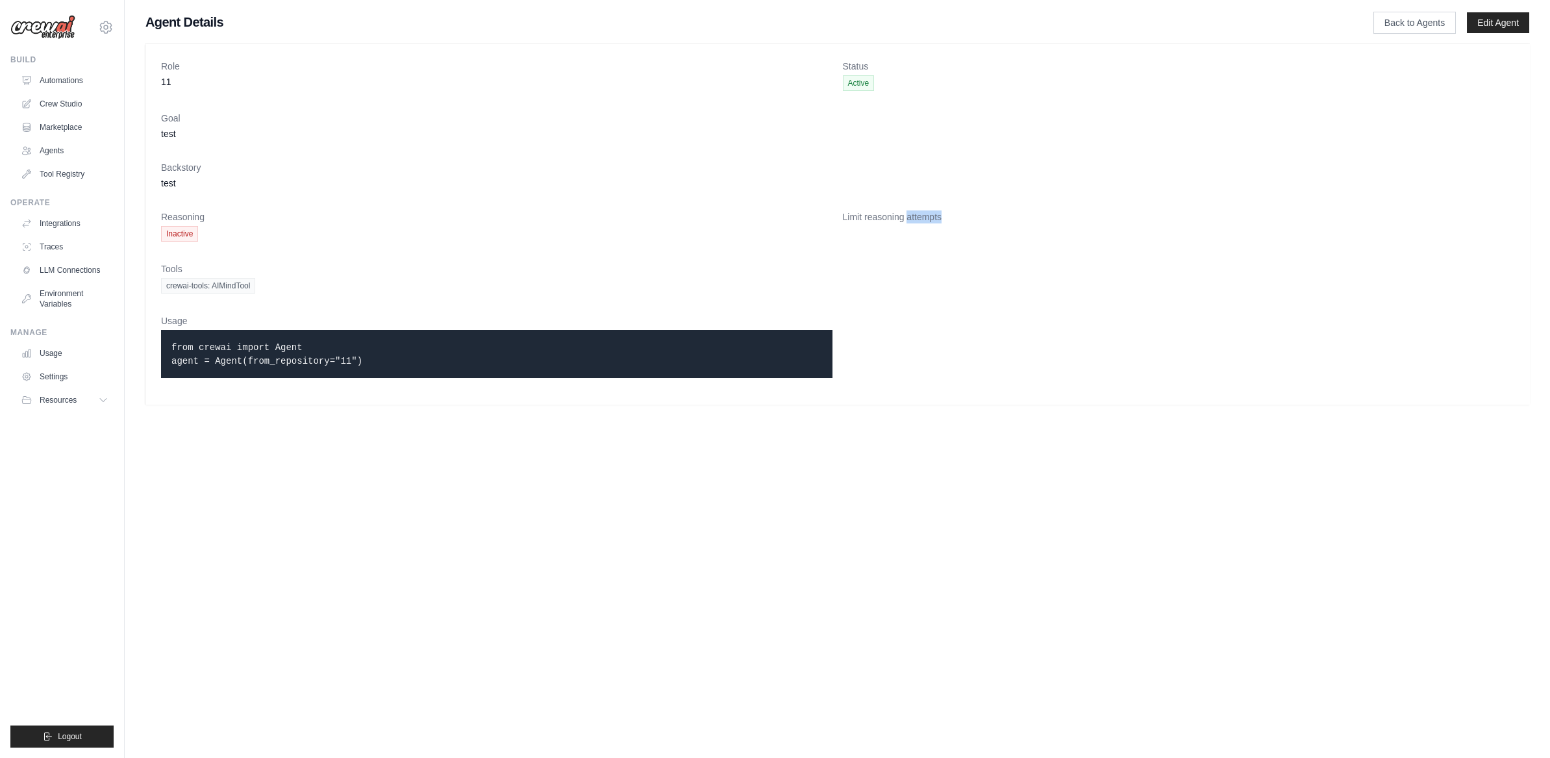
click at [920, 225] on div "Limit reasoning attempts" at bounding box center [1179, 225] width 672 height 31
click at [845, 238] on div "Limit reasoning attempts" at bounding box center [1179, 225] width 672 height 31
